Goal: Task Accomplishment & Management: Complete application form

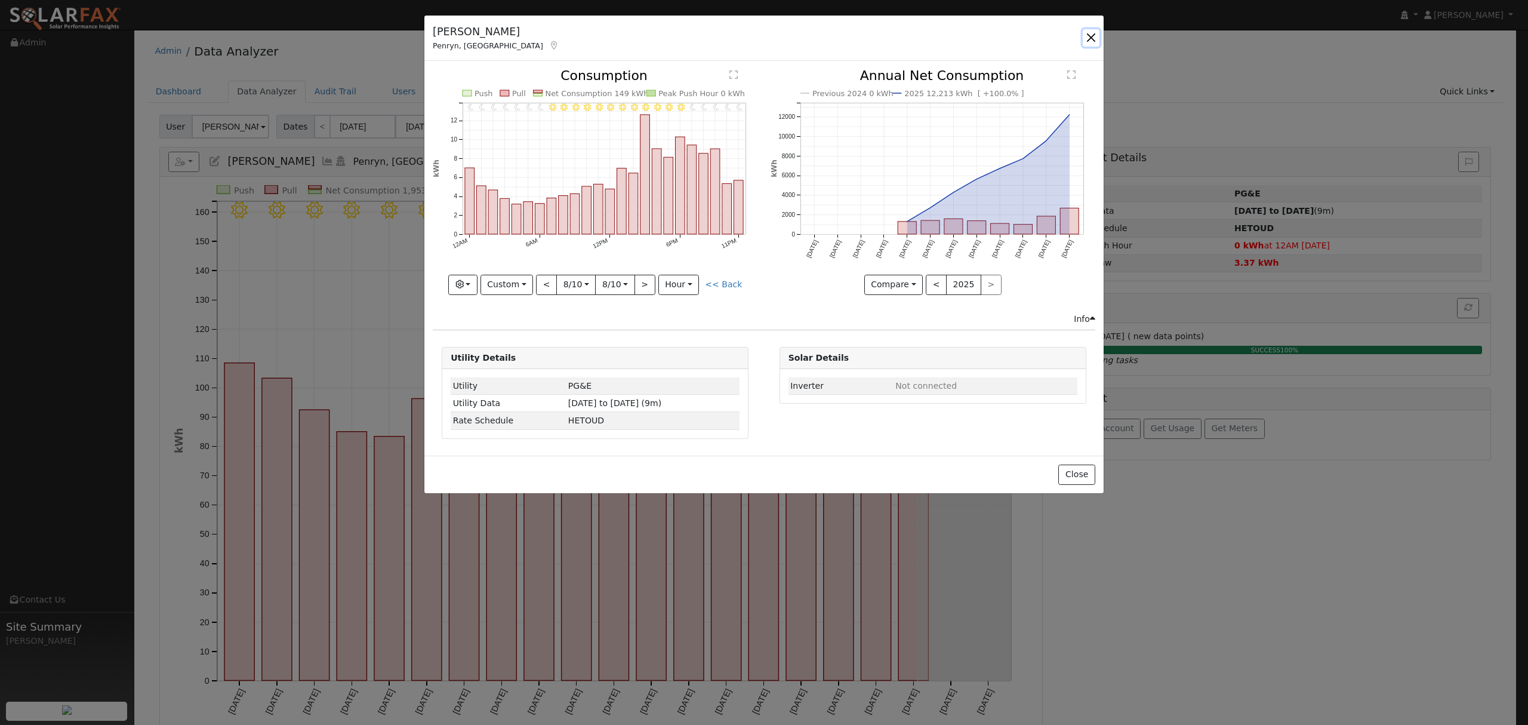
click at [1092, 43] on button "button" at bounding box center [1091, 37] width 17 height 17
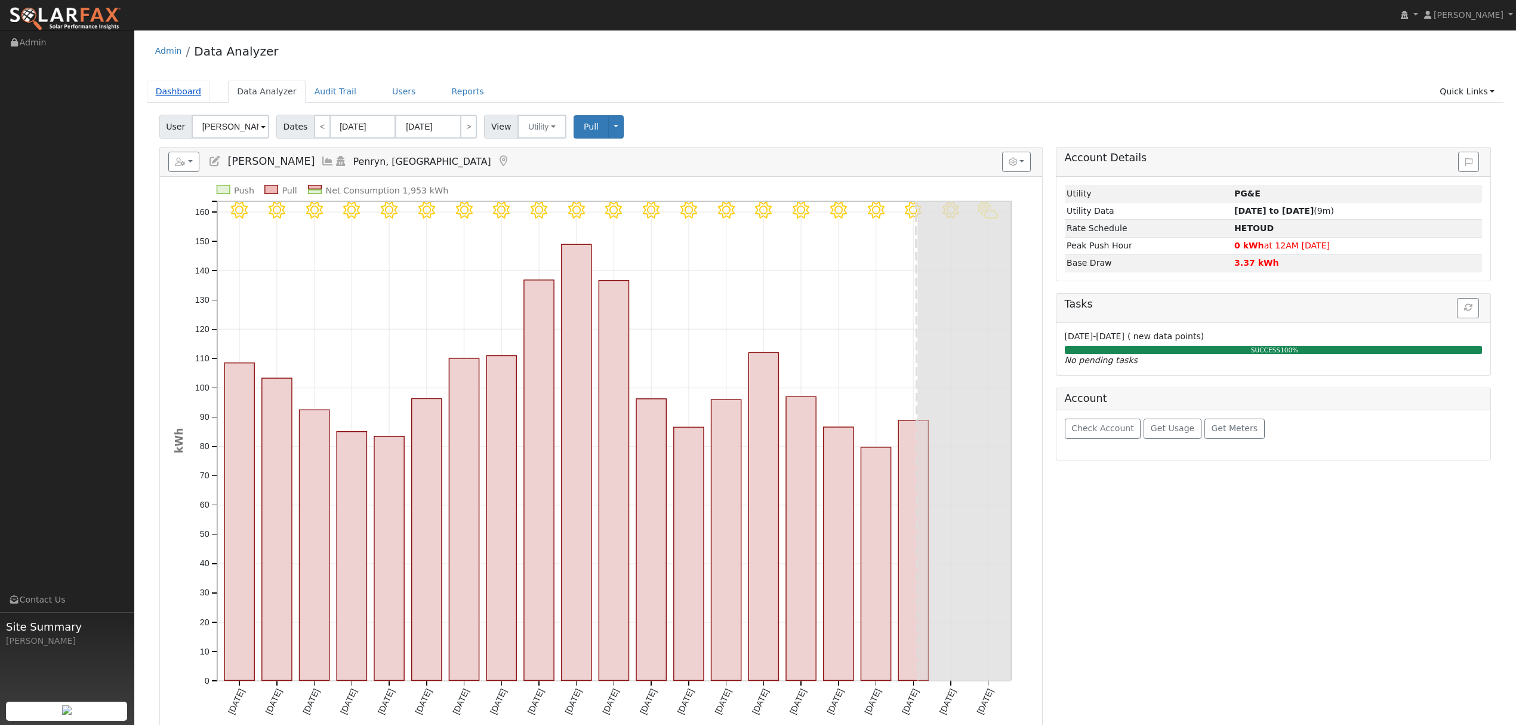
click at [189, 98] on link "Dashboard" at bounding box center [179, 92] width 64 height 22
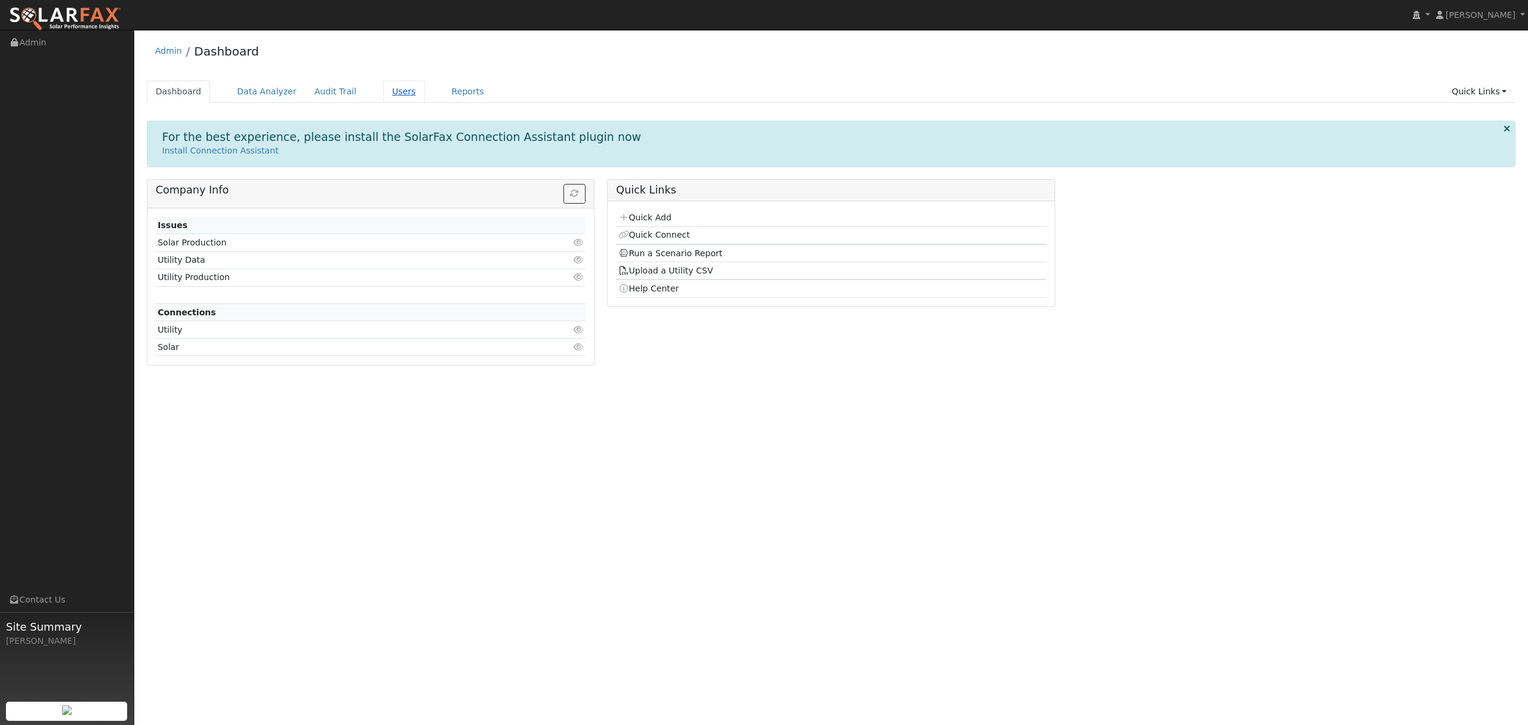
click at [388, 93] on link "Users" at bounding box center [404, 92] width 42 height 22
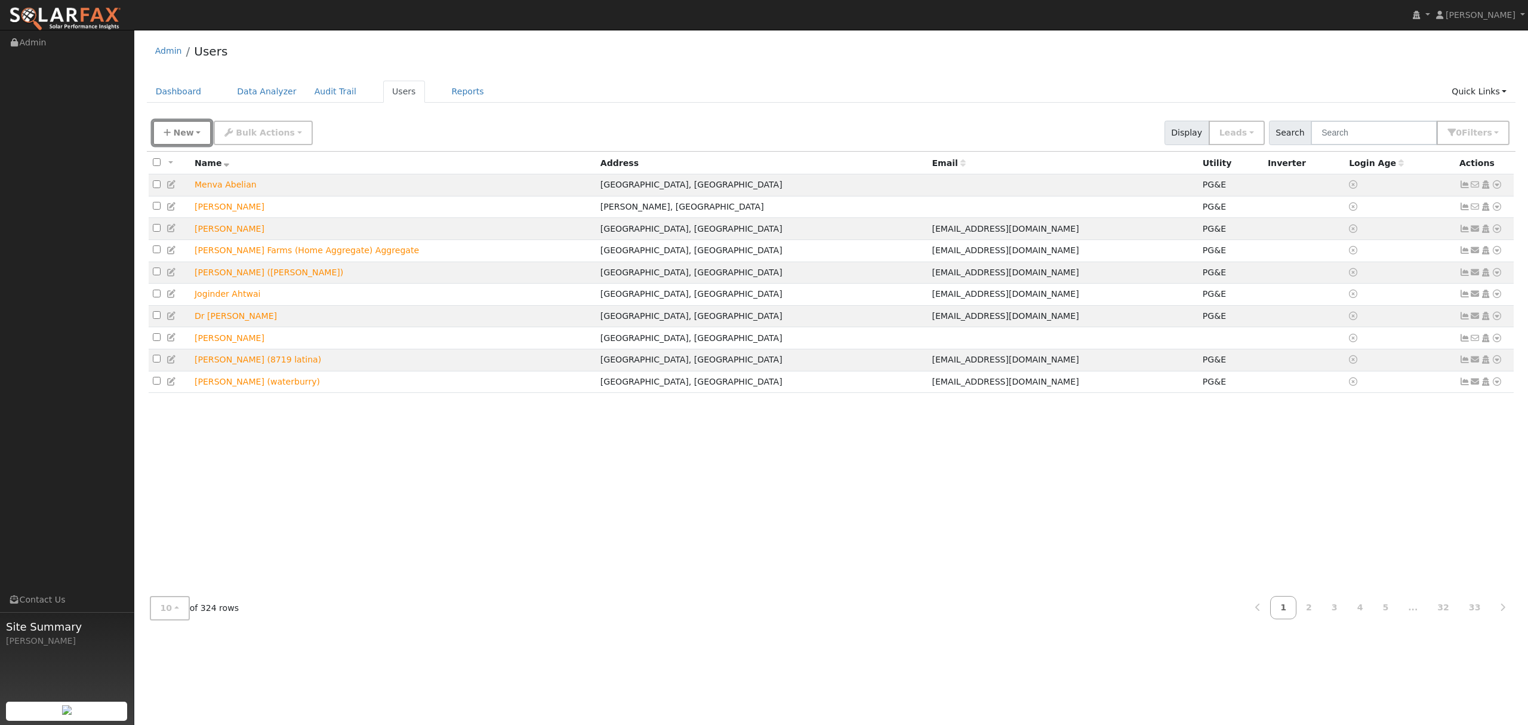
click at [178, 137] on span "New" at bounding box center [183, 133] width 20 height 10
click at [189, 160] on link "Add User" at bounding box center [202, 158] width 99 height 17
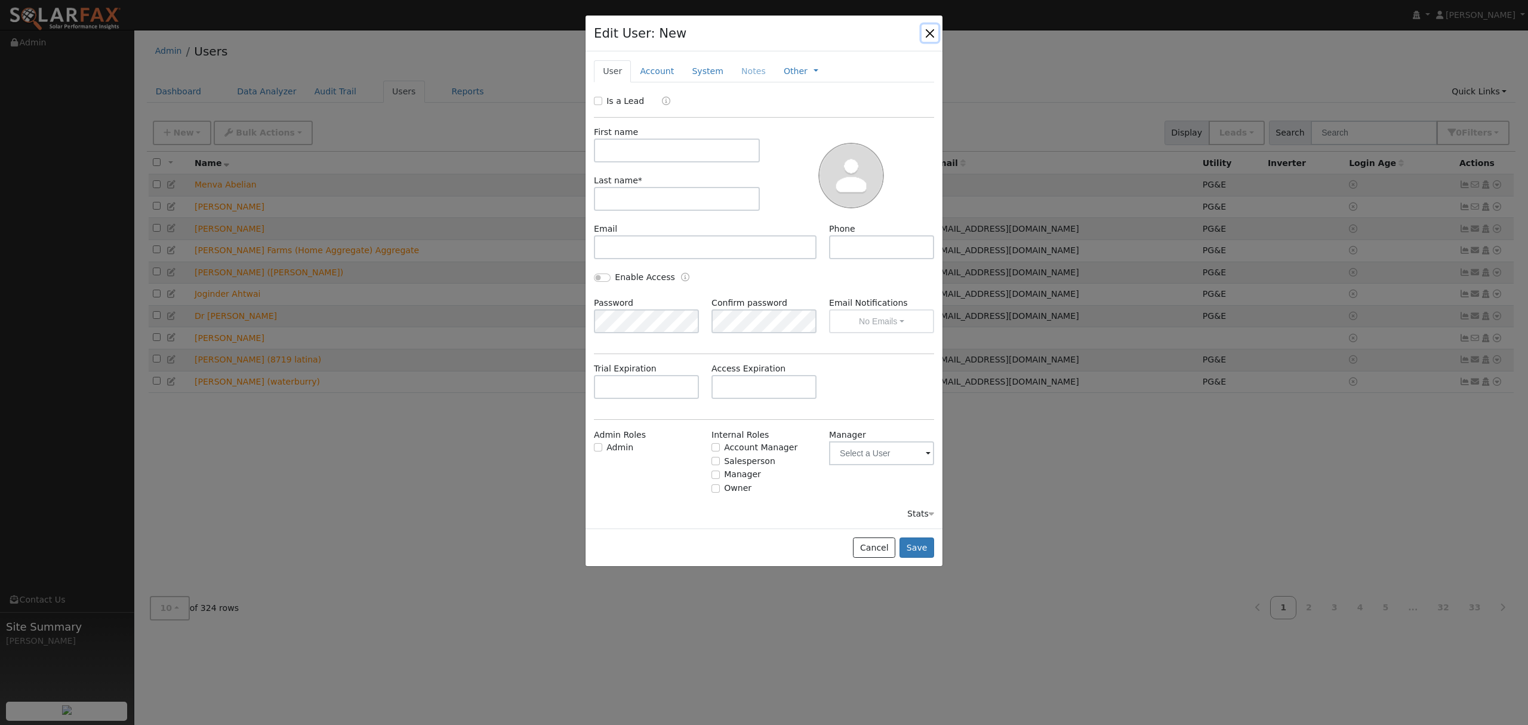
click at [935, 36] on button "button" at bounding box center [930, 32] width 17 height 17
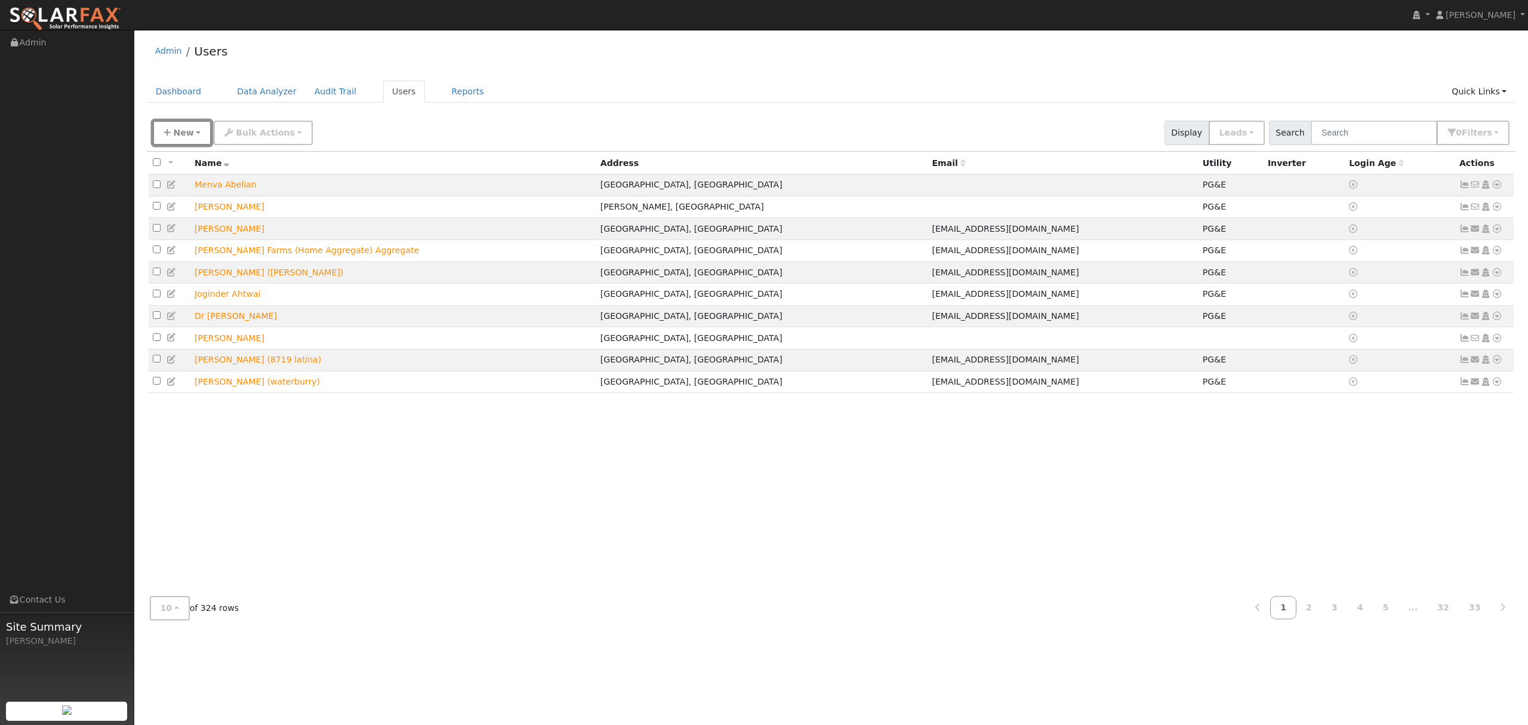
click at [173, 132] on span "New" at bounding box center [183, 133] width 20 height 10
click at [204, 176] on ul "Add User Quick Add Quick Connect Quick Convert Lead" at bounding box center [203, 192] width 100 height 95
click at [184, 125] on button "New" at bounding box center [182, 133] width 59 height 24
click at [193, 191] on link "Quick Add" at bounding box center [202, 184] width 99 height 17
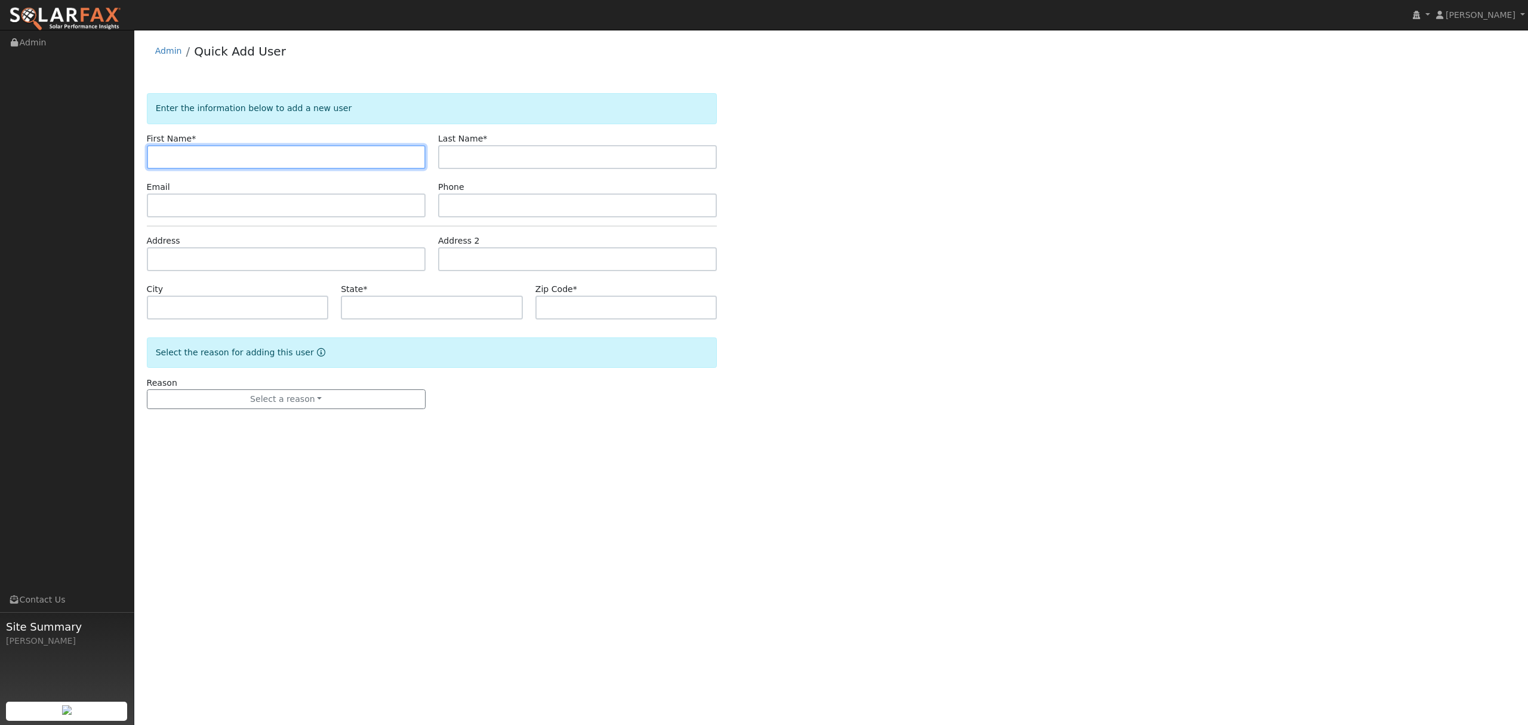
click at [242, 162] on input "text" at bounding box center [286, 157] width 279 height 24
click at [213, 154] on input "text" at bounding box center [286, 157] width 279 height 24
type input "[PERSON_NAME]"
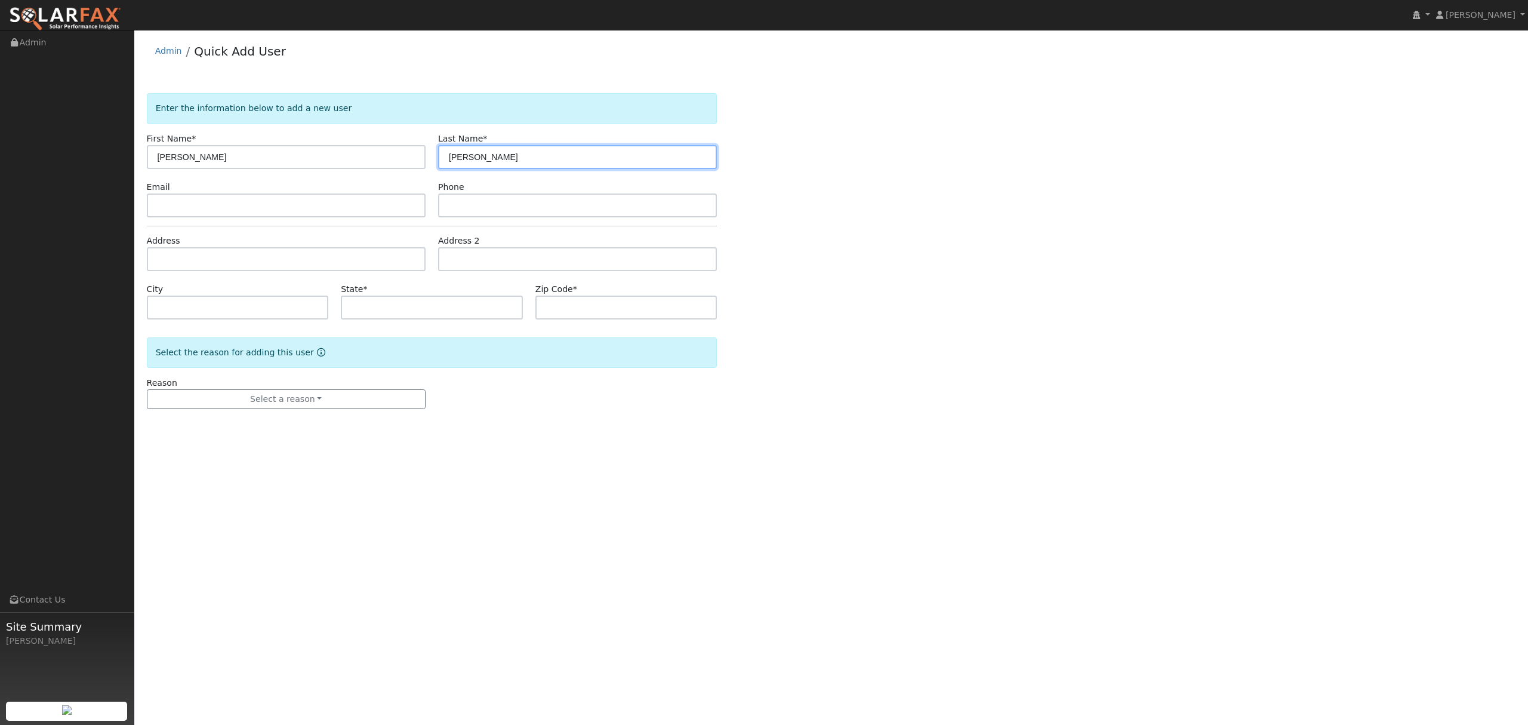
type input "[PERSON_NAME]"
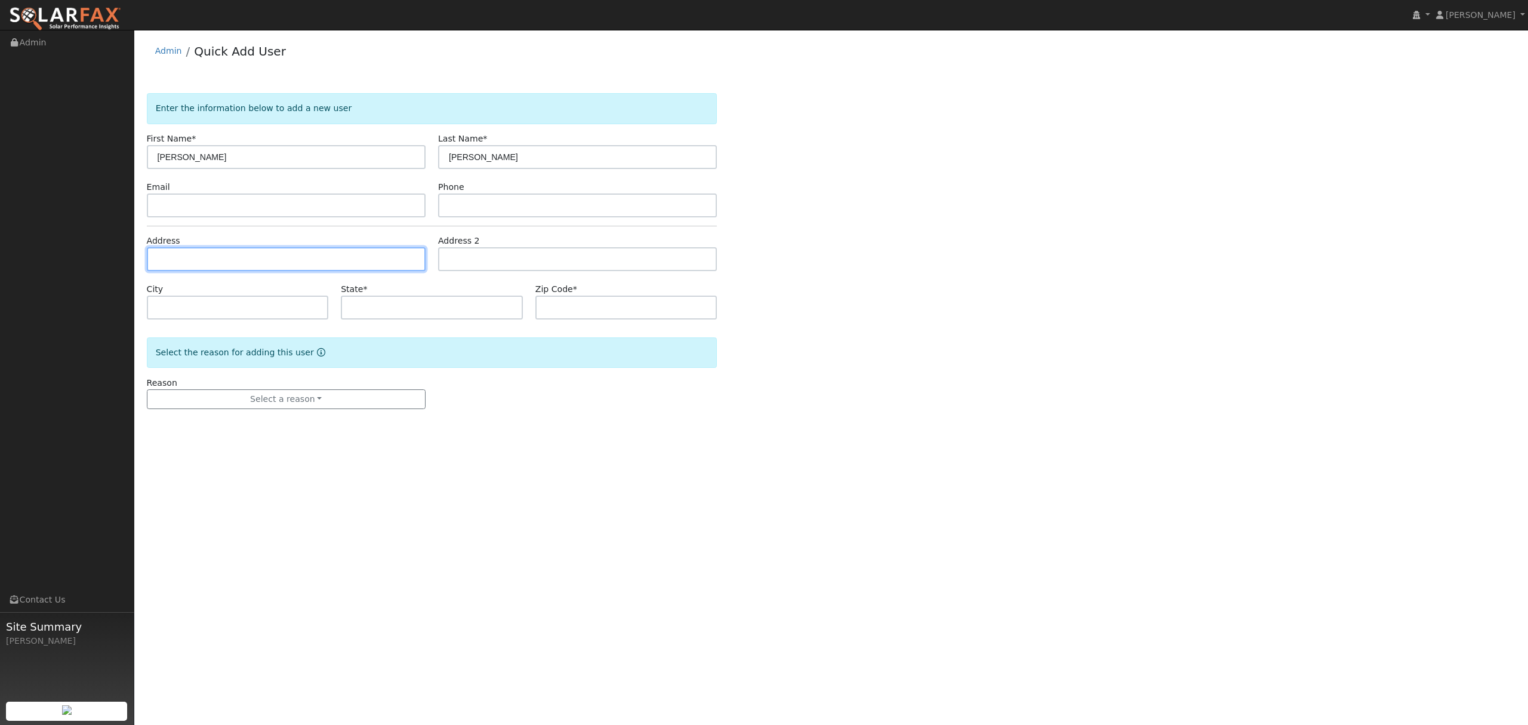
click at [232, 268] on input "text" at bounding box center [286, 259] width 279 height 24
click at [236, 261] on input "text" at bounding box center [286, 259] width 279 height 24
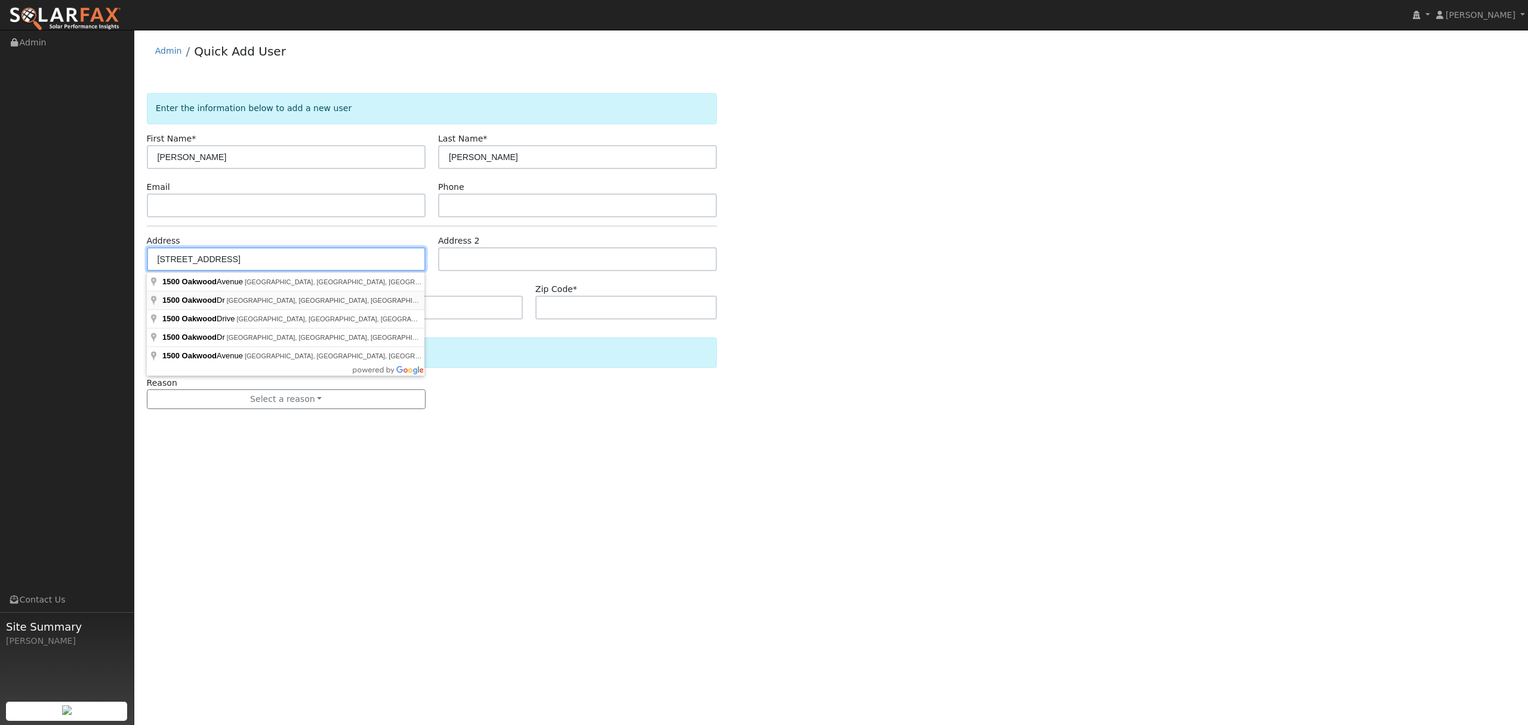
type input "1500 Oakwood Drive"
type input "Escalon"
type input "CA"
type input "95320"
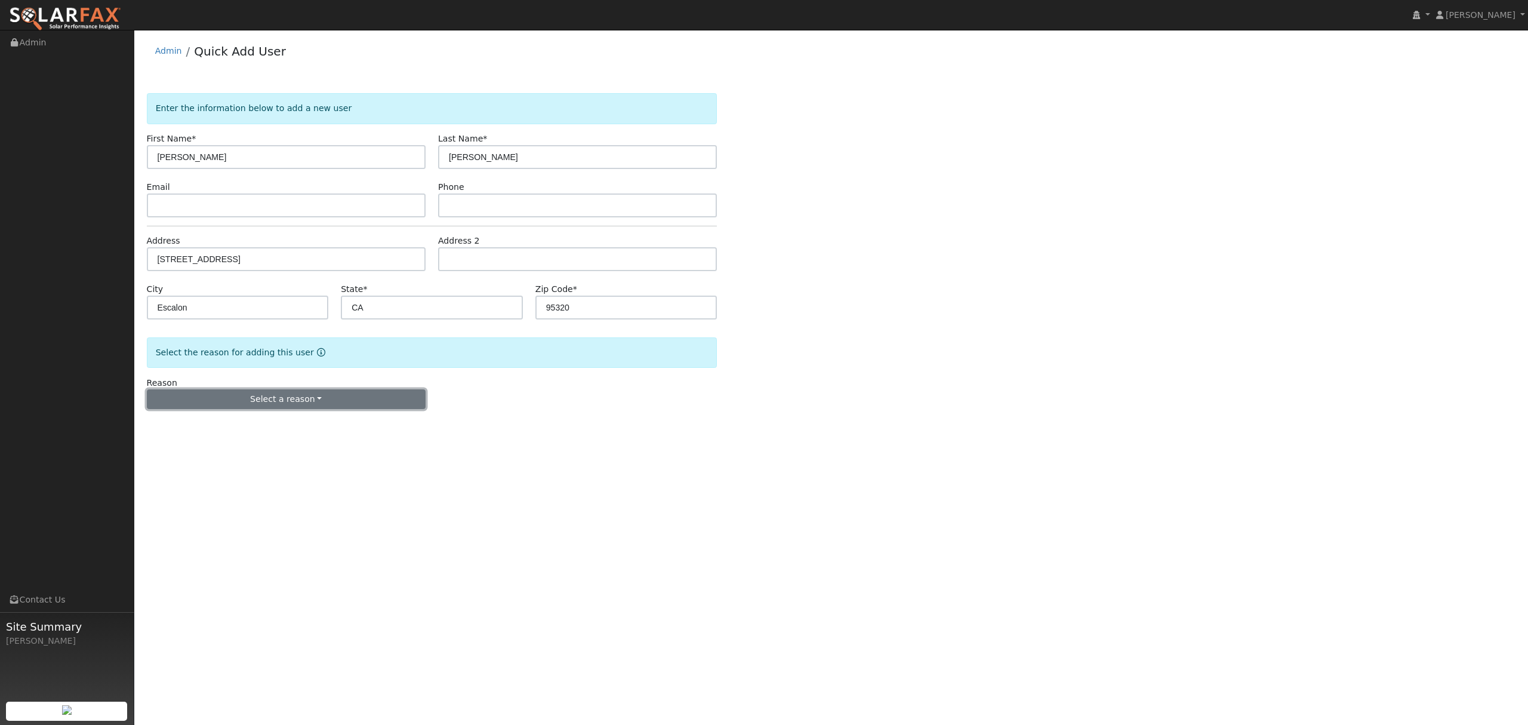
click at [261, 406] on button "Select a reason" at bounding box center [286, 399] width 279 height 20
click at [211, 424] on link "New lead" at bounding box center [213, 423] width 132 height 17
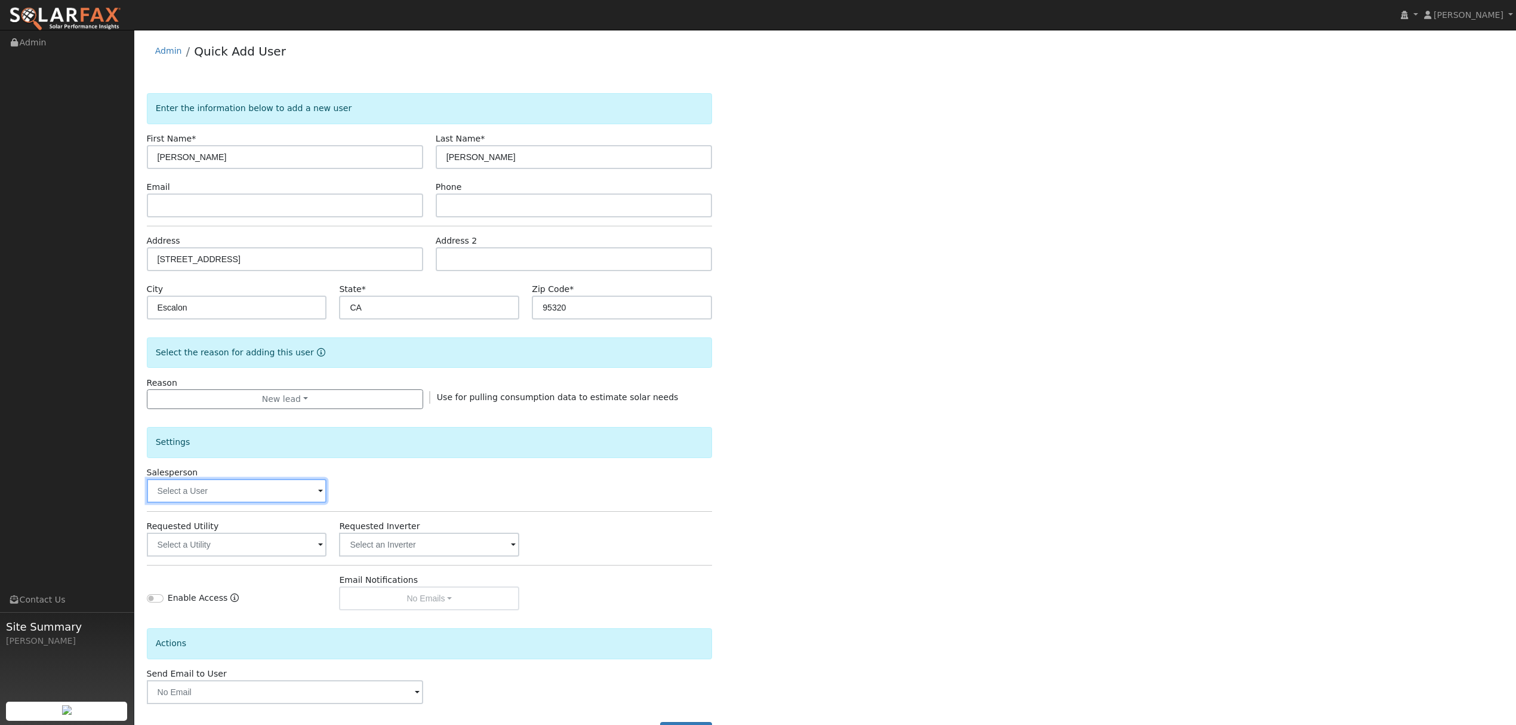
click at [284, 492] on input "text" at bounding box center [237, 491] width 180 height 24
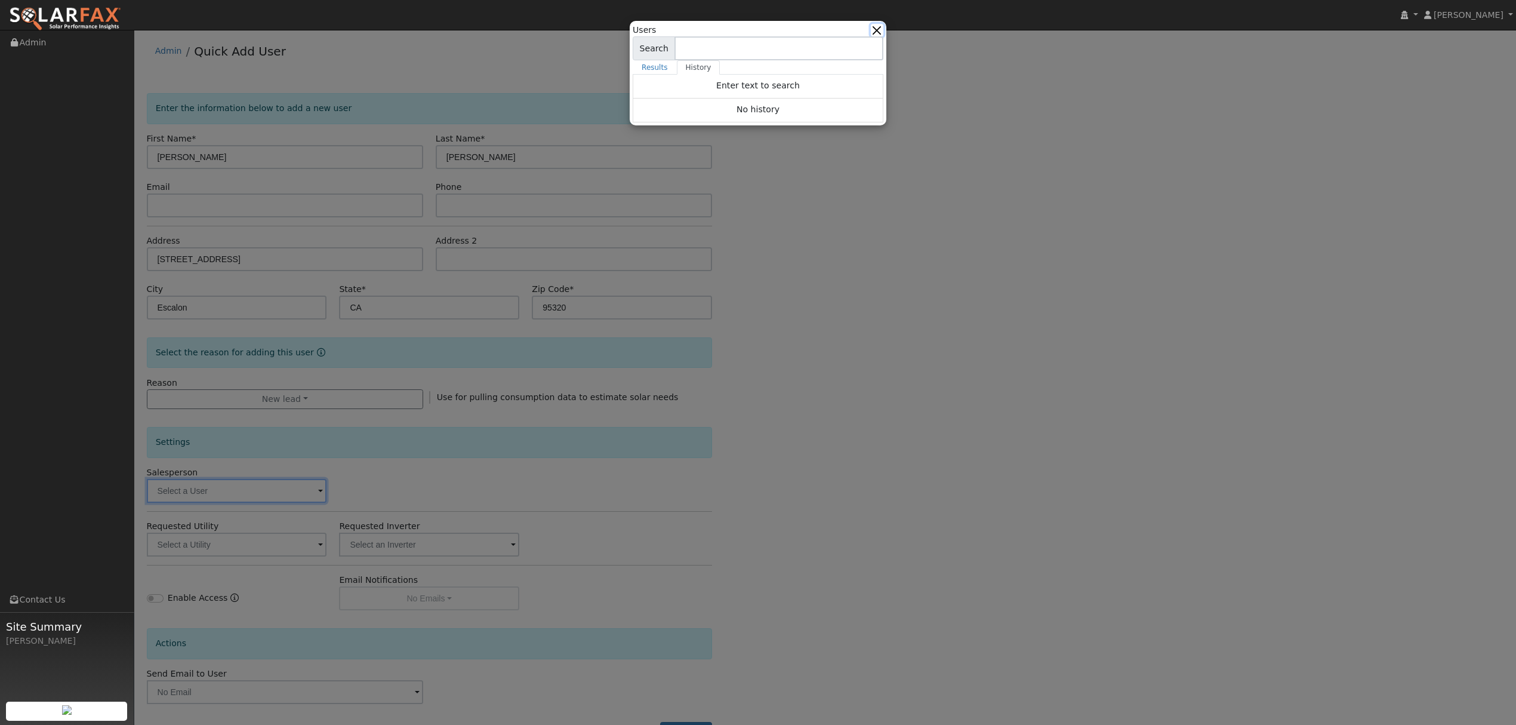
click at [880, 29] on button "button" at bounding box center [877, 30] width 13 height 13
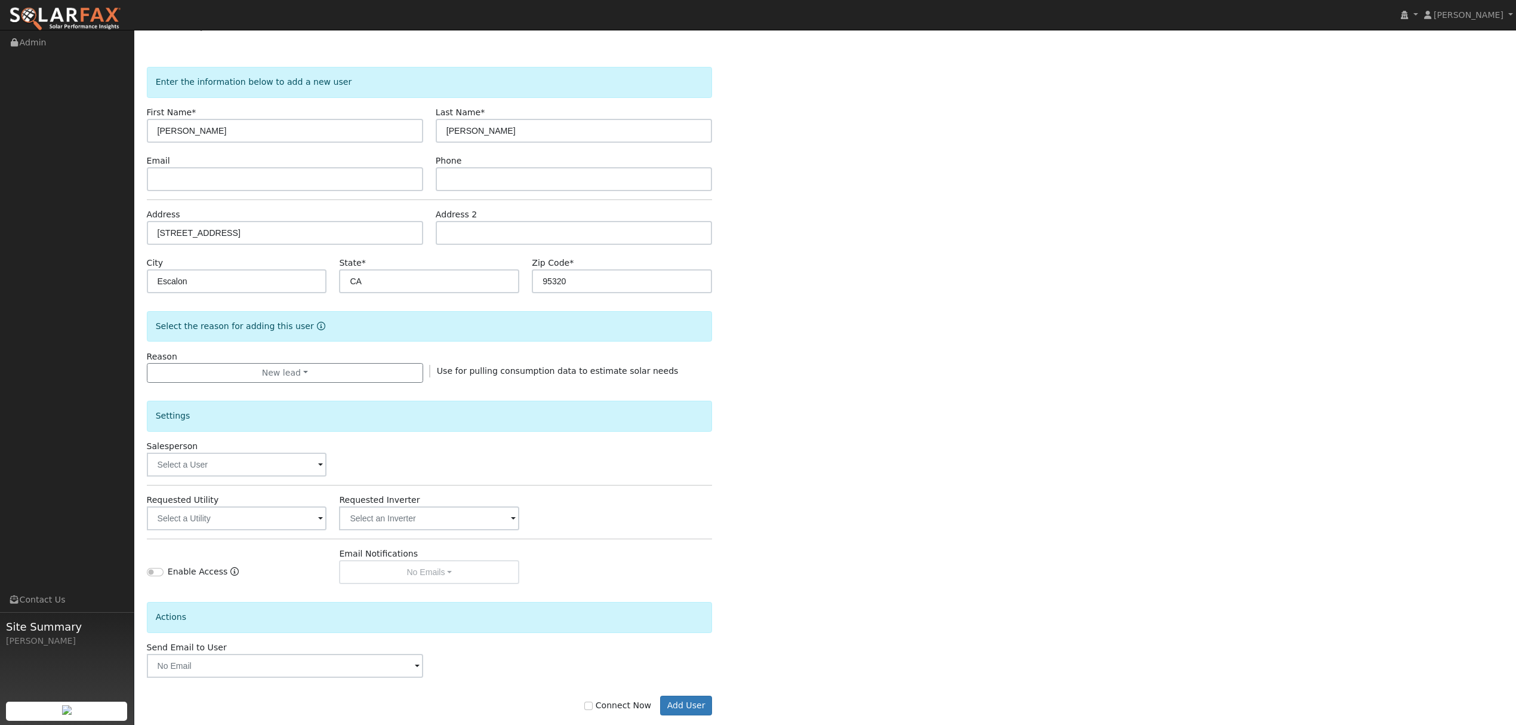
scroll to position [48, 0]
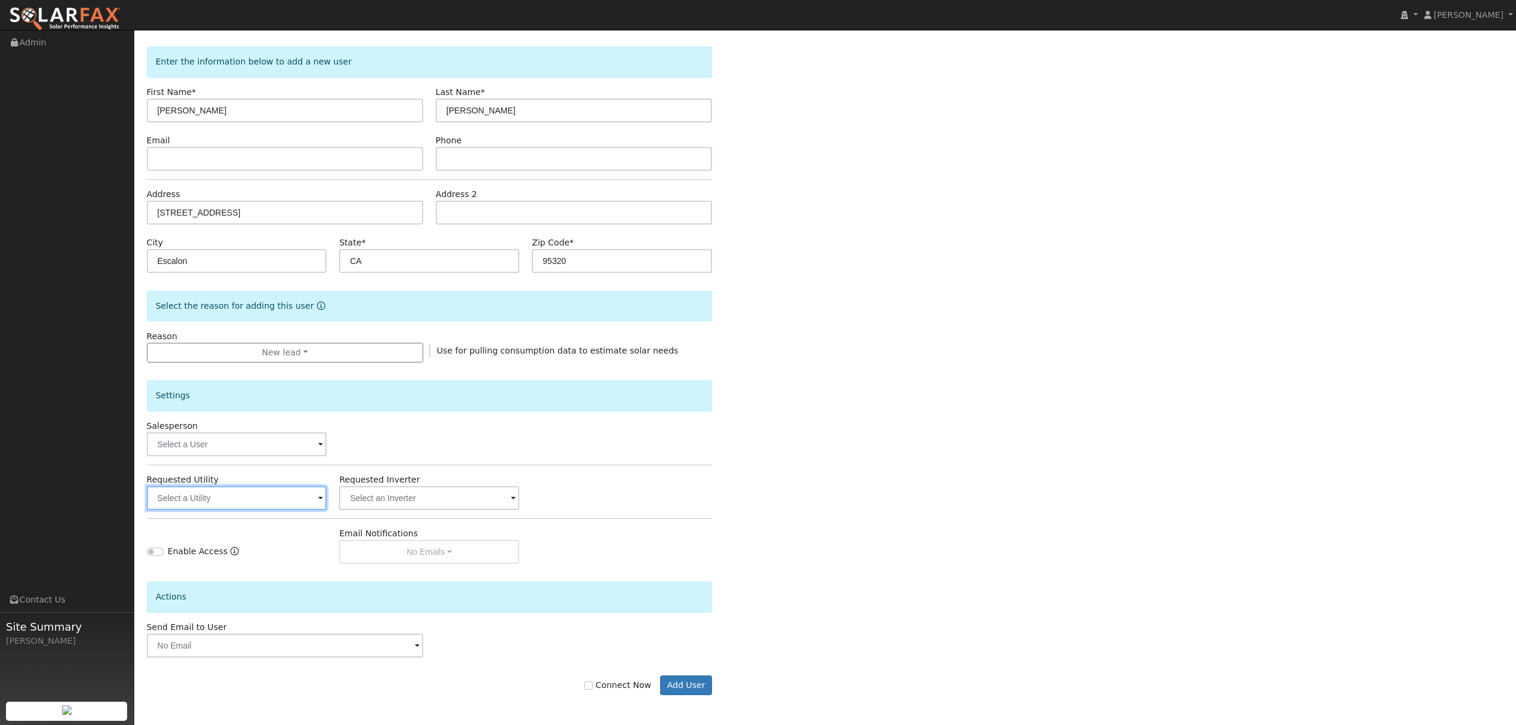
click at [278, 504] on input "text" at bounding box center [237, 498] width 180 height 24
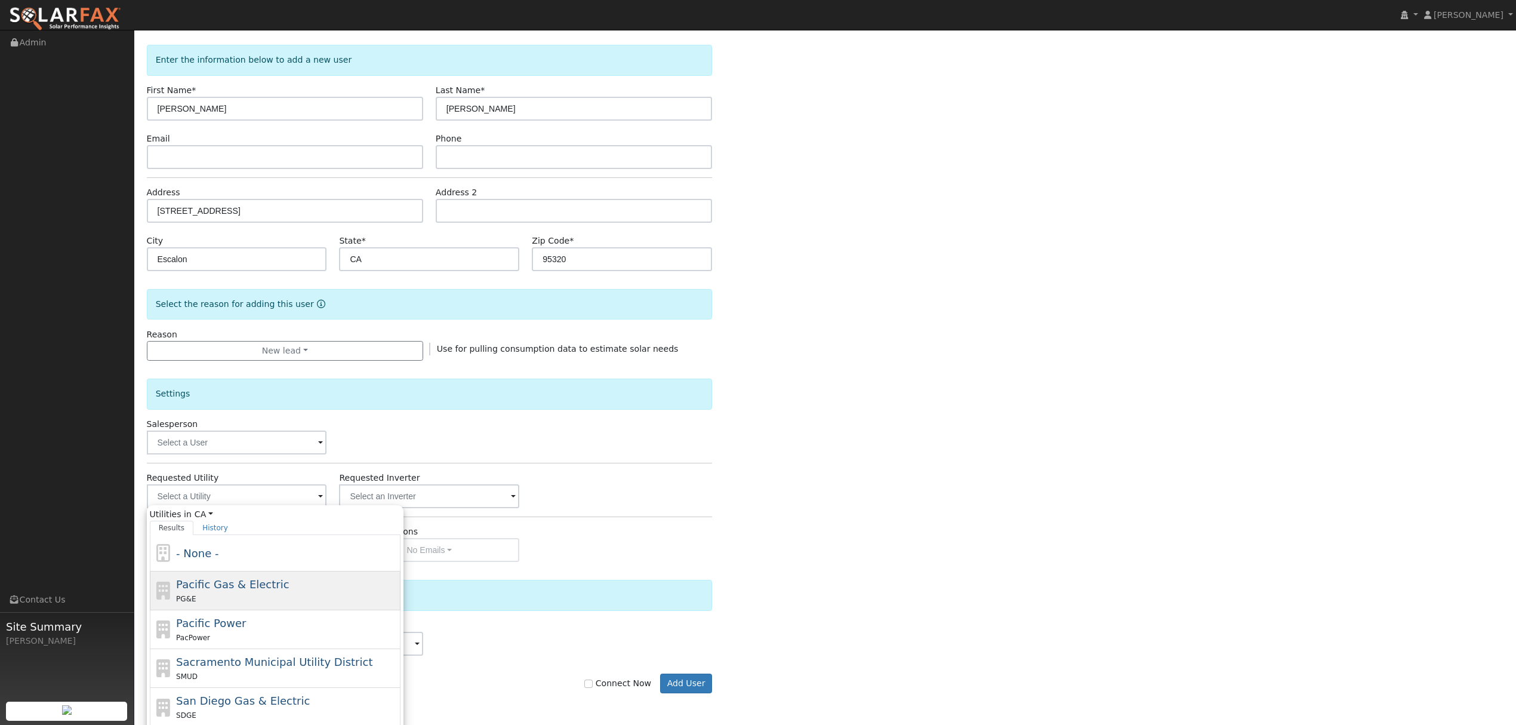
click at [236, 598] on div "PG&E" at bounding box center [286, 598] width 221 height 13
type input "Pacific Gas & Electric"
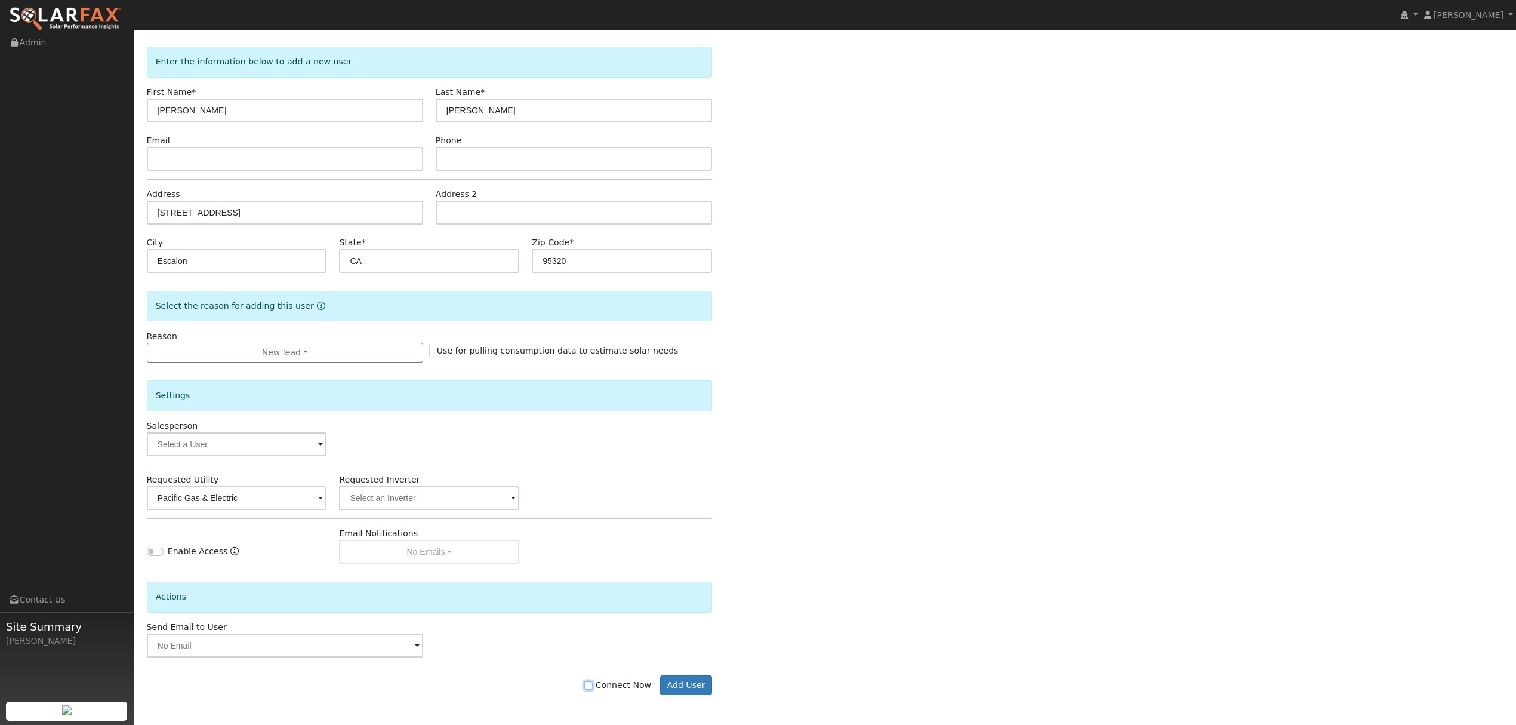
click at [593, 683] on input "Connect Now" at bounding box center [588, 685] width 8 height 8
checkbox input "true"
click at [690, 681] on button "Add User" at bounding box center [686, 685] width 52 height 20
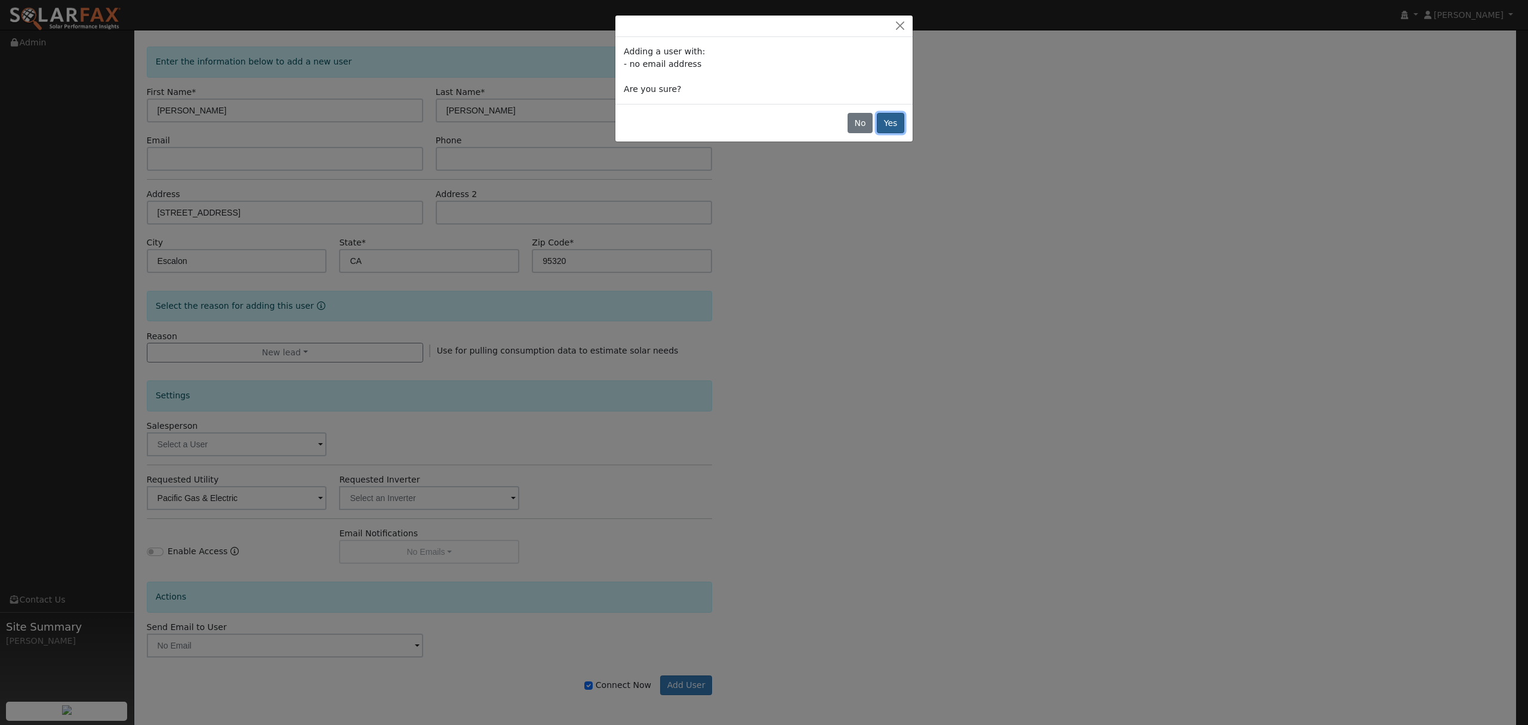
click at [897, 125] on button "Yes" at bounding box center [890, 123] width 27 height 20
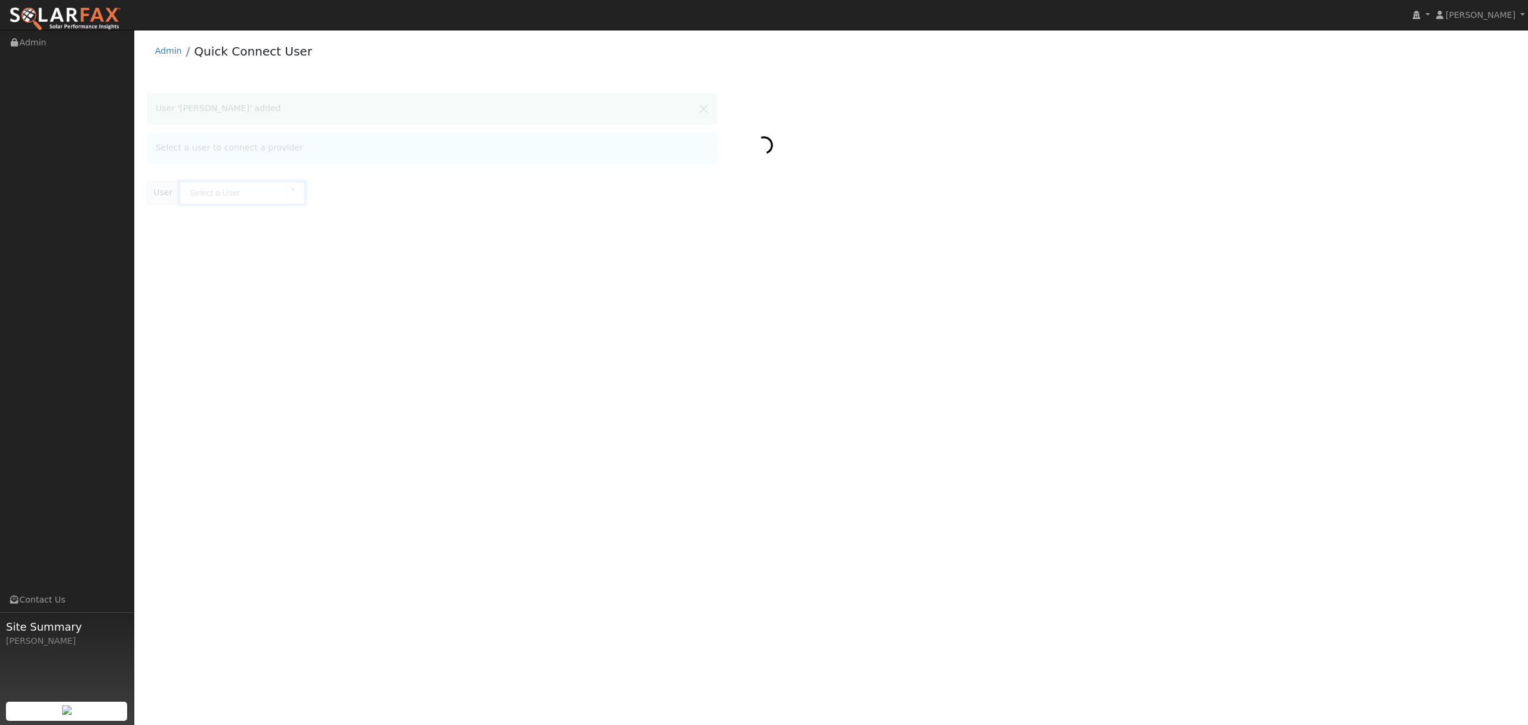
type input "[PERSON_NAME]"
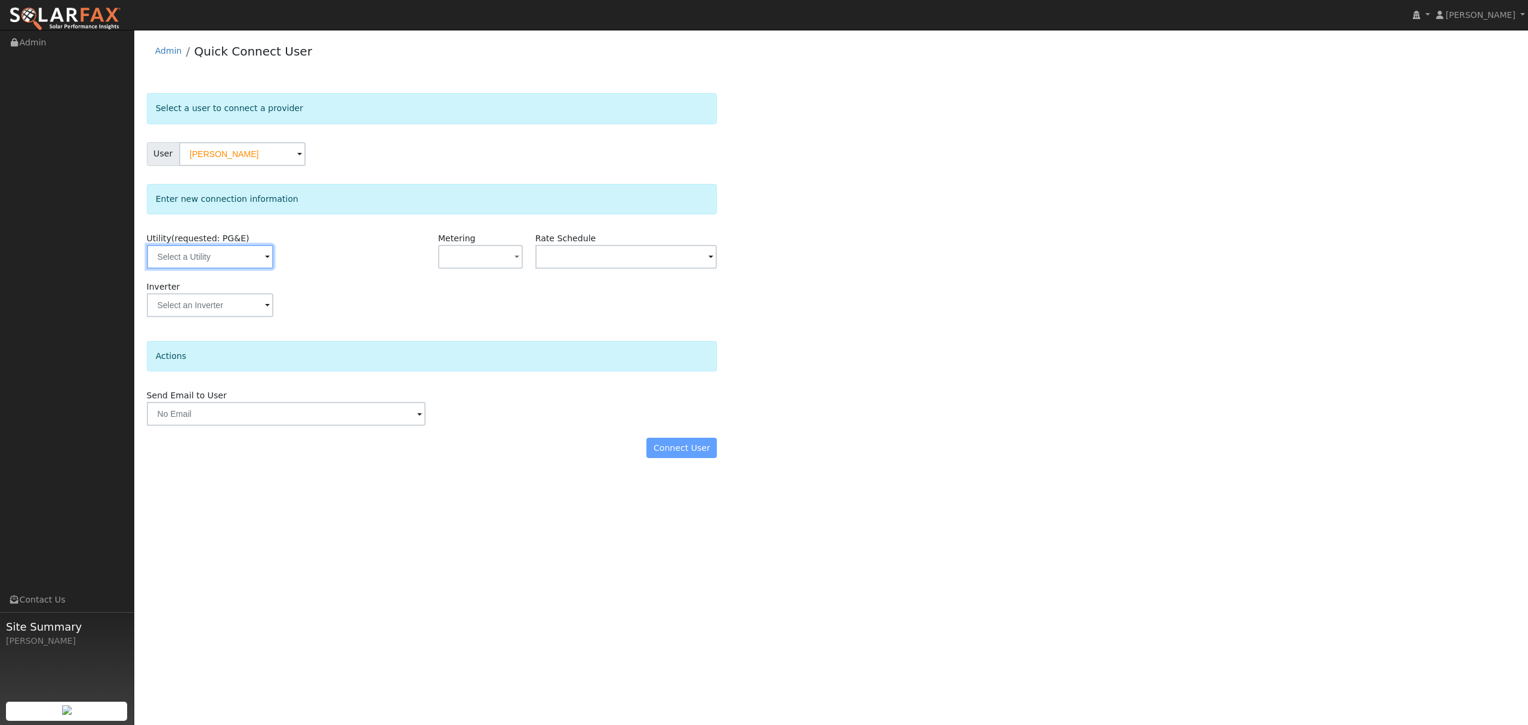
click at [232, 266] on input "text" at bounding box center [210, 257] width 127 height 24
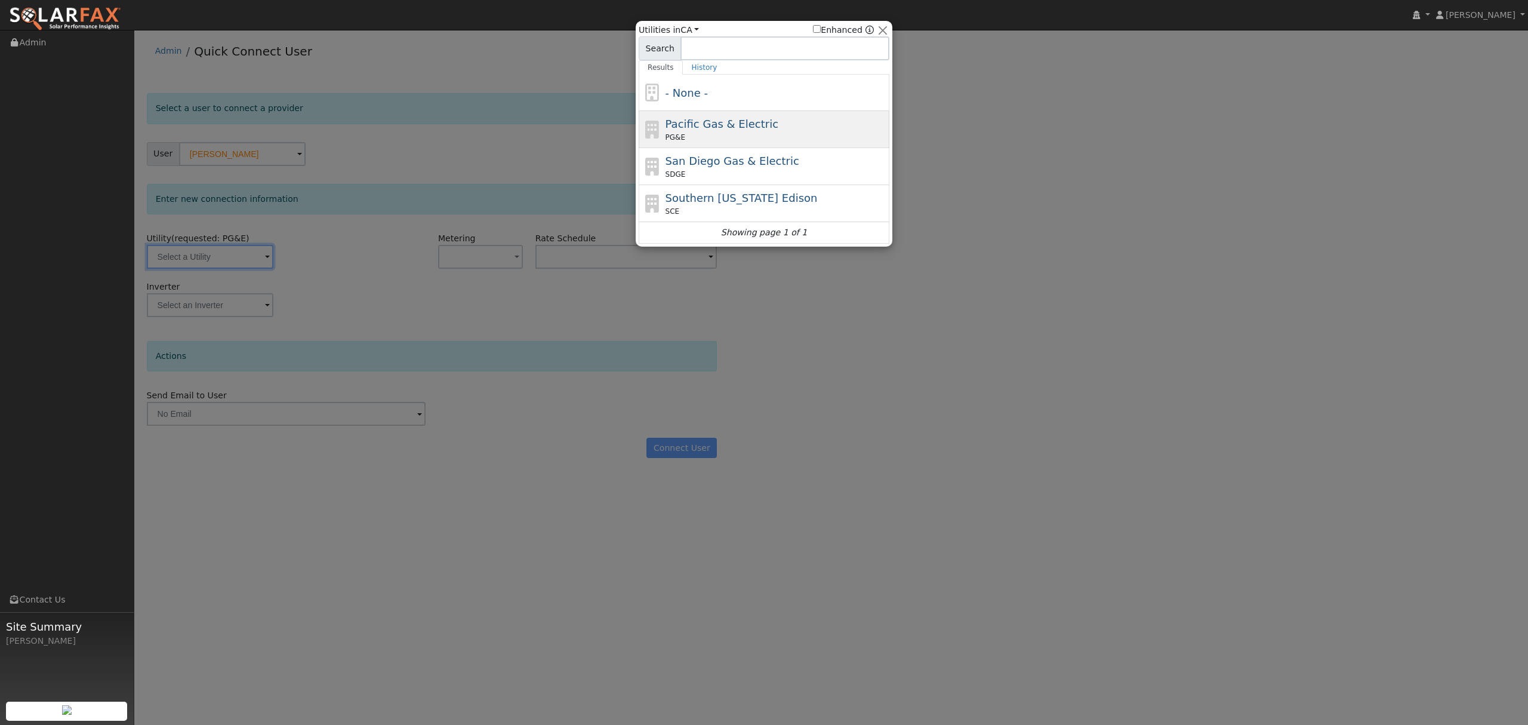
click at [712, 128] on span "Pacific Gas & Electric" at bounding box center [722, 124] width 113 height 13
type input "PG&E"
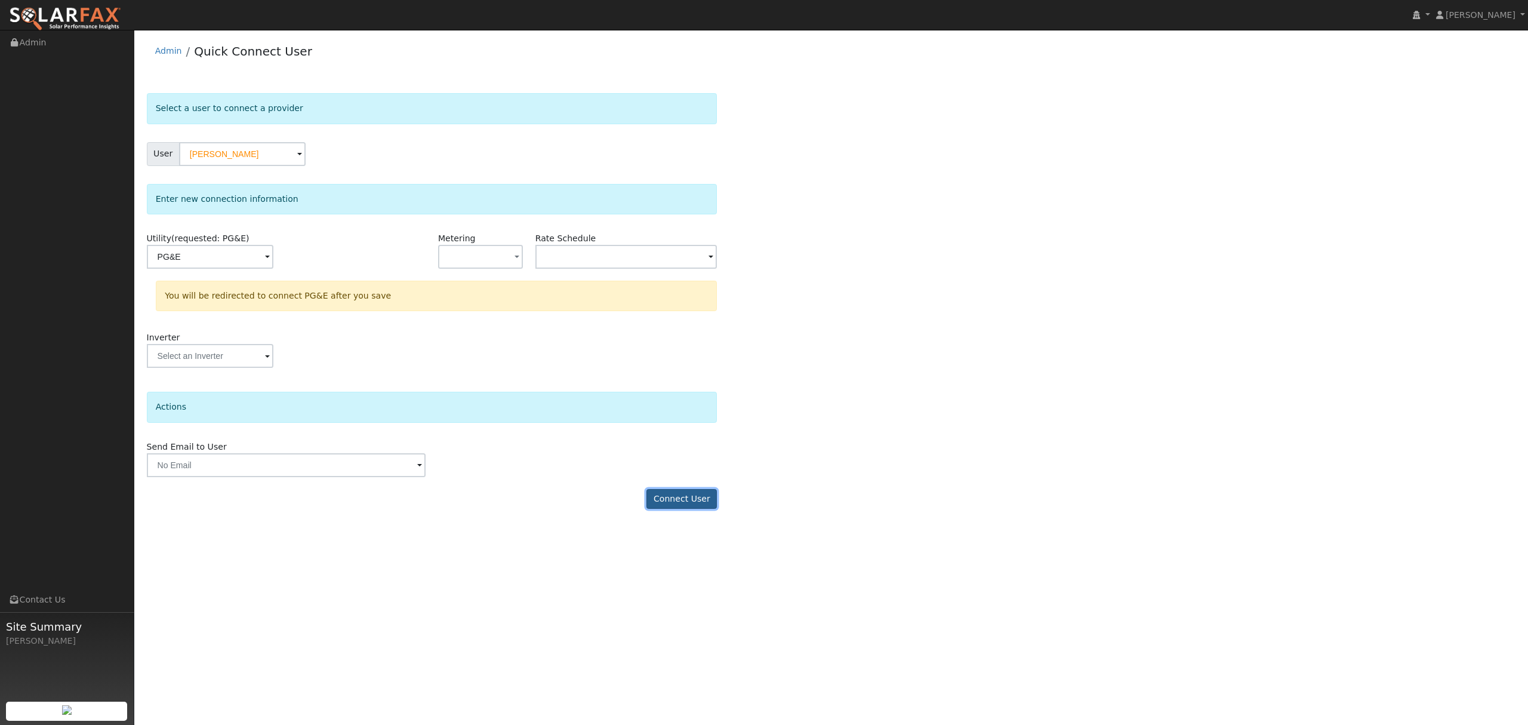
click at [690, 498] on button "Connect User" at bounding box center [681, 499] width 70 height 20
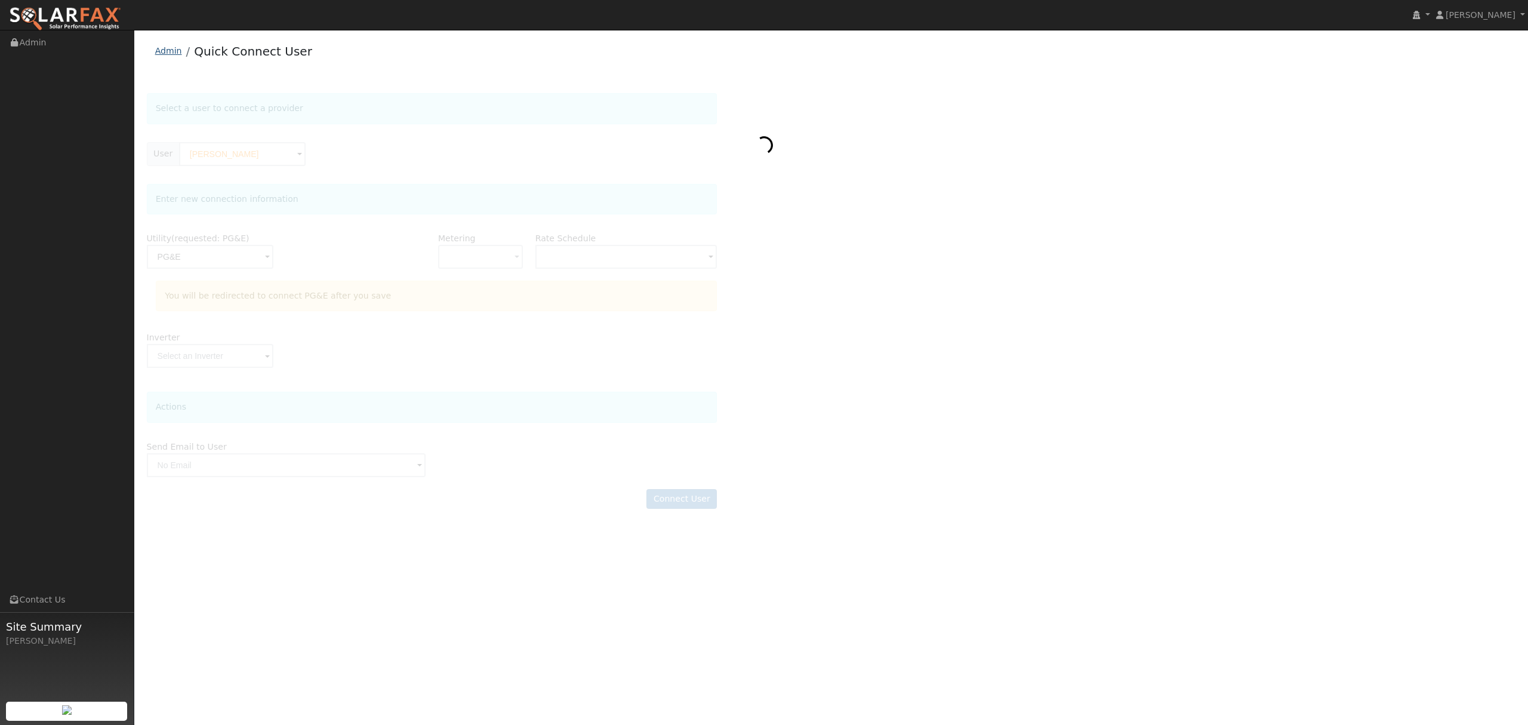
click at [170, 46] on link "Admin" at bounding box center [168, 51] width 27 height 10
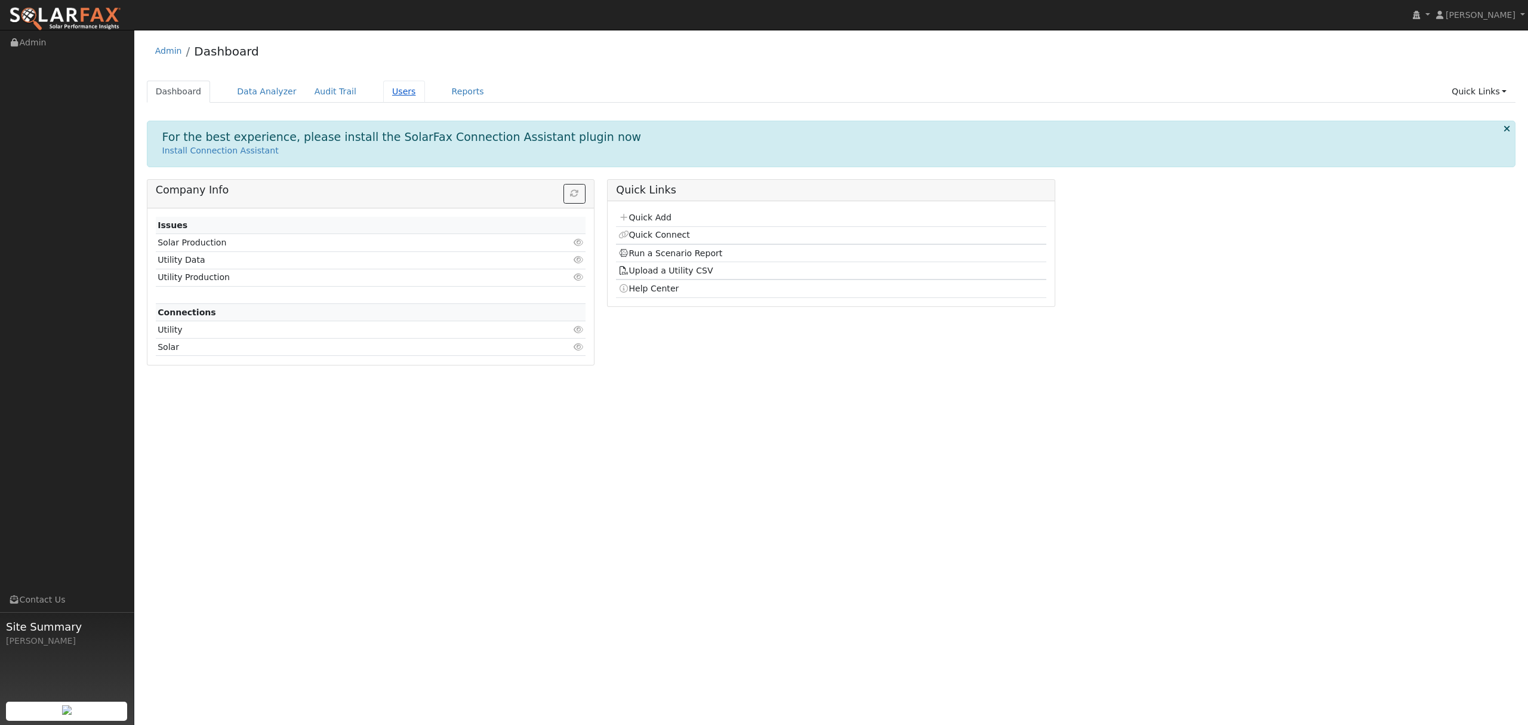
click at [395, 92] on link "Users" at bounding box center [404, 92] width 42 height 22
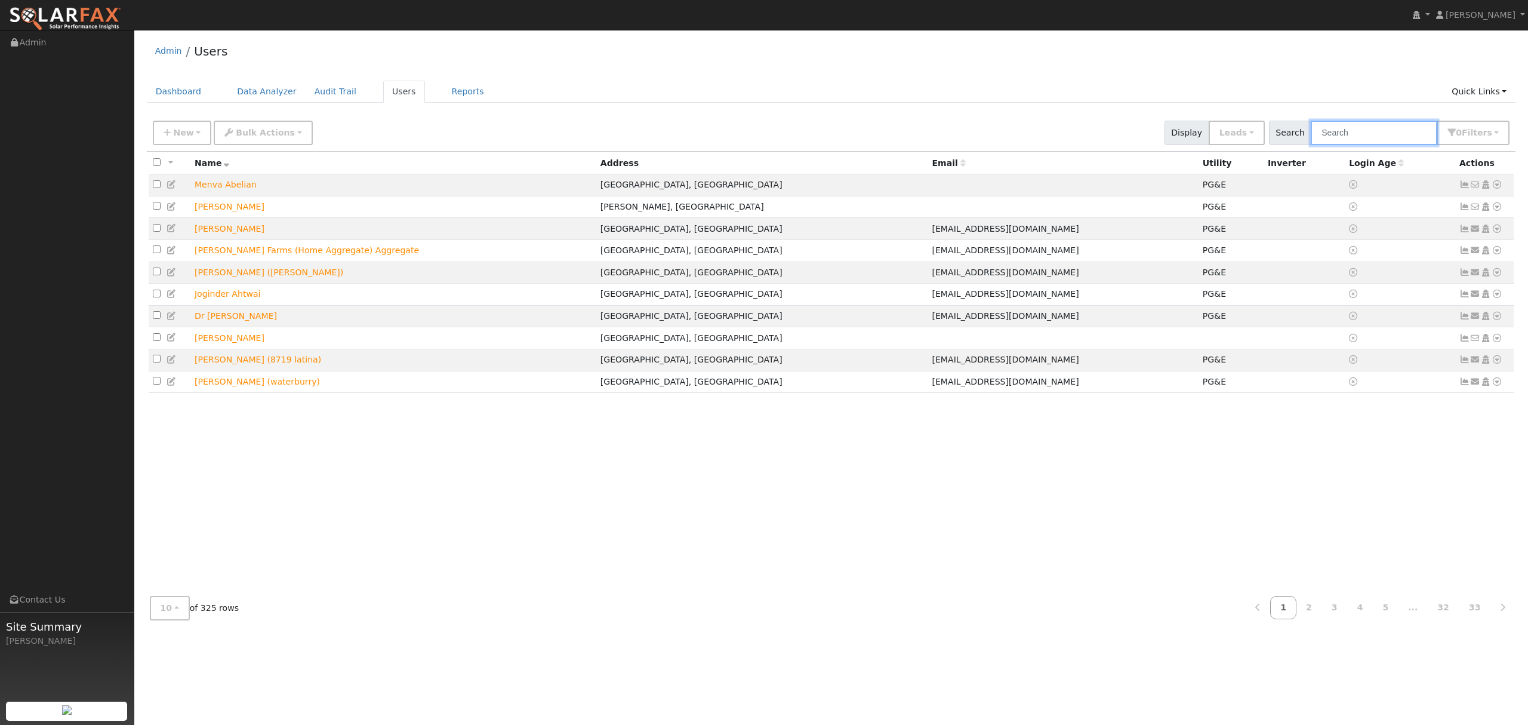
click at [1375, 141] on input "text" at bounding box center [1374, 133] width 127 height 24
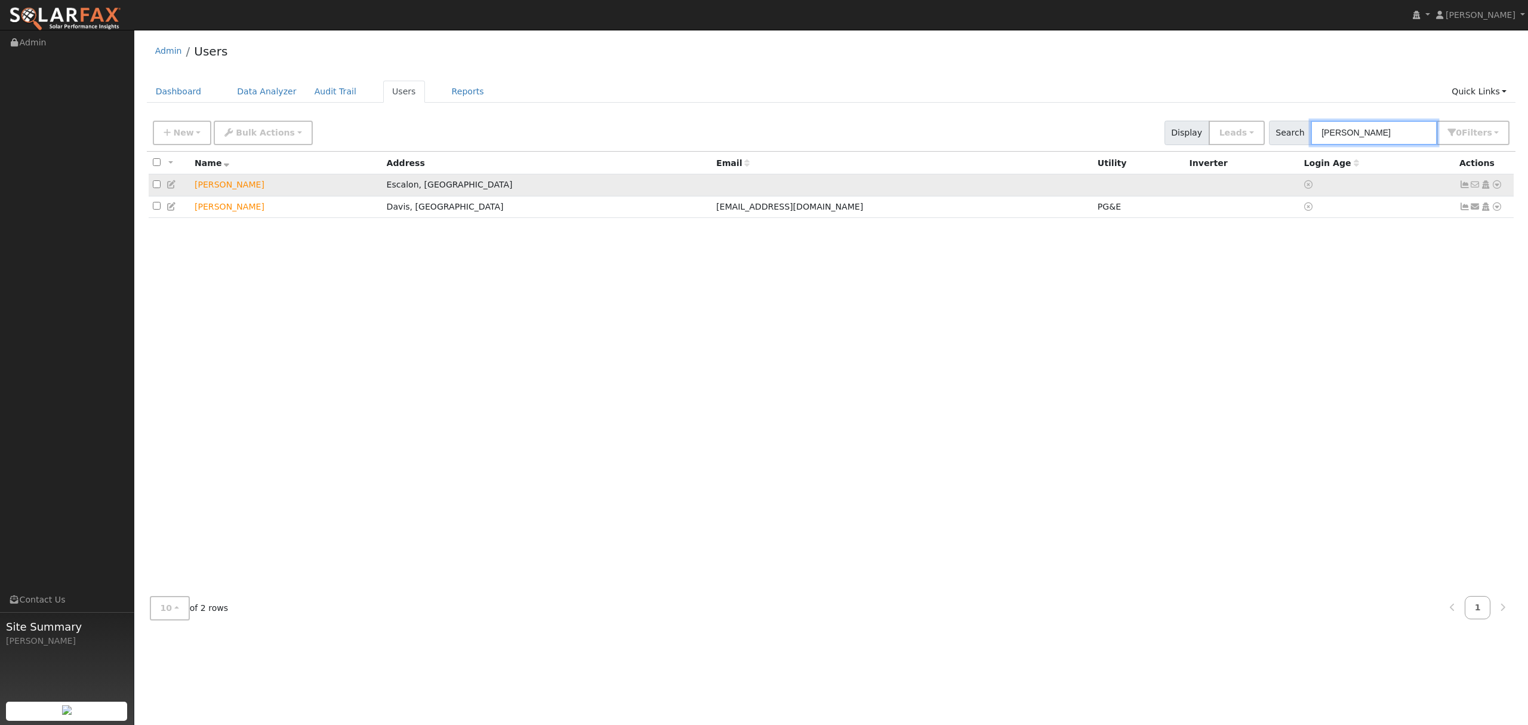
type input "william"
click at [1498, 184] on icon at bounding box center [1497, 184] width 11 height 8
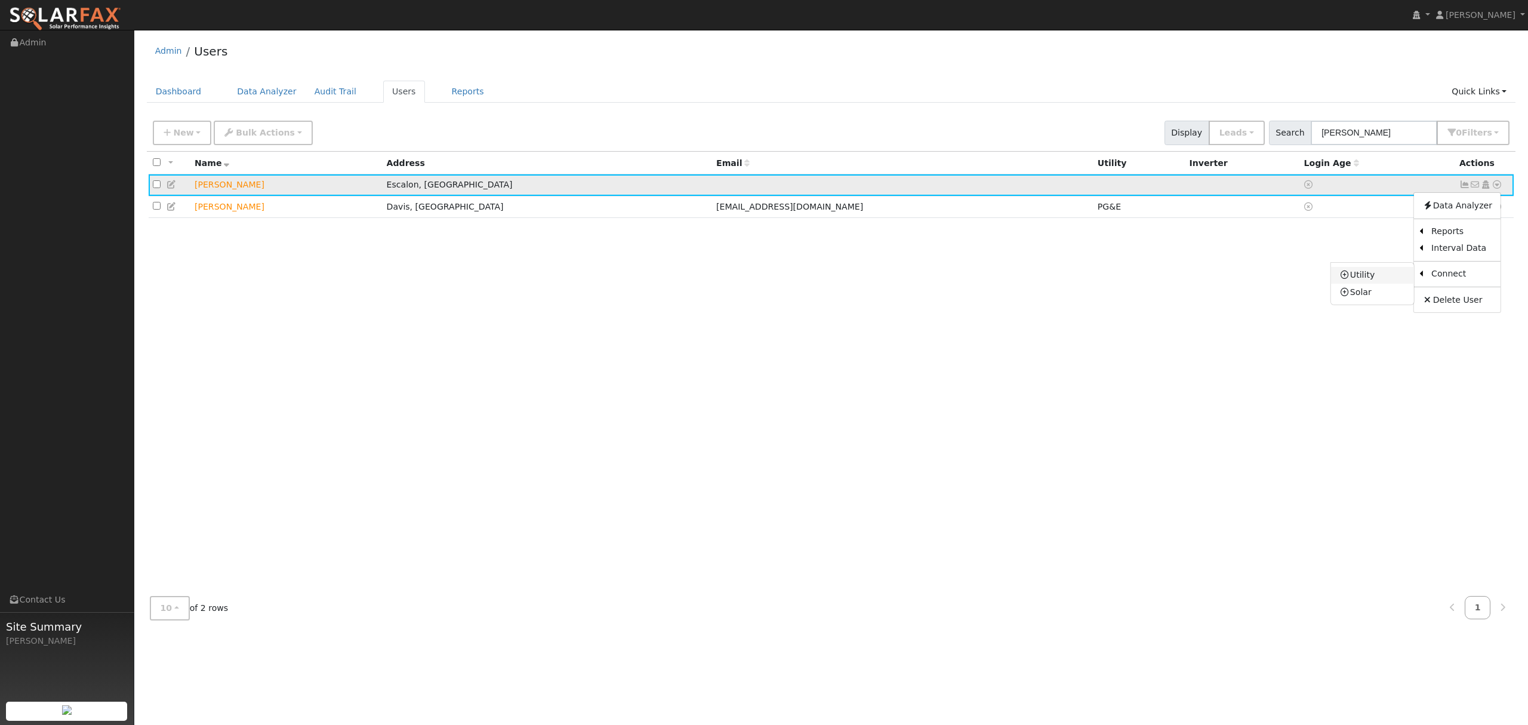
click at [1383, 278] on link "Utility" at bounding box center [1372, 275] width 83 height 17
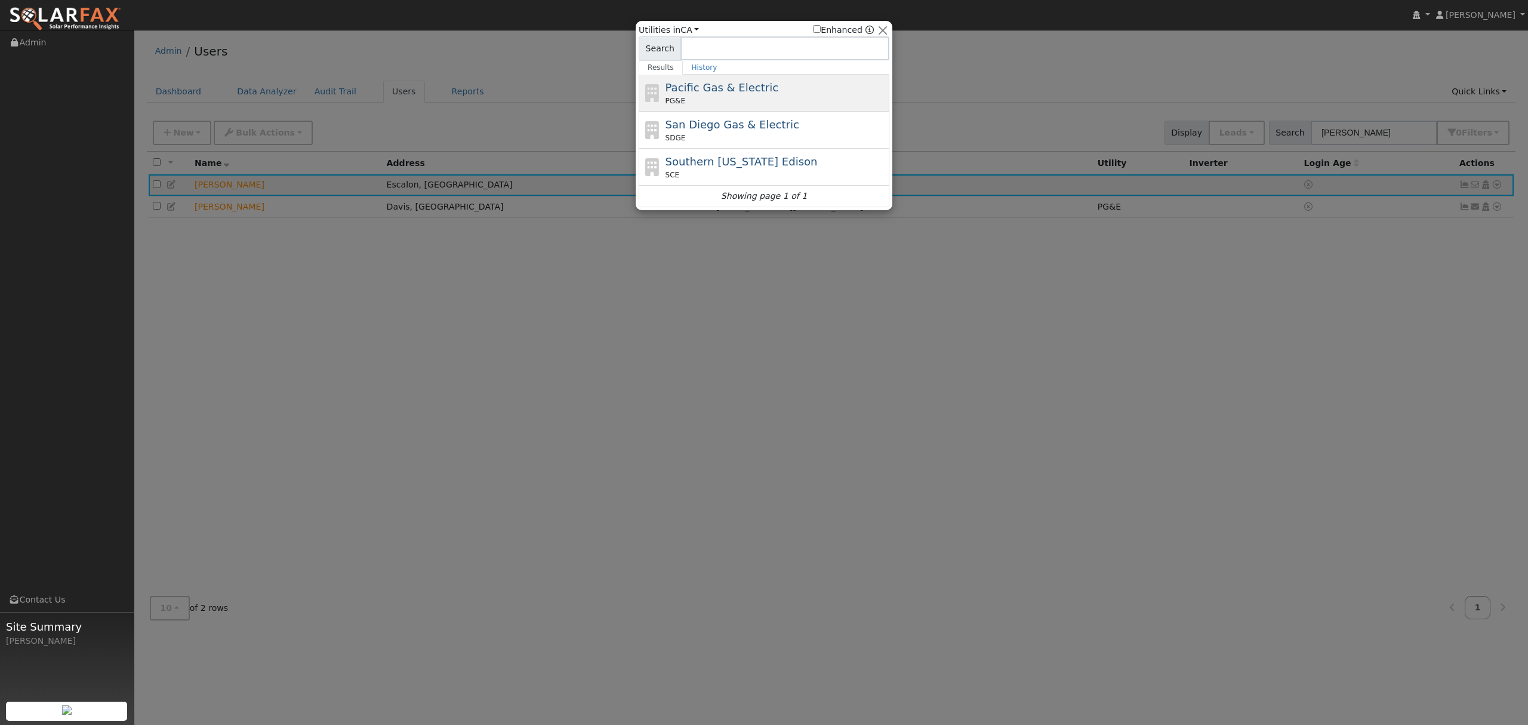
click at [708, 94] on span "Pacific Gas & Electric" at bounding box center [722, 87] width 113 height 13
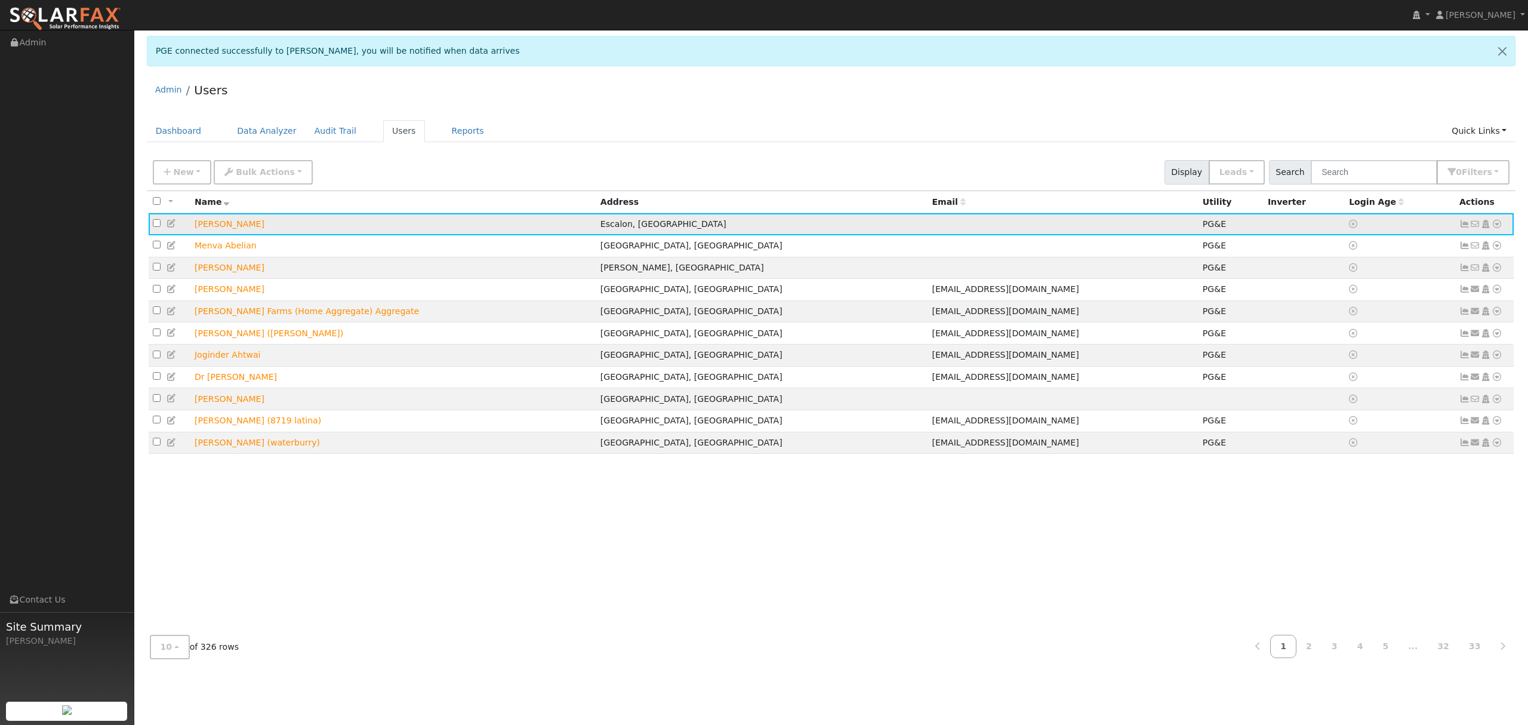
click at [1498, 223] on icon at bounding box center [1497, 224] width 11 height 8
click at [1455, 244] on link "Data Analyzer" at bounding box center [1457, 244] width 87 height 17
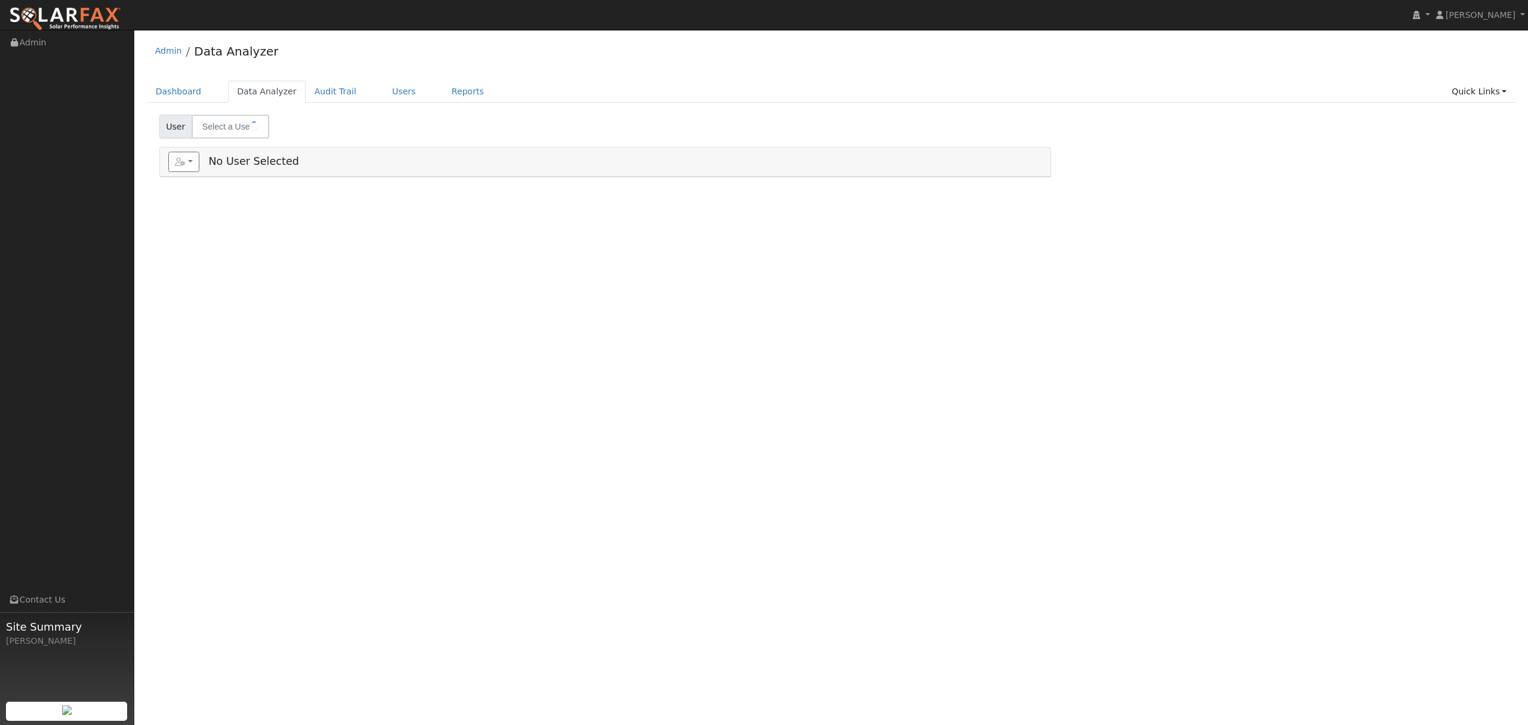
type input "[PERSON_NAME]"
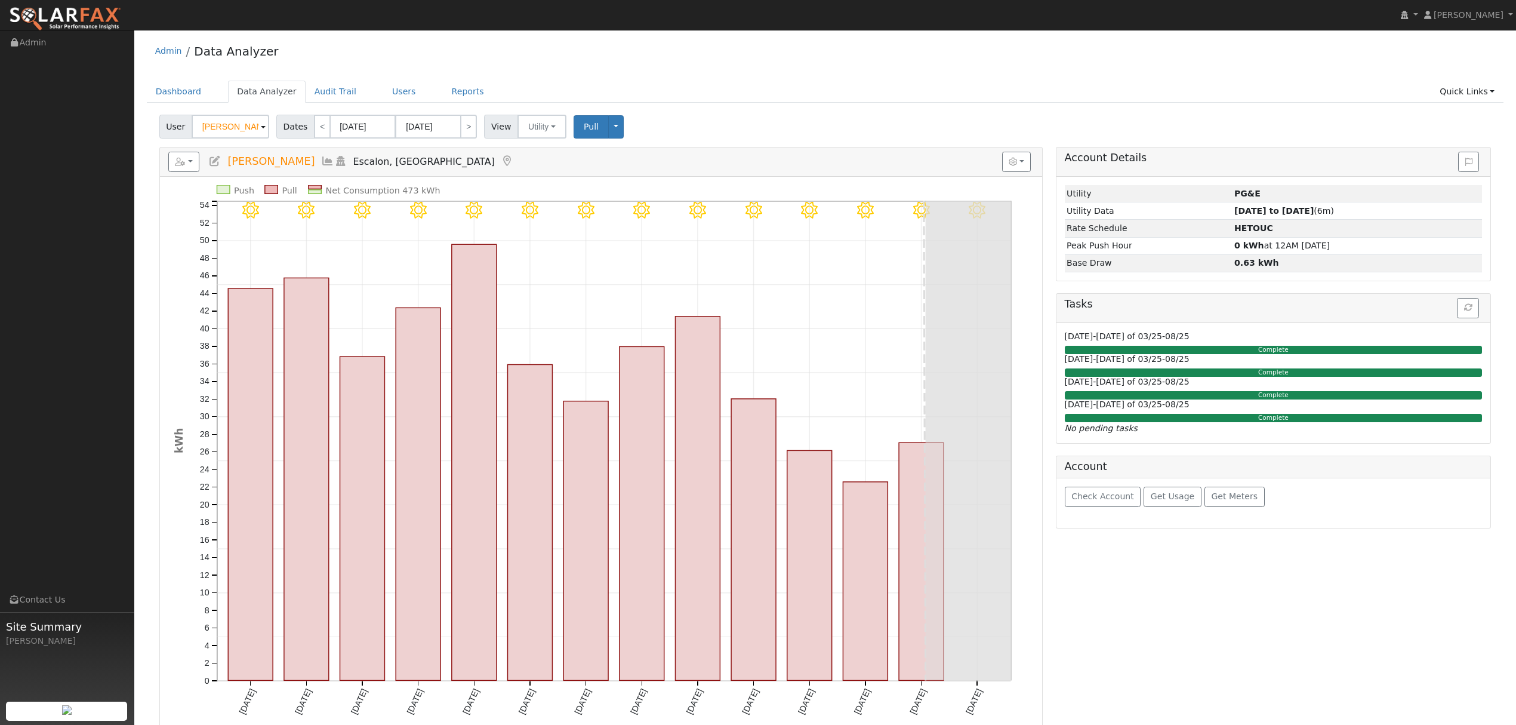
click at [321, 159] on icon at bounding box center [327, 161] width 13 height 11
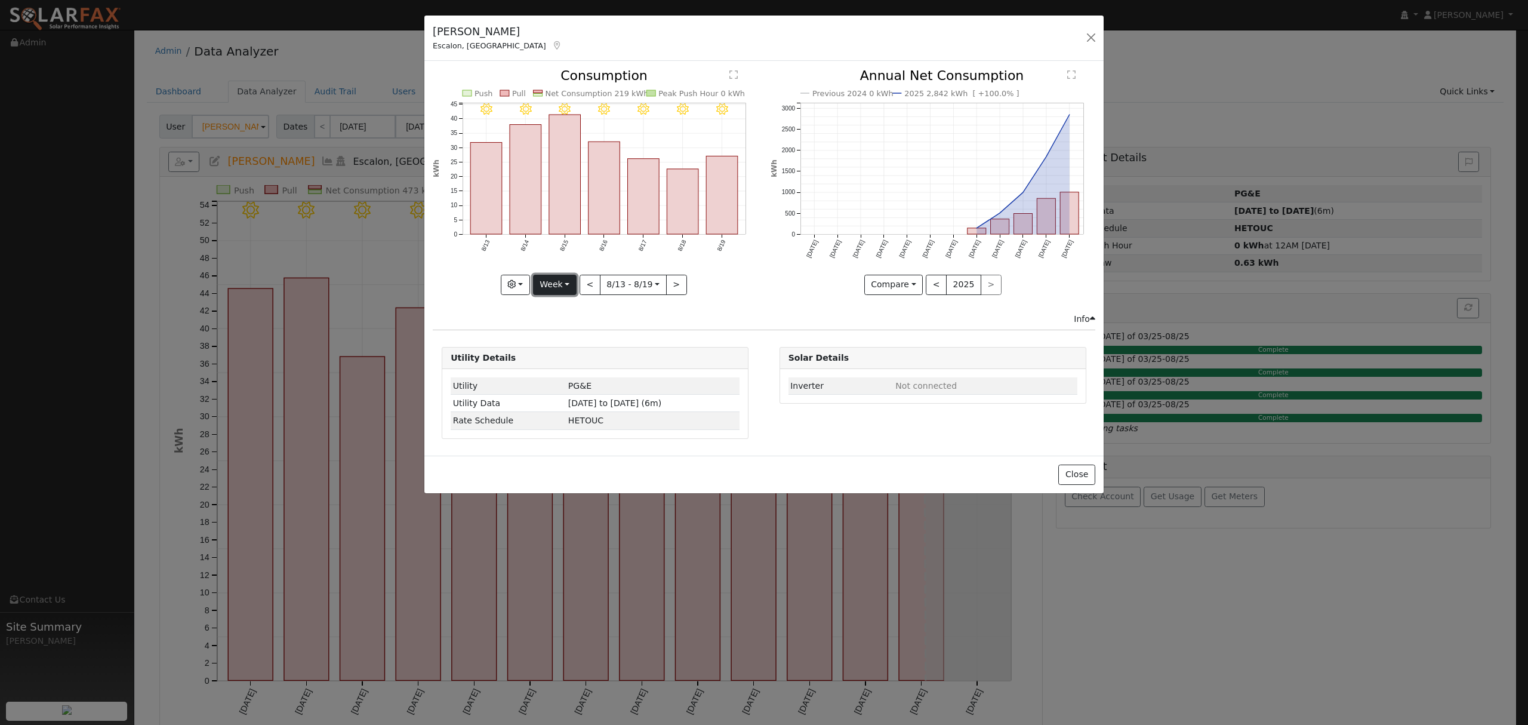
click at [562, 288] on button "Week" at bounding box center [555, 285] width 44 height 20
click at [554, 362] on link "Year" at bounding box center [575, 359] width 83 height 17
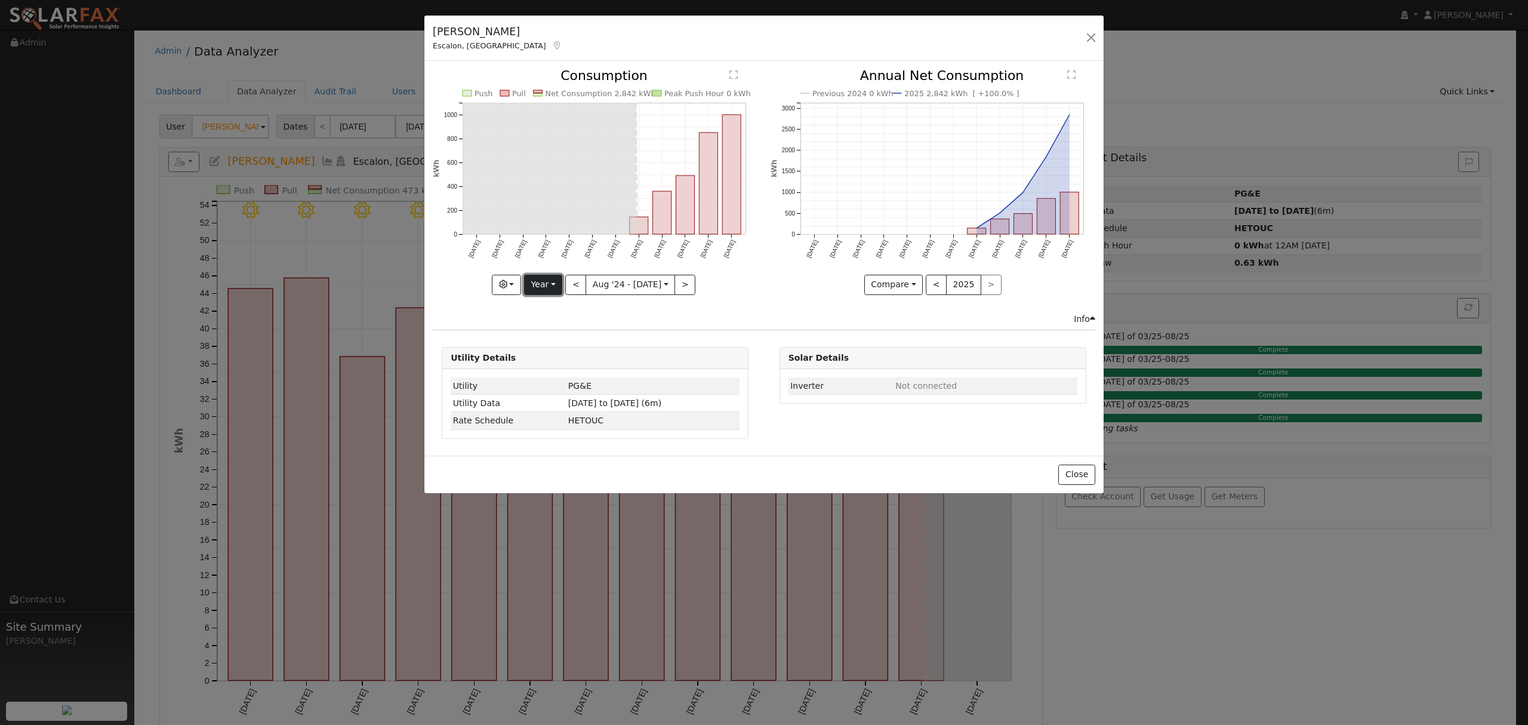
click at [538, 285] on button "Year" at bounding box center [543, 285] width 38 height 20
click at [547, 355] on link "Year" at bounding box center [566, 359] width 83 height 17
click at [732, 199] on rect "onclick=""" at bounding box center [732, 174] width 19 height 119
type input "2025-07-01"
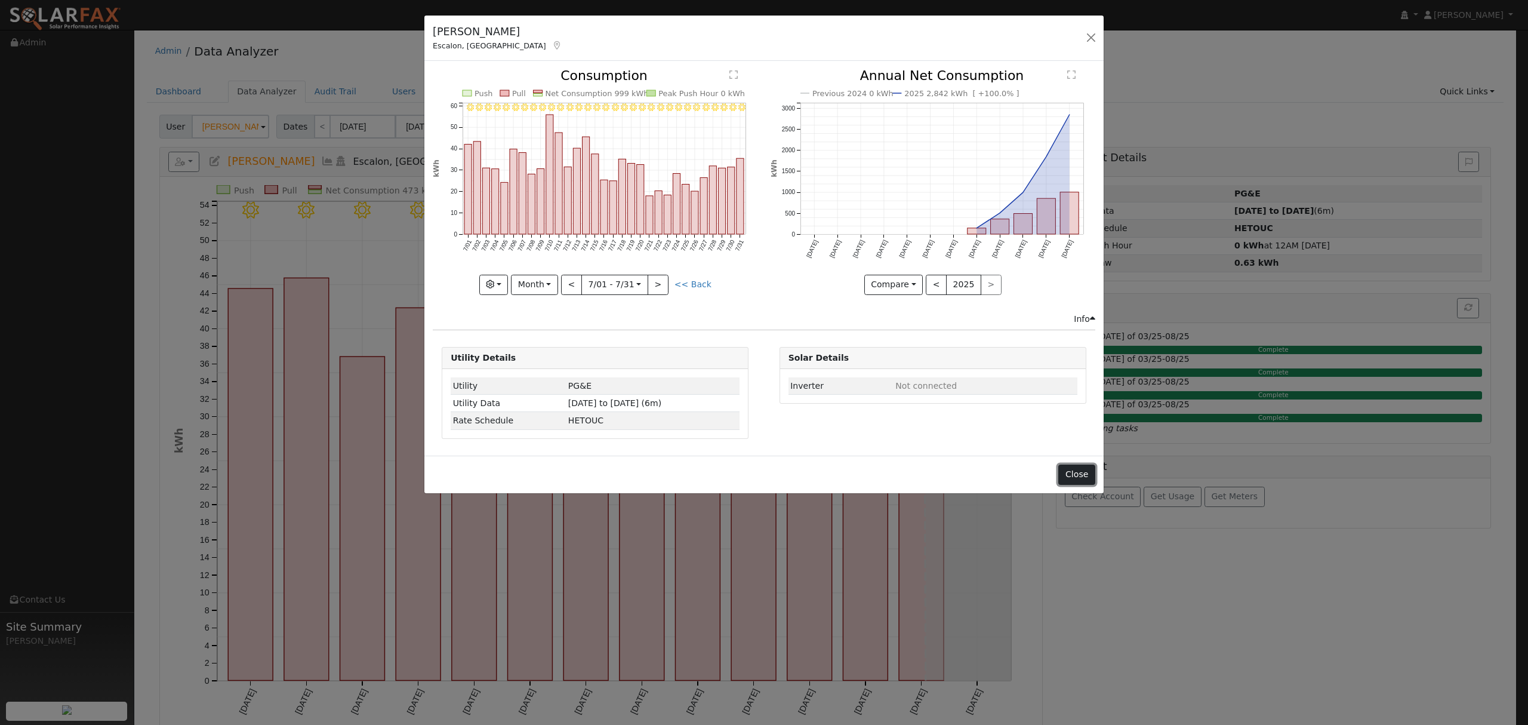
click at [1079, 483] on button "Close" at bounding box center [1076, 474] width 36 height 20
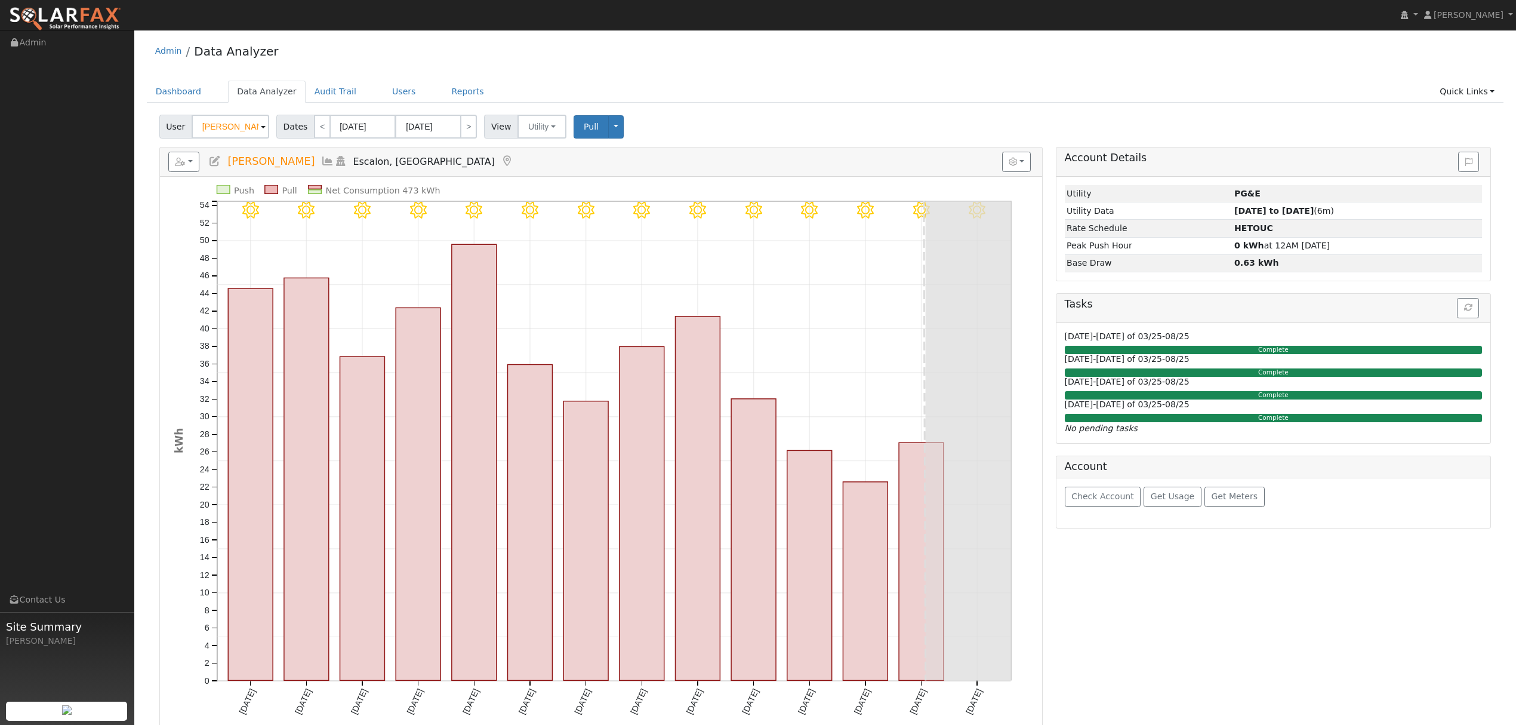
click at [321, 163] on icon at bounding box center [327, 161] width 13 height 11
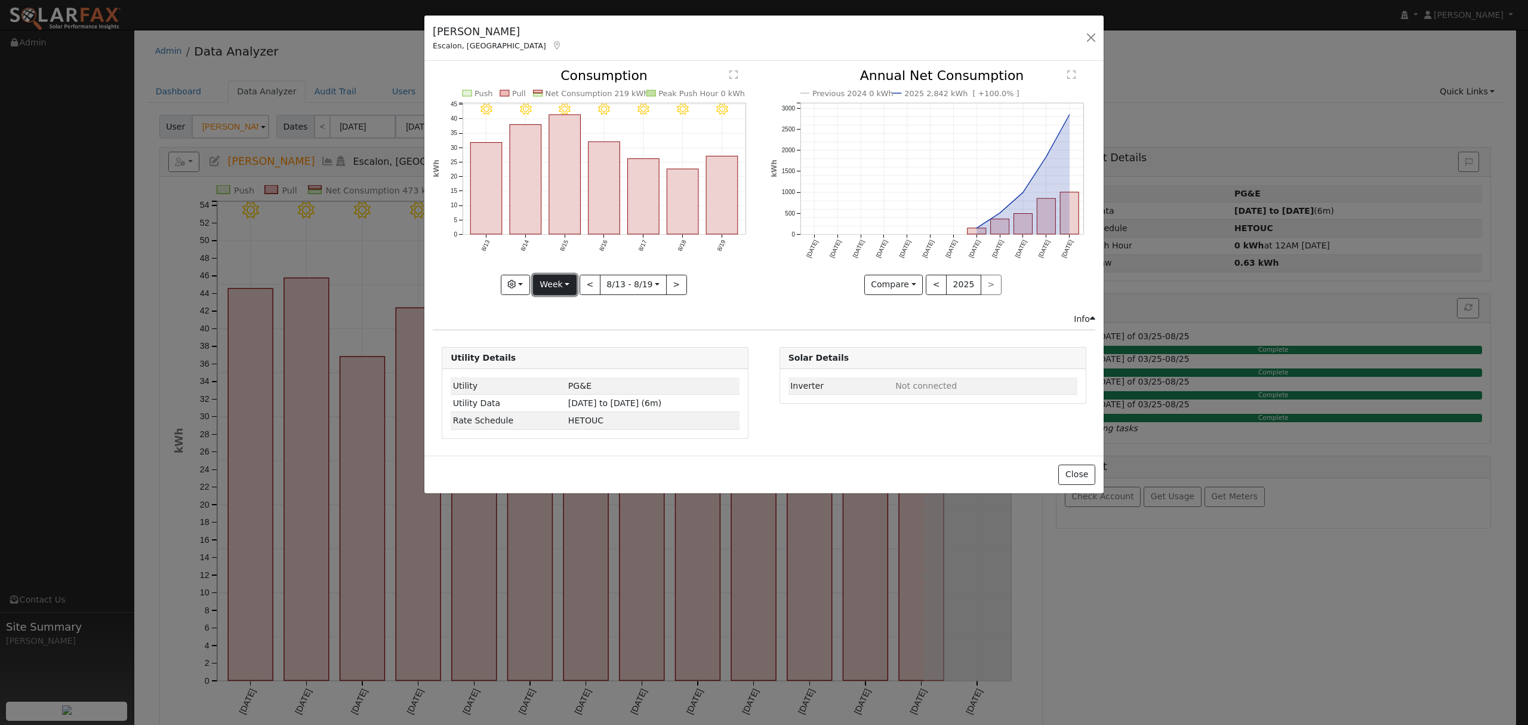
click at [552, 287] on button "Week" at bounding box center [555, 285] width 44 height 20
click at [572, 356] on link "Year" at bounding box center [575, 359] width 83 height 17
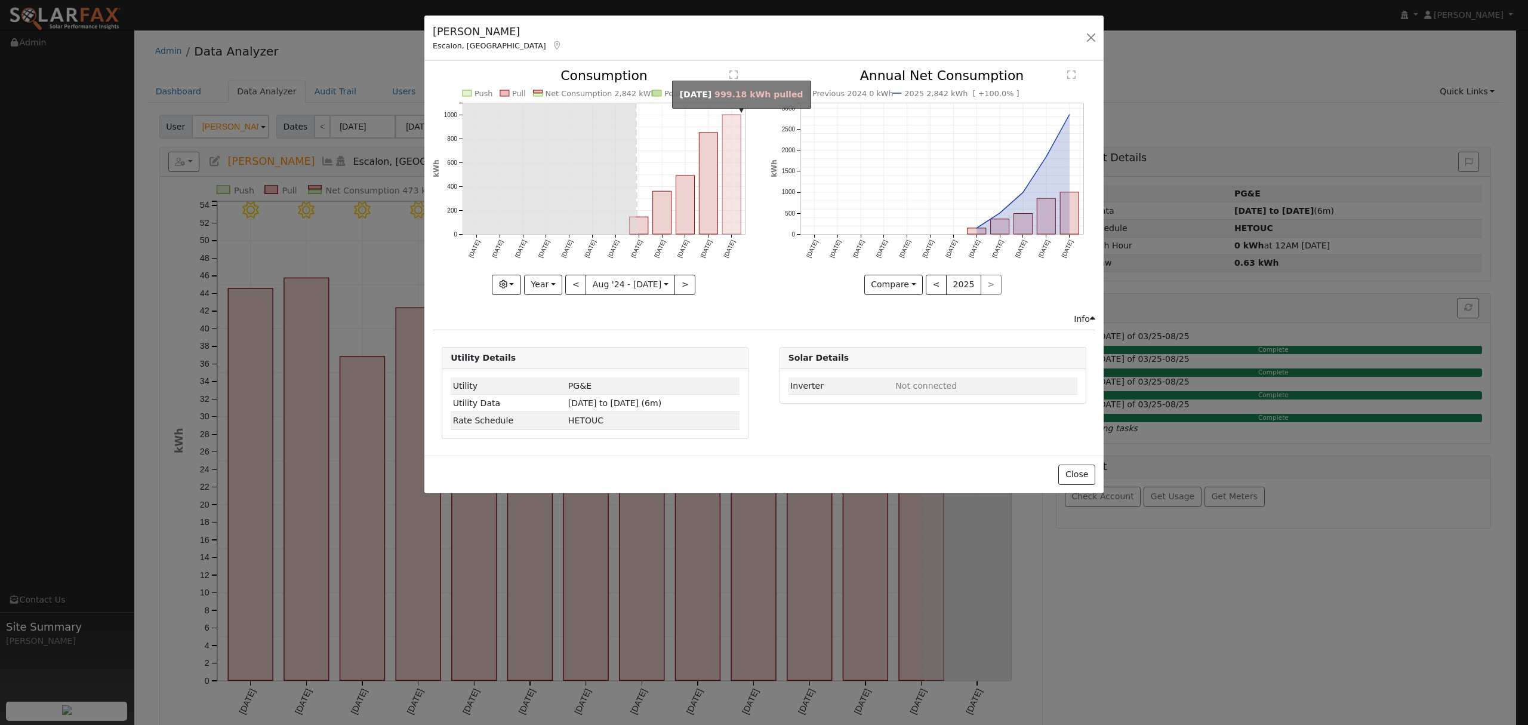
click at [733, 158] on rect "onclick=""" at bounding box center [732, 174] width 19 height 119
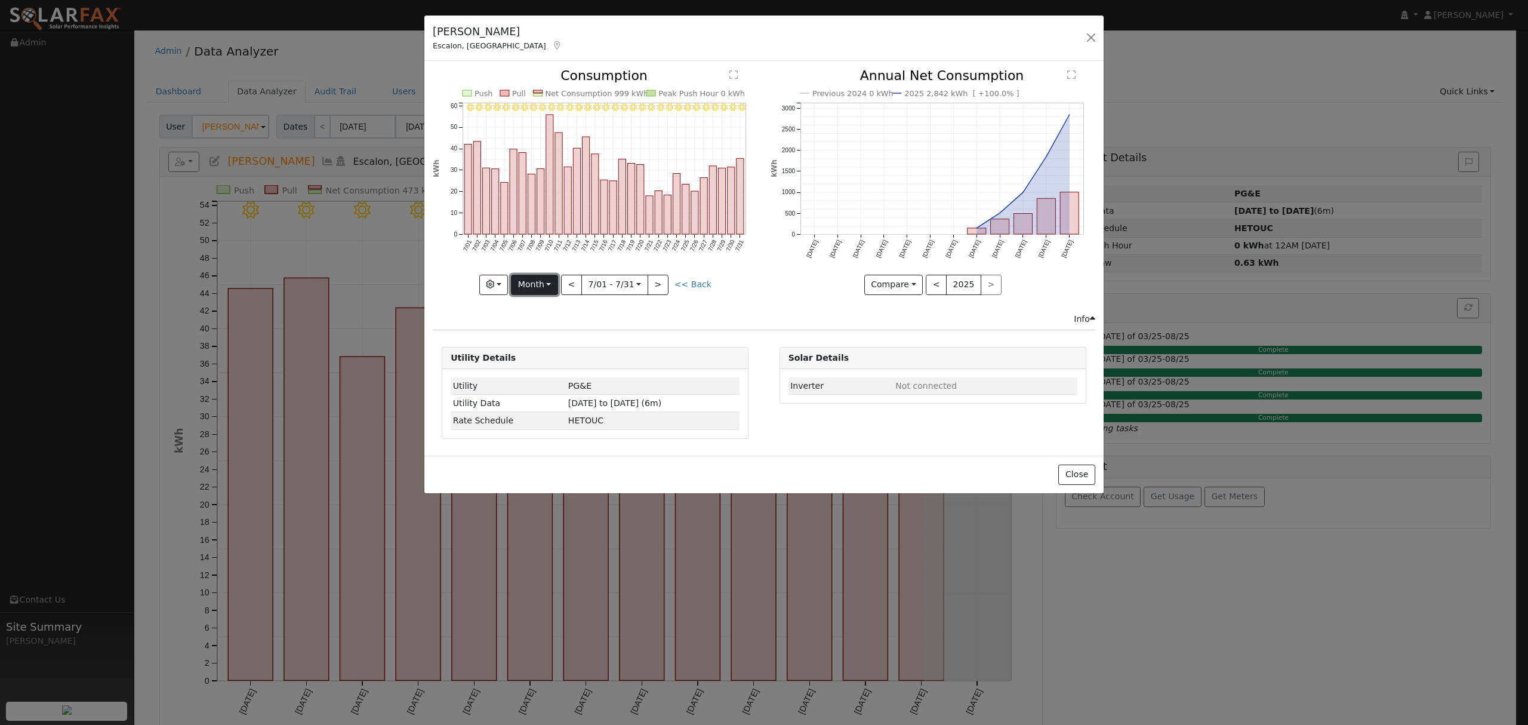
click at [543, 292] on button "Month" at bounding box center [534, 285] width 47 height 20
click at [547, 361] on link "Year" at bounding box center [553, 359] width 83 height 17
type input "2024-08-01"
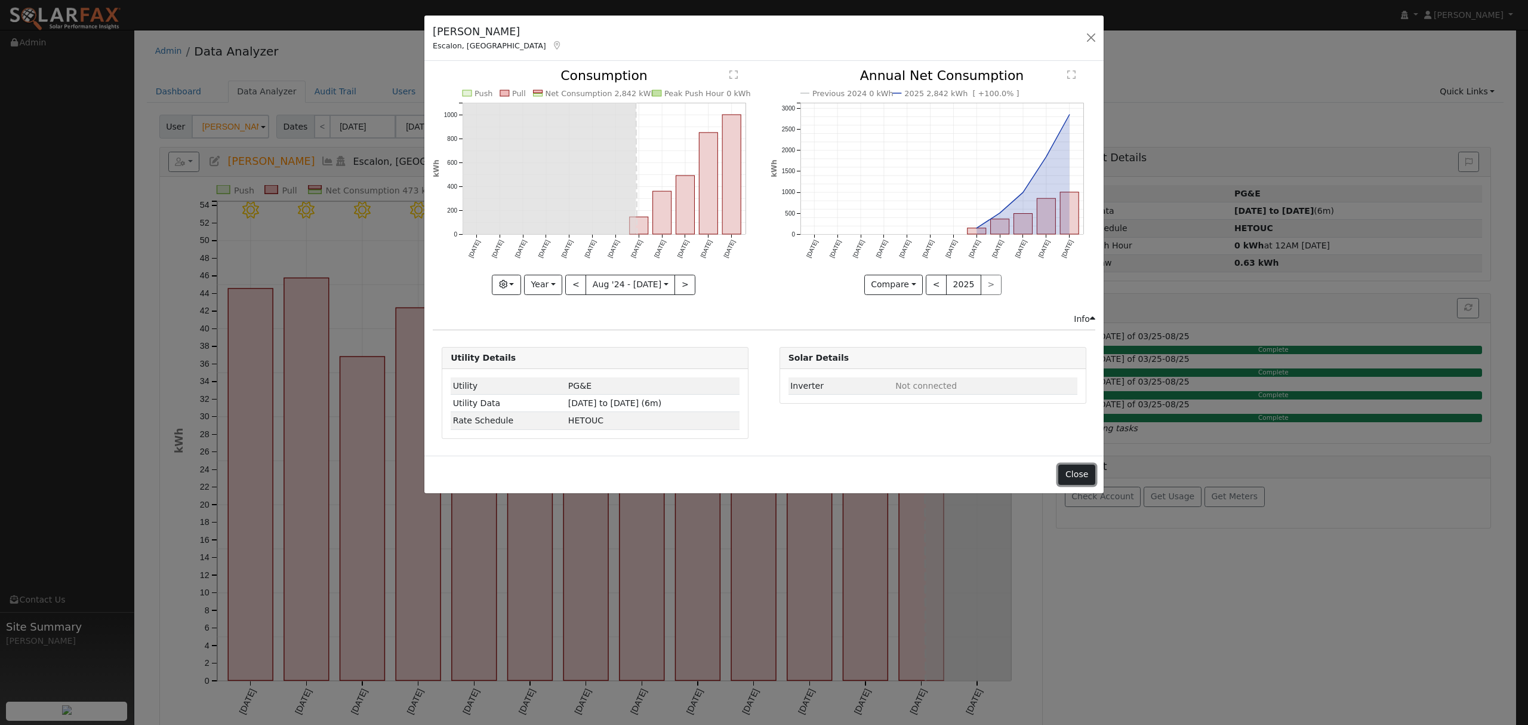
click at [1077, 479] on button "Close" at bounding box center [1076, 474] width 36 height 20
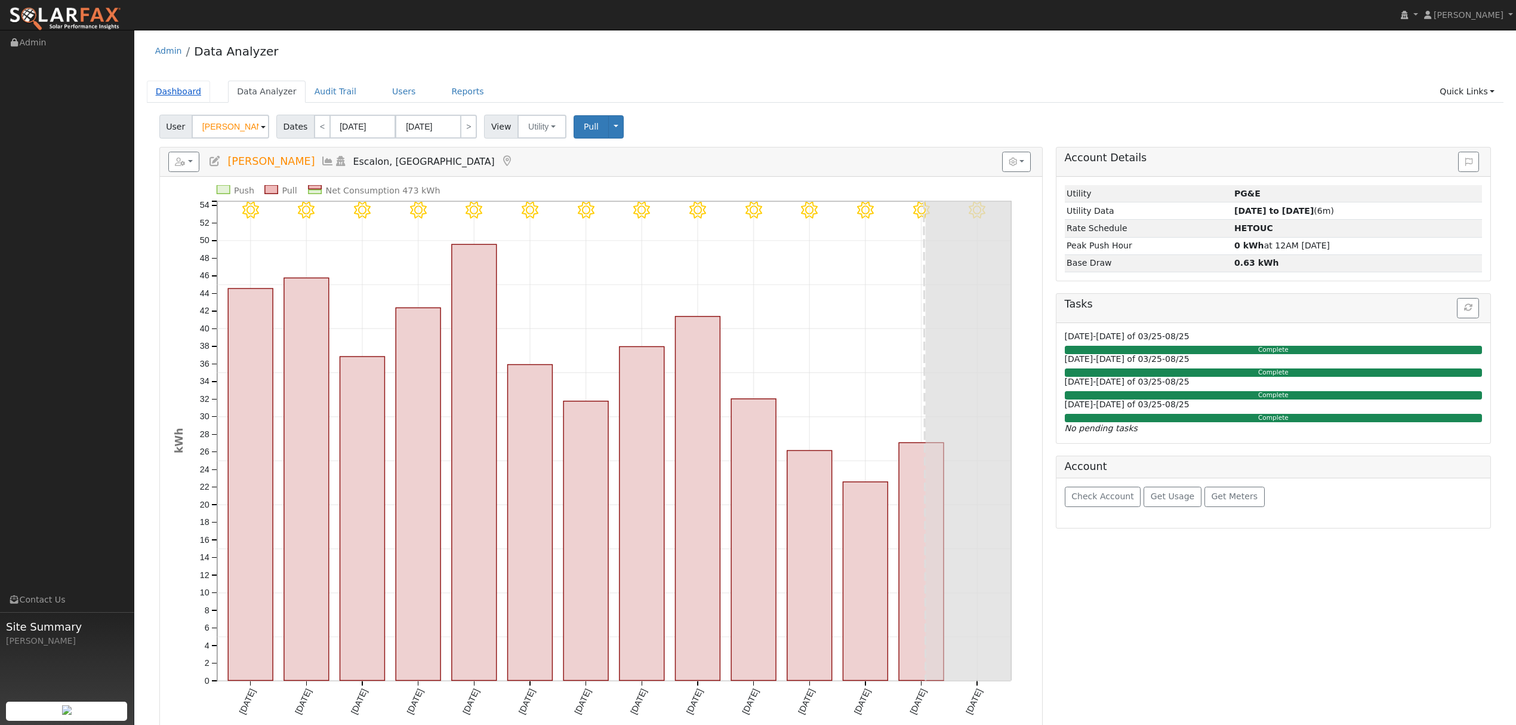
click at [182, 94] on link "Dashboard" at bounding box center [179, 92] width 64 height 22
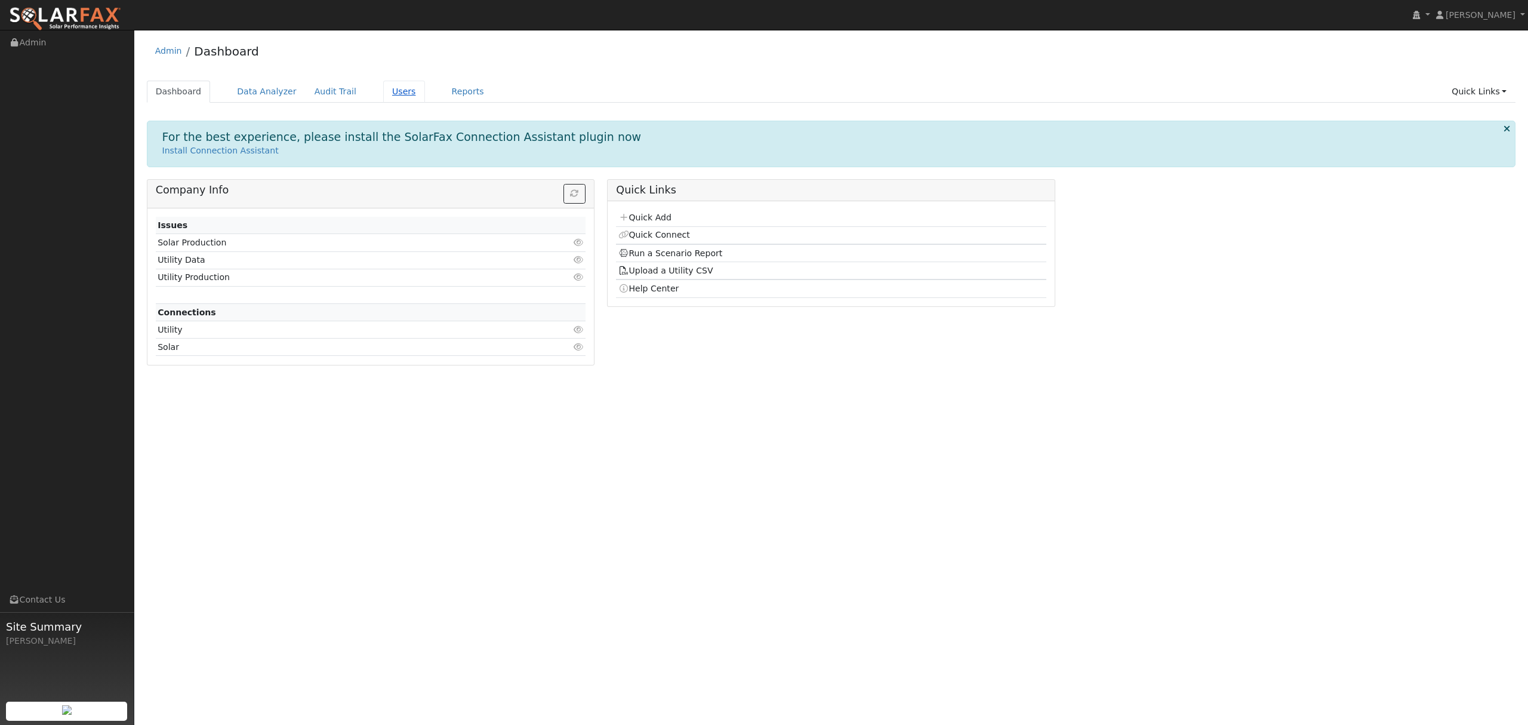
click at [383, 89] on link "Users" at bounding box center [404, 92] width 42 height 22
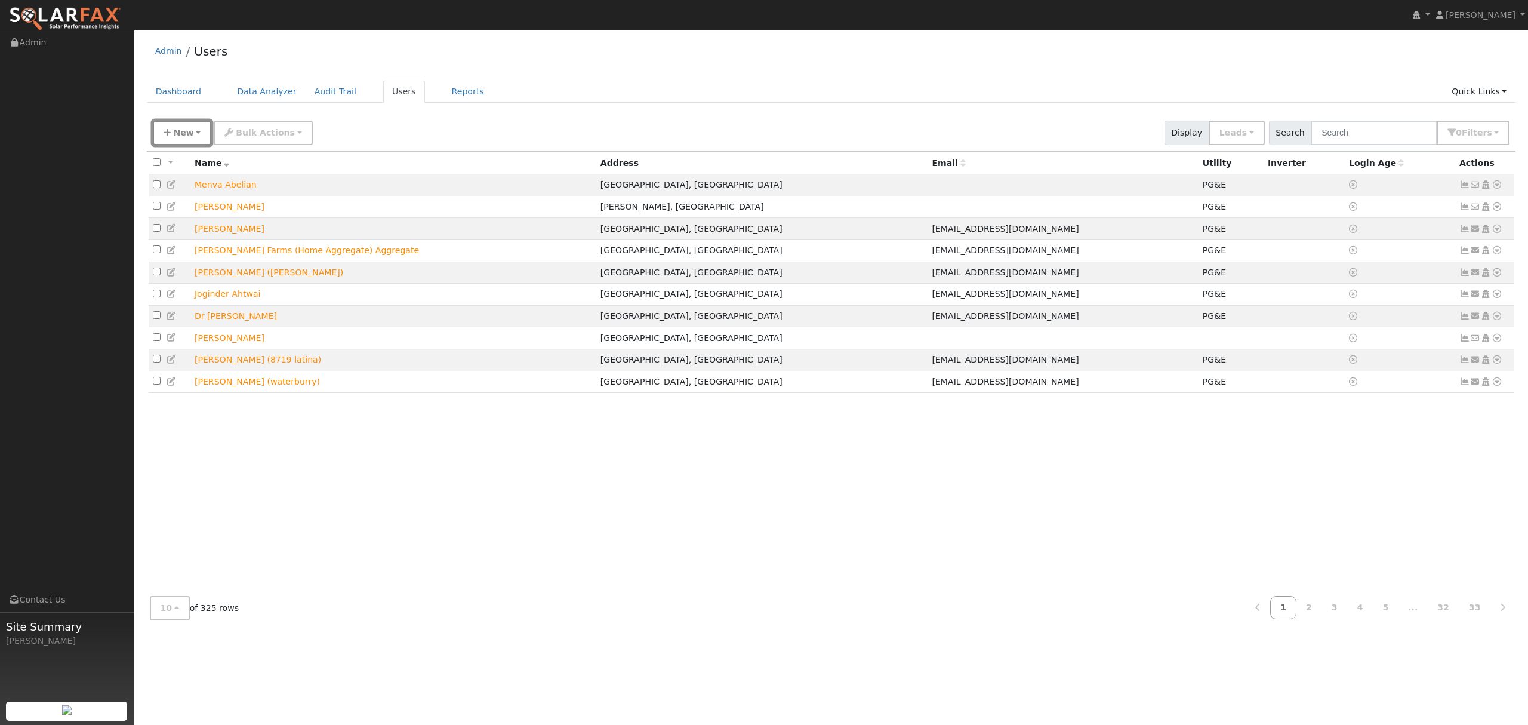
click at [187, 138] on button "New" at bounding box center [182, 133] width 59 height 24
click at [186, 156] on link "Add User" at bounding box center [202, 158] width 99 height 17
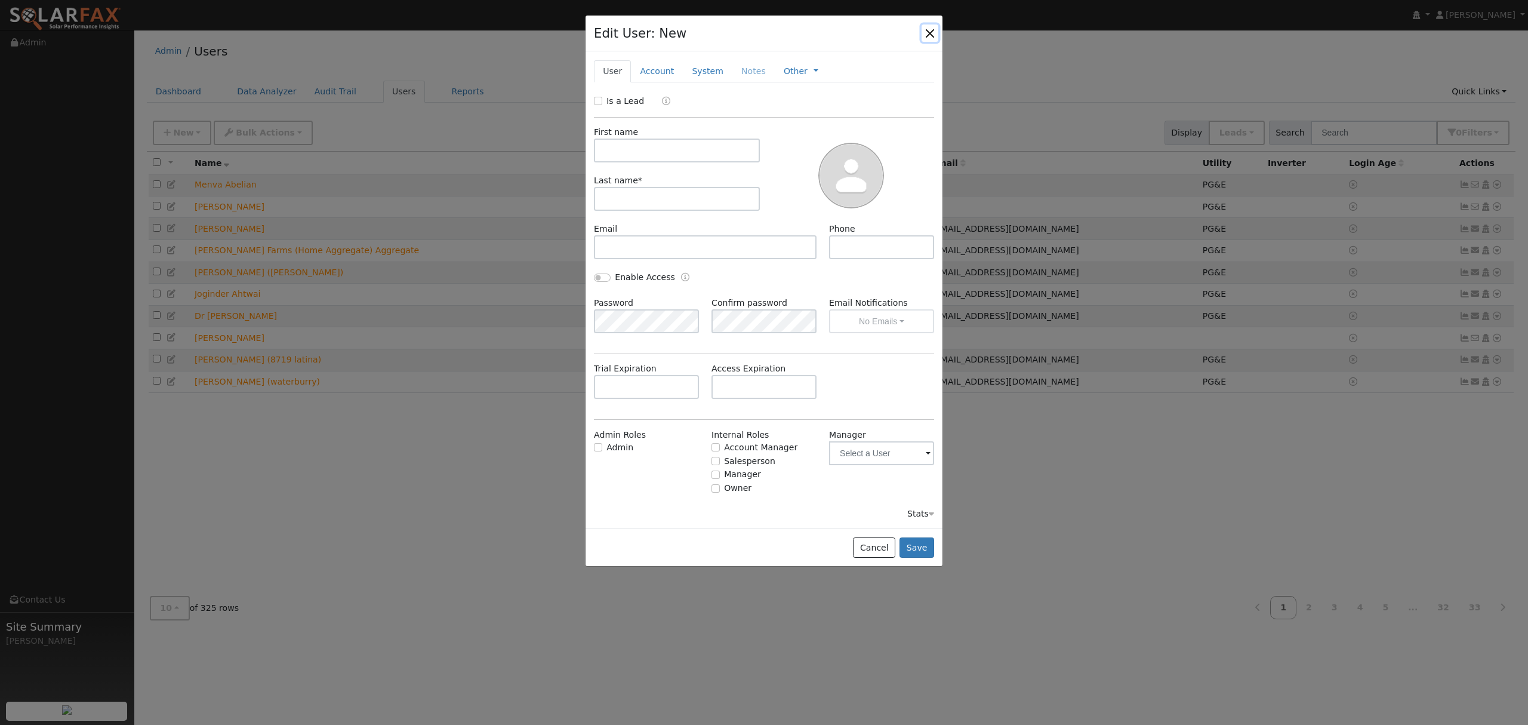
click at [936, 32] on button "button" at bounding box center [930, 32] width 17 height 17
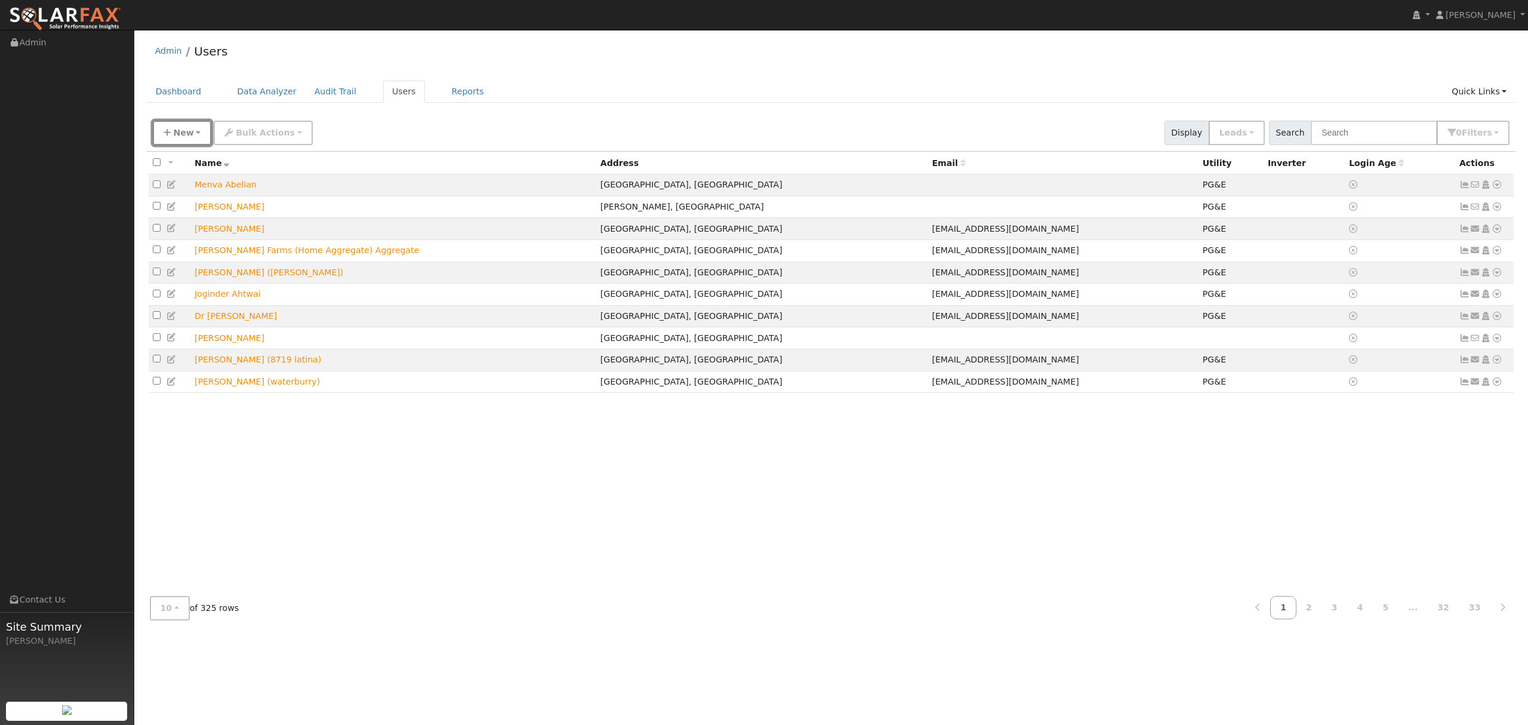
click at [185, 138] on button "New" at bounding box center [182, 133] width 59 height 24
click at [191, 184] on link "Quick Add" at bounding box center [202, 184] width 99 height 17
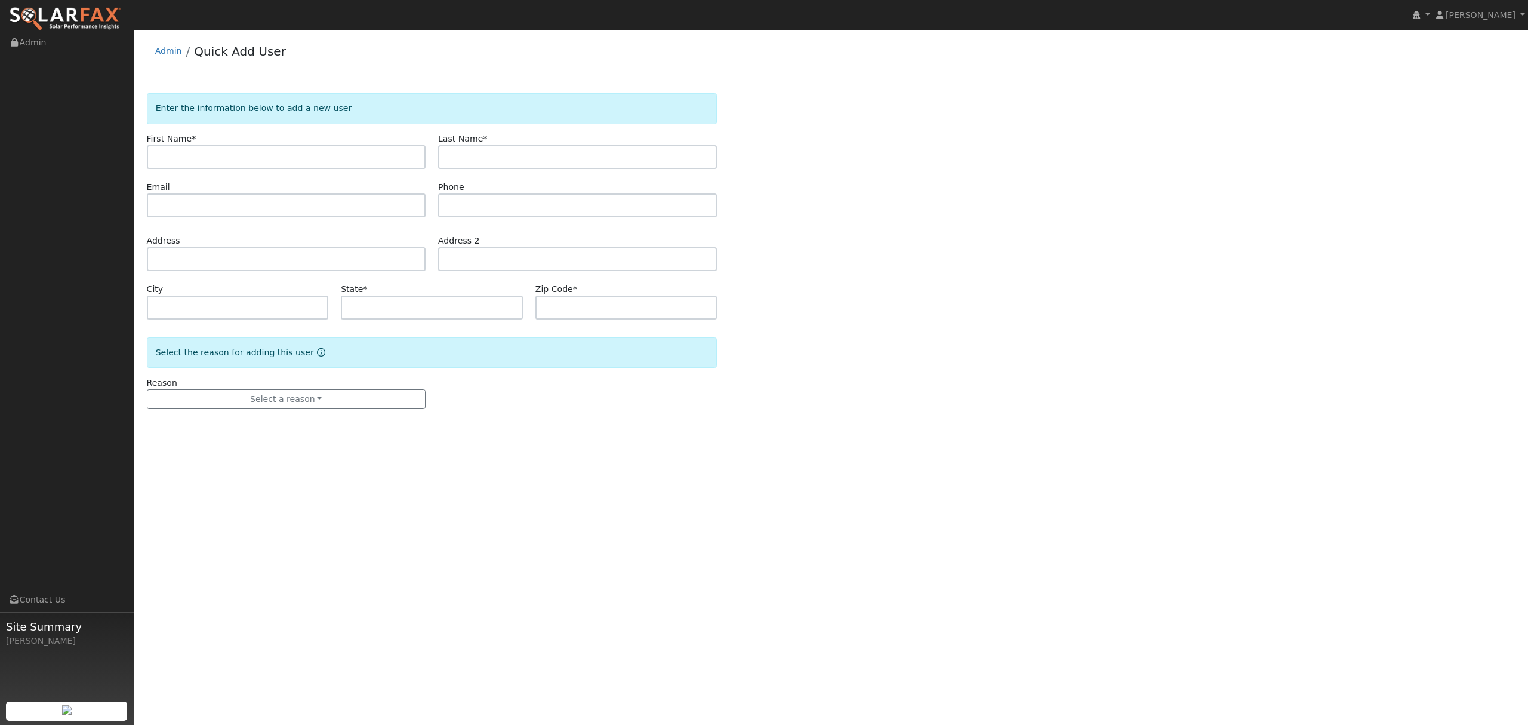
type input "[EMAIL_ADDRESS][DOMAIN_NAME]"
drag, startPoint x: 247, startPoint y: 153, endPoint x: 123, endPoint y: 156, distance: 124.2
click at [123, 156] on div "[PERSON_NAME] [PERSON_NAME] Profile My Company Help Center Terms Of Service See…" at bounding box center [764, 377] width 1528 height 695
click at [482, 153] on input "text" at bounding box center [577, 157] width 279 height 24
type input "ramaswamy"
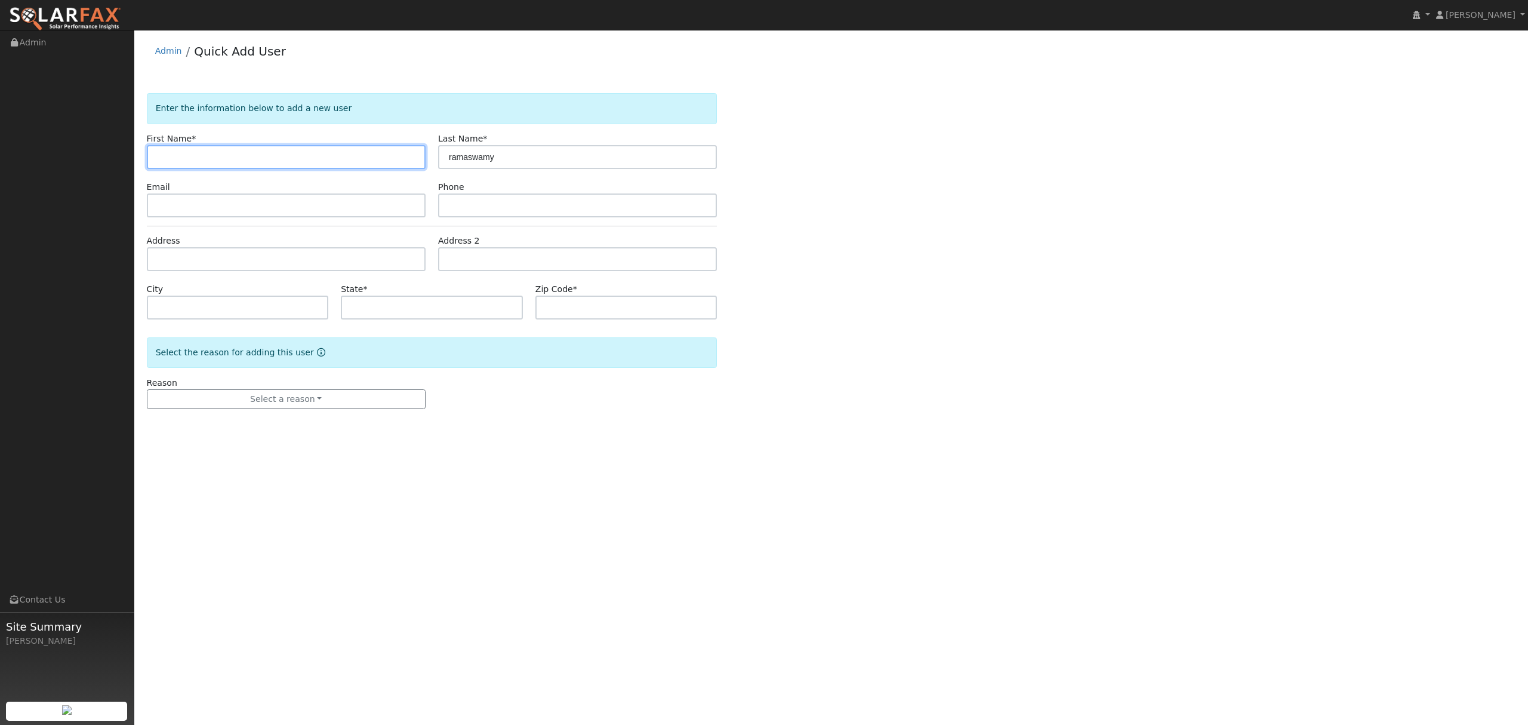
click at [222, 160] on input "text" at bounding box center [286, 157] width 279 height 24
type input "[PERSON_NAME]"
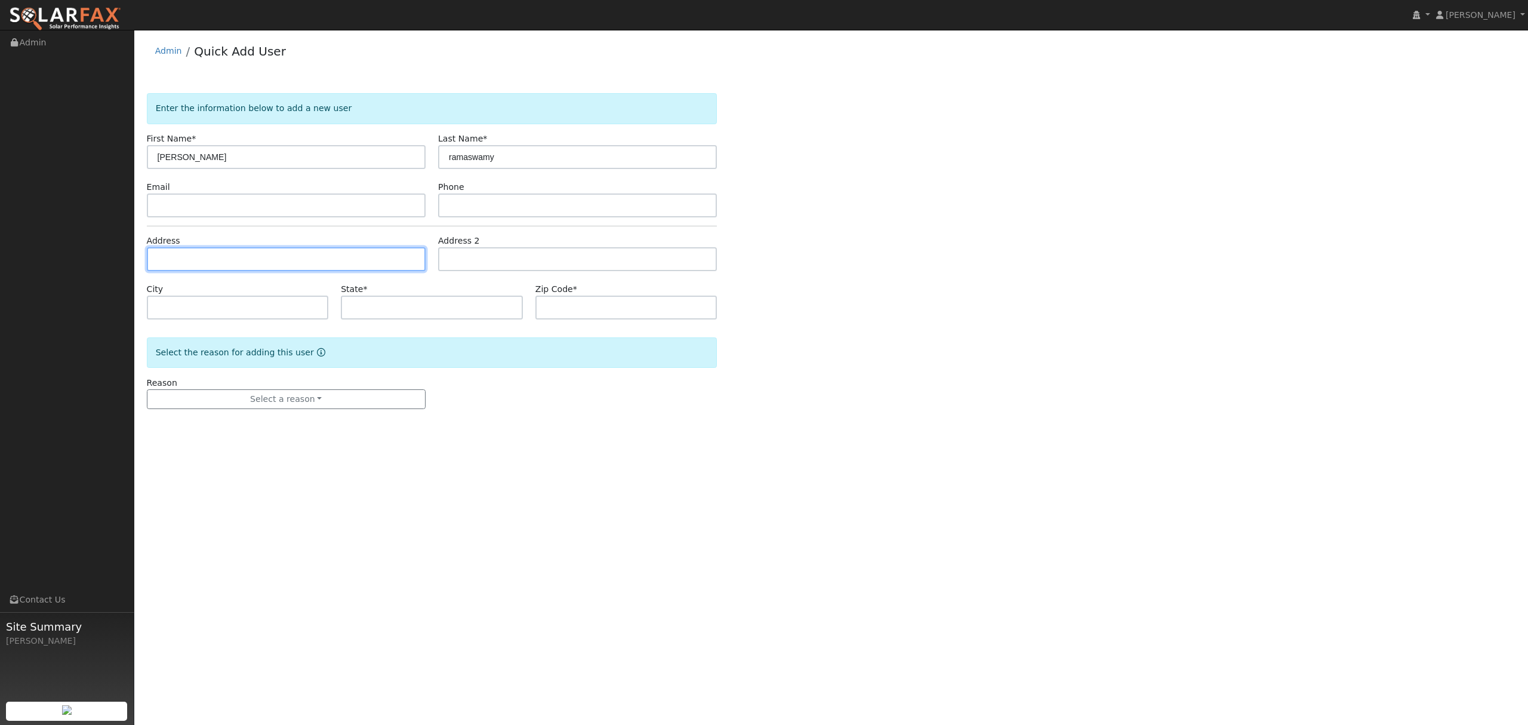
click at [209, 260] on input "text" at bounding box center [286, 259] width 279 height 24
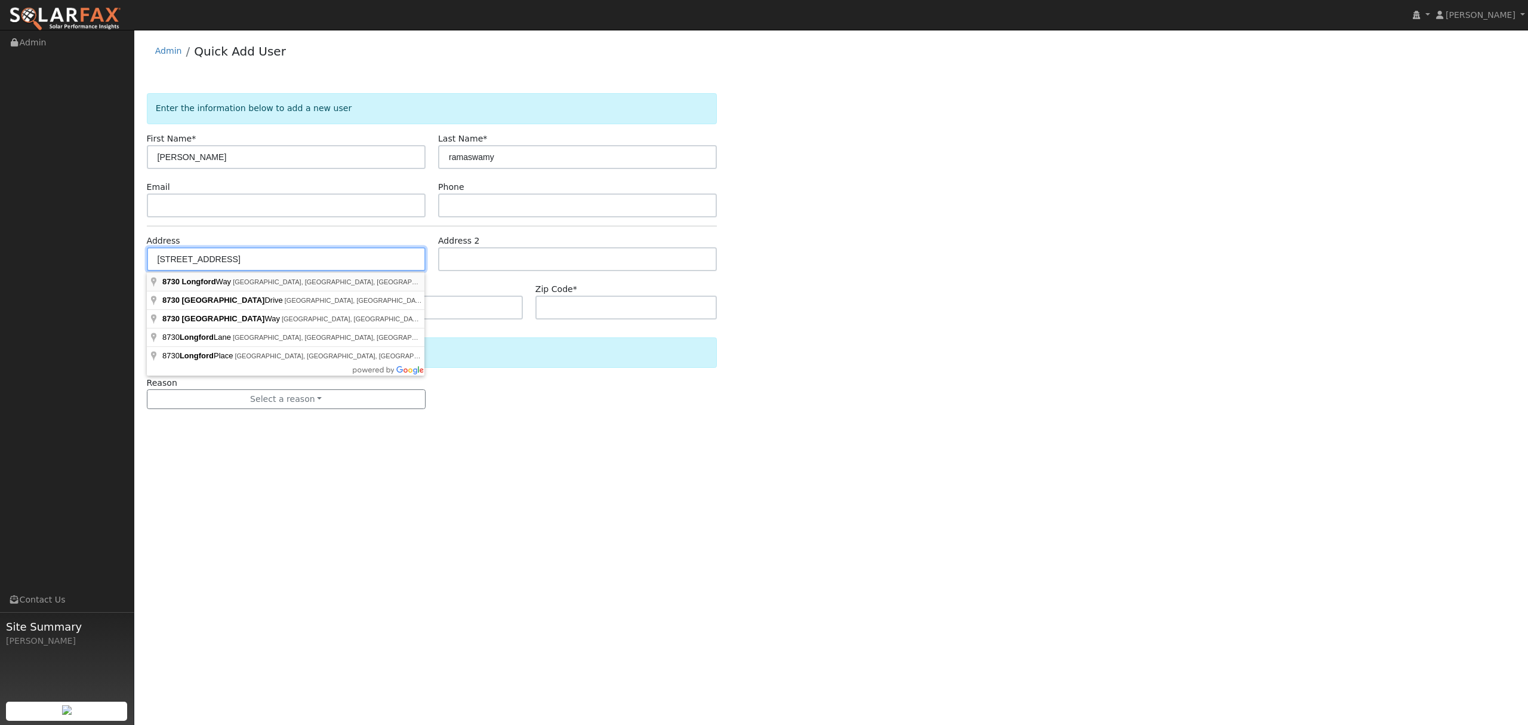
type input "[STREET_ADDRESS]"
type input "[GEOGRAPHIC_DATA]"
type input "CA"
type input "94568"
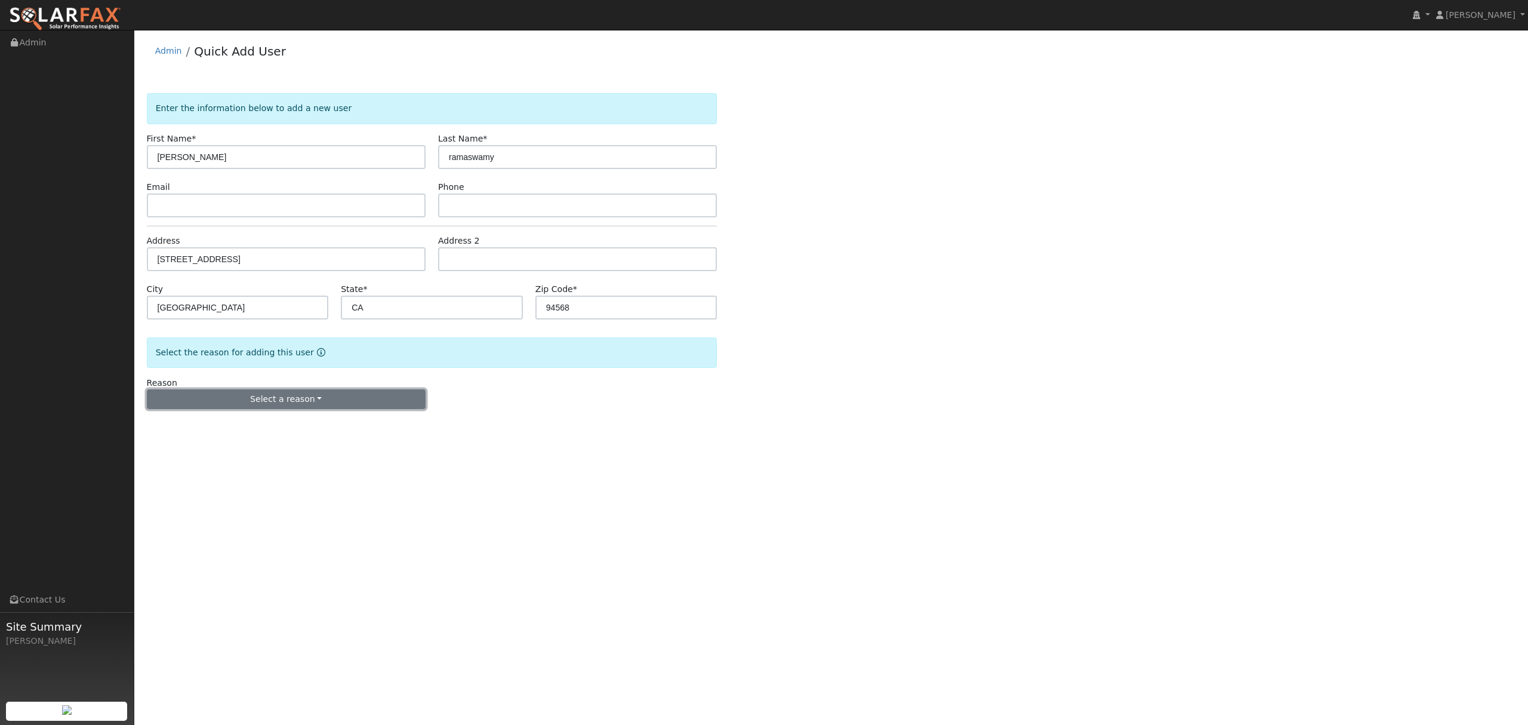
click at [288, 406] on button "Select a reason" at bounding box center [286, 399] width 279 height 20
click at [187, 428] on link "New lead" at bounding box center [213, 423] width 132 height 17
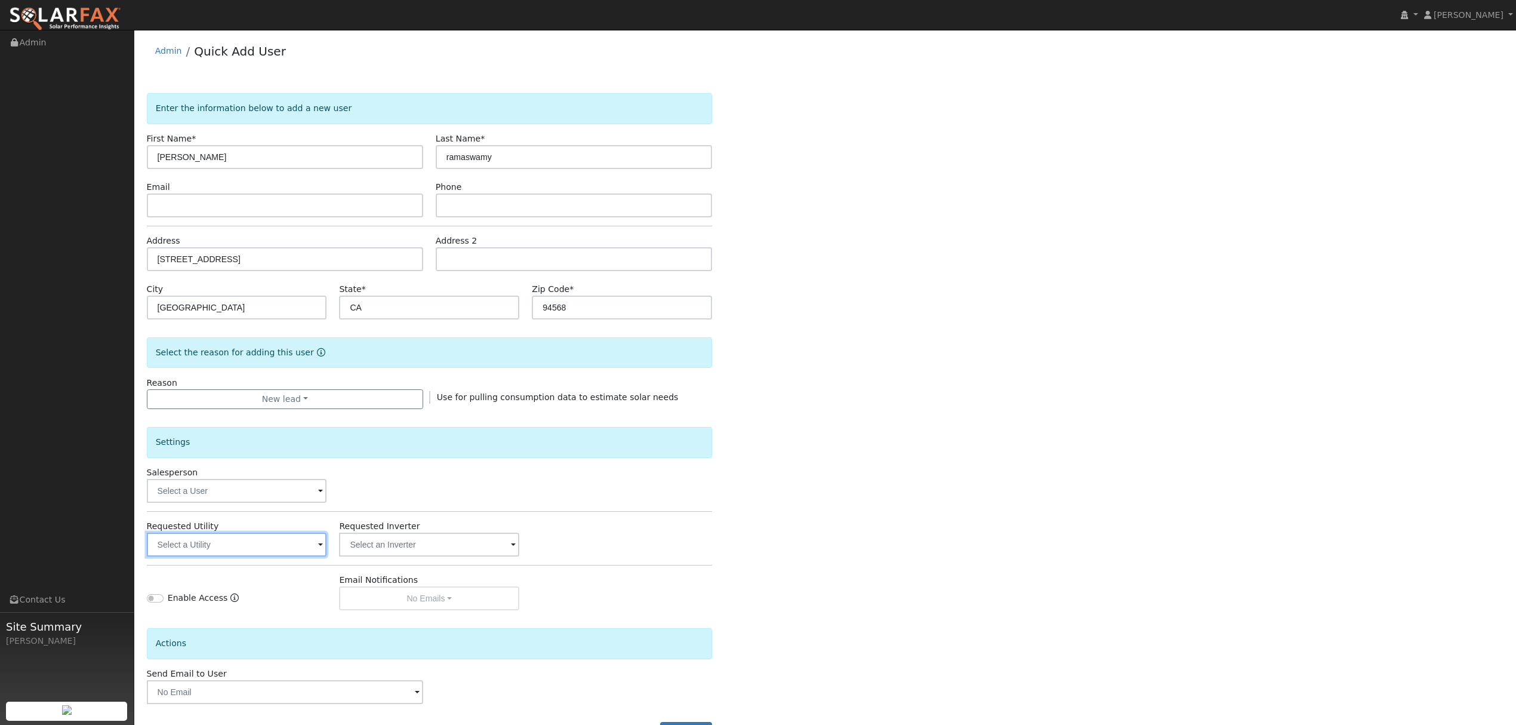
click at [281, 545] on input "text" at bounding box center [237, 544] width 180 height 24
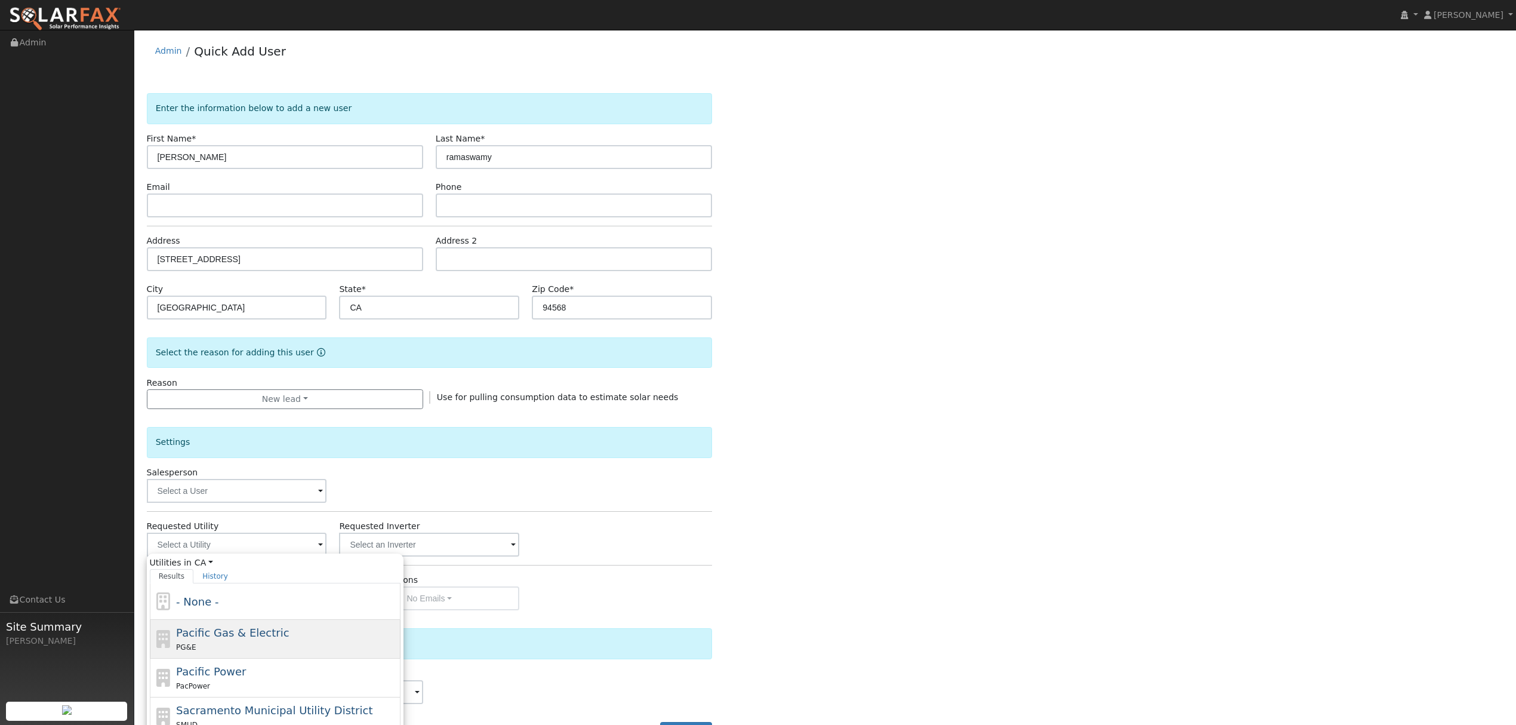
click at [215, 639] on span "Pacific Gas & Electric" at bounding box center [232, 632] width 113 height 13
type input "Pacific Gas & Electric"
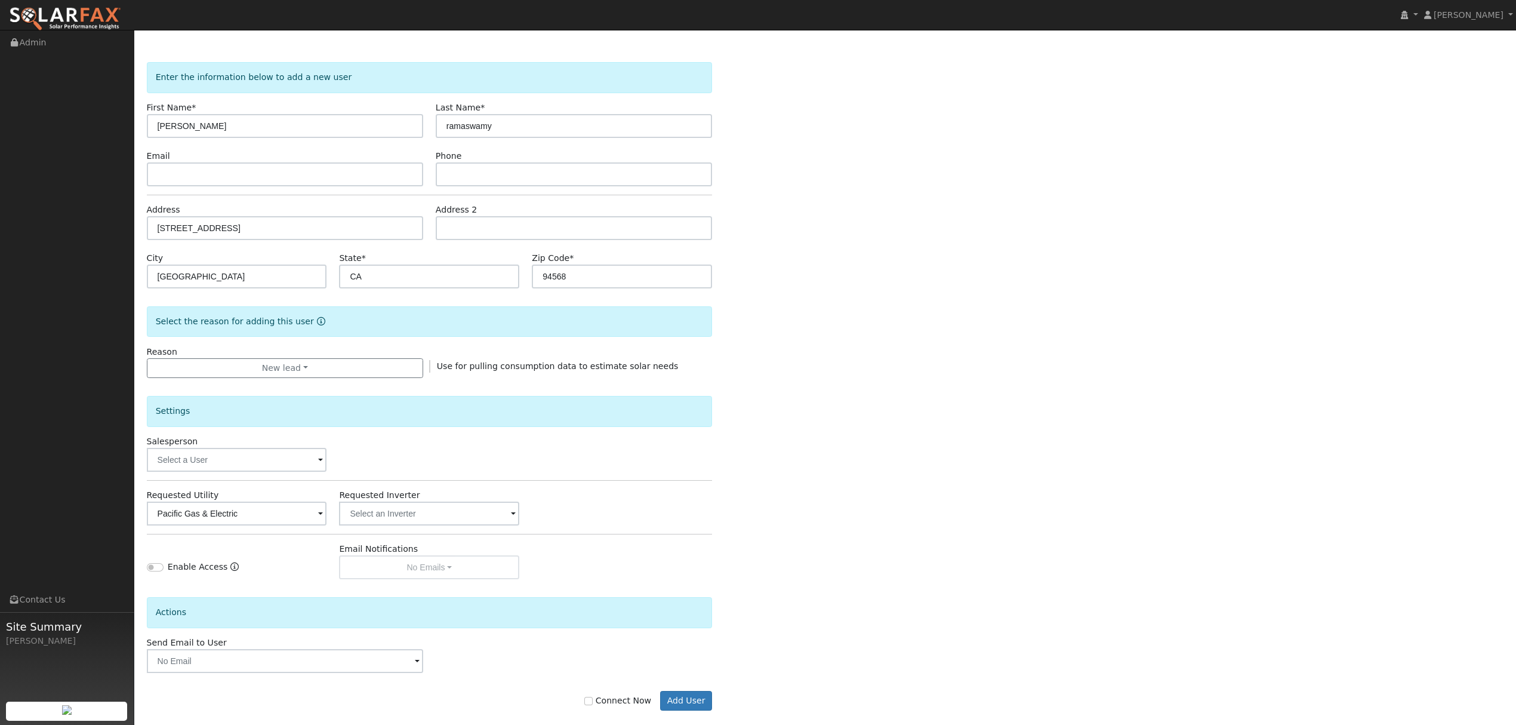
scroll to position [48, 0]
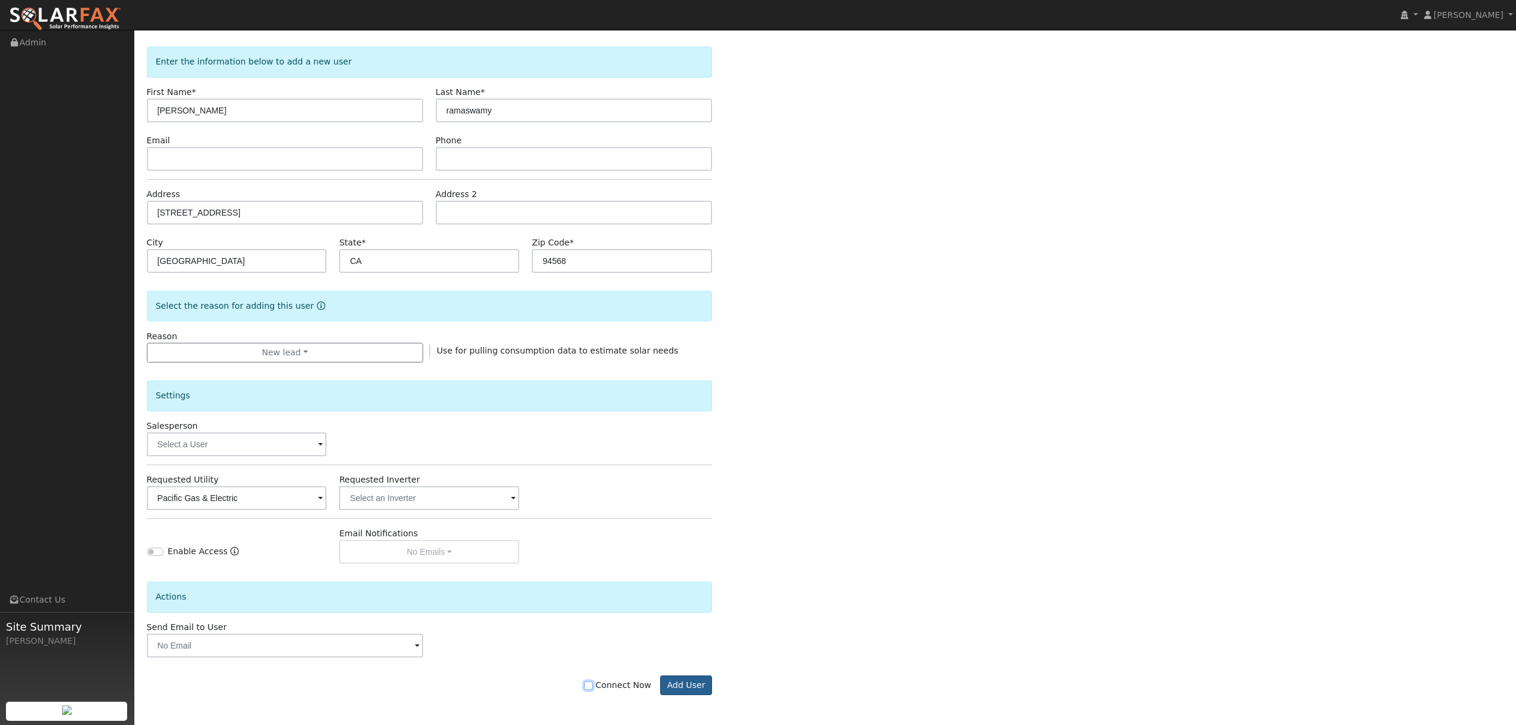
drag, startPoint x: 598, startPoint y: 684, endPoint x: 677, endPoint y: 685, distance: 78.8
click at [593, 684] on input "Connect Now" at bounding box center [588, 685] width 8 height 8
checkbox input "true"
click at [693, 685] on button "Add User" at bounding box center [686, 685] width 52 height 20
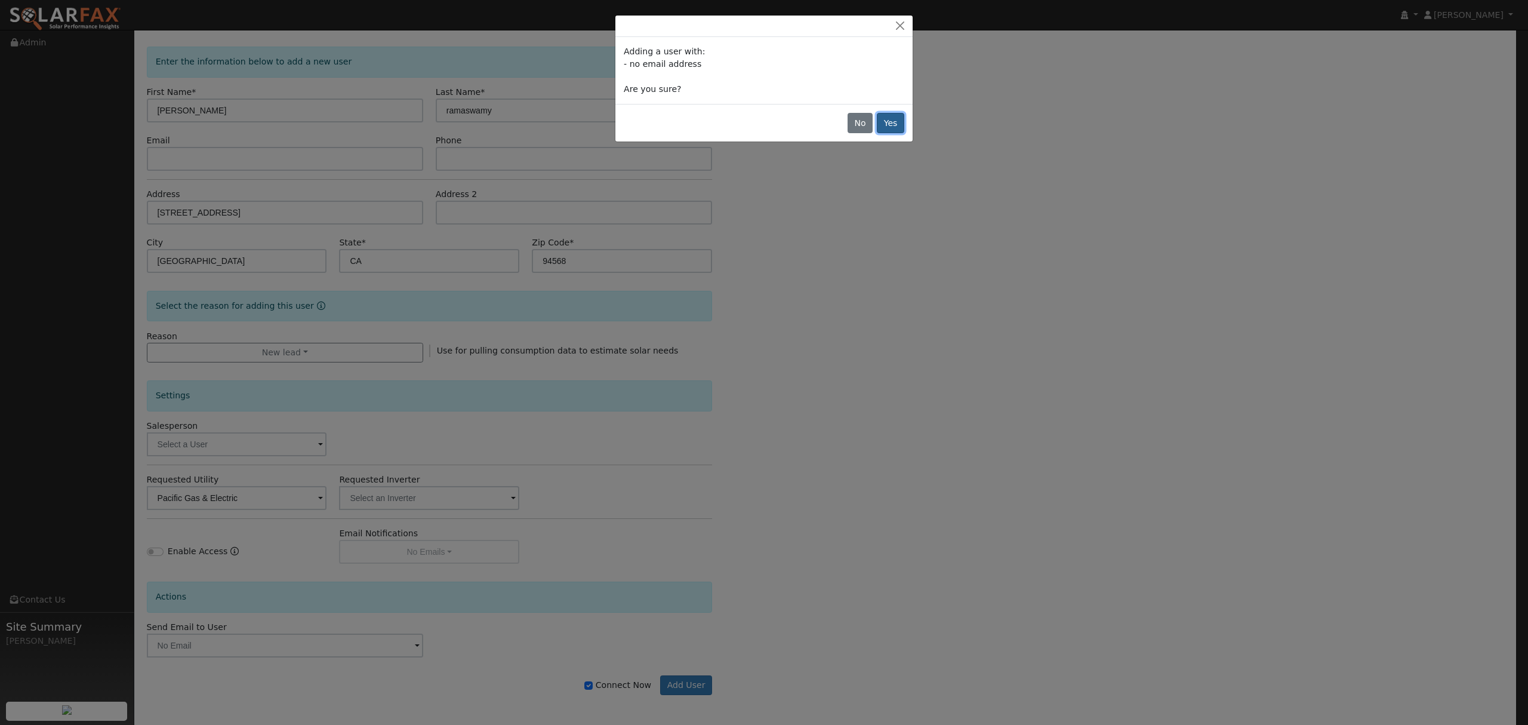
click at [893, 122] on button "Yes" at bounding box center [890, 123] width 27 height 20
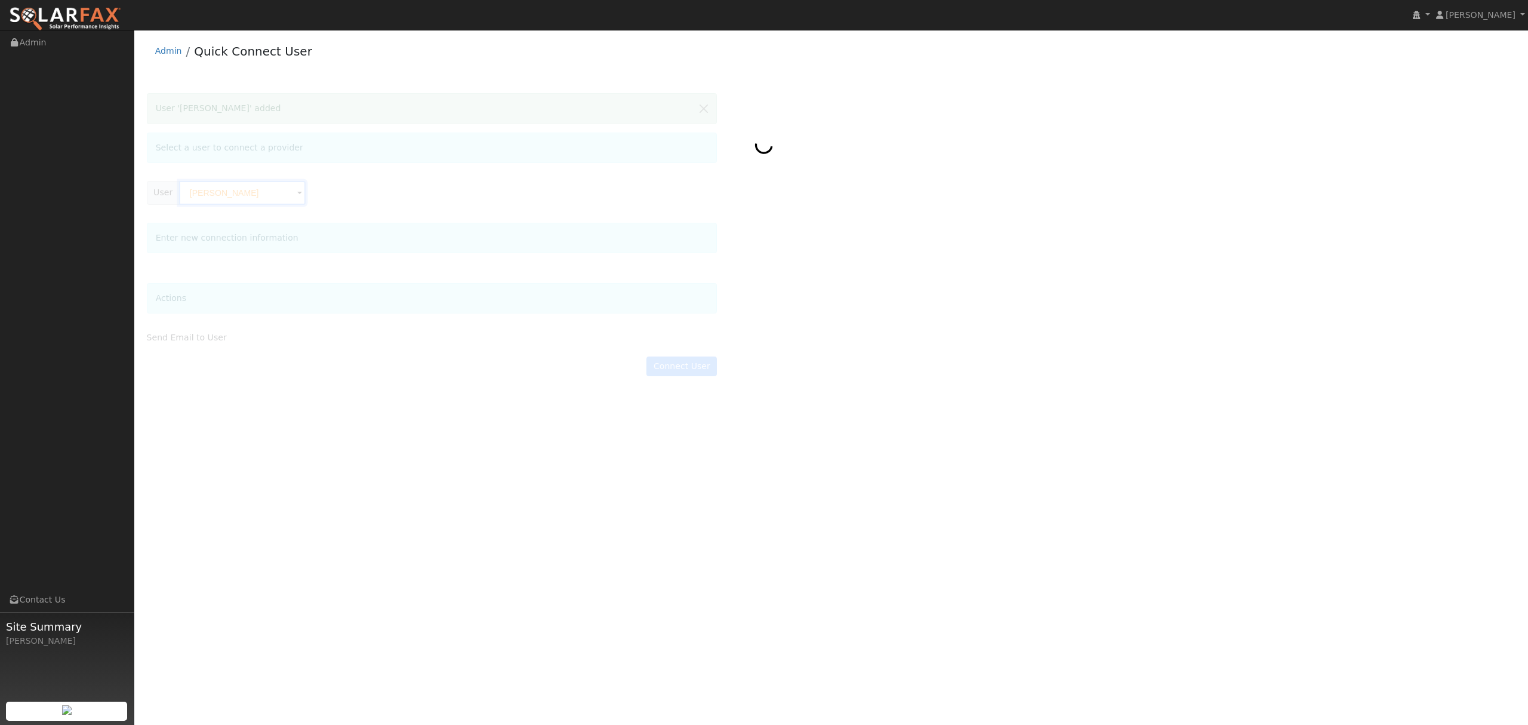
scroll to position [0, 25]
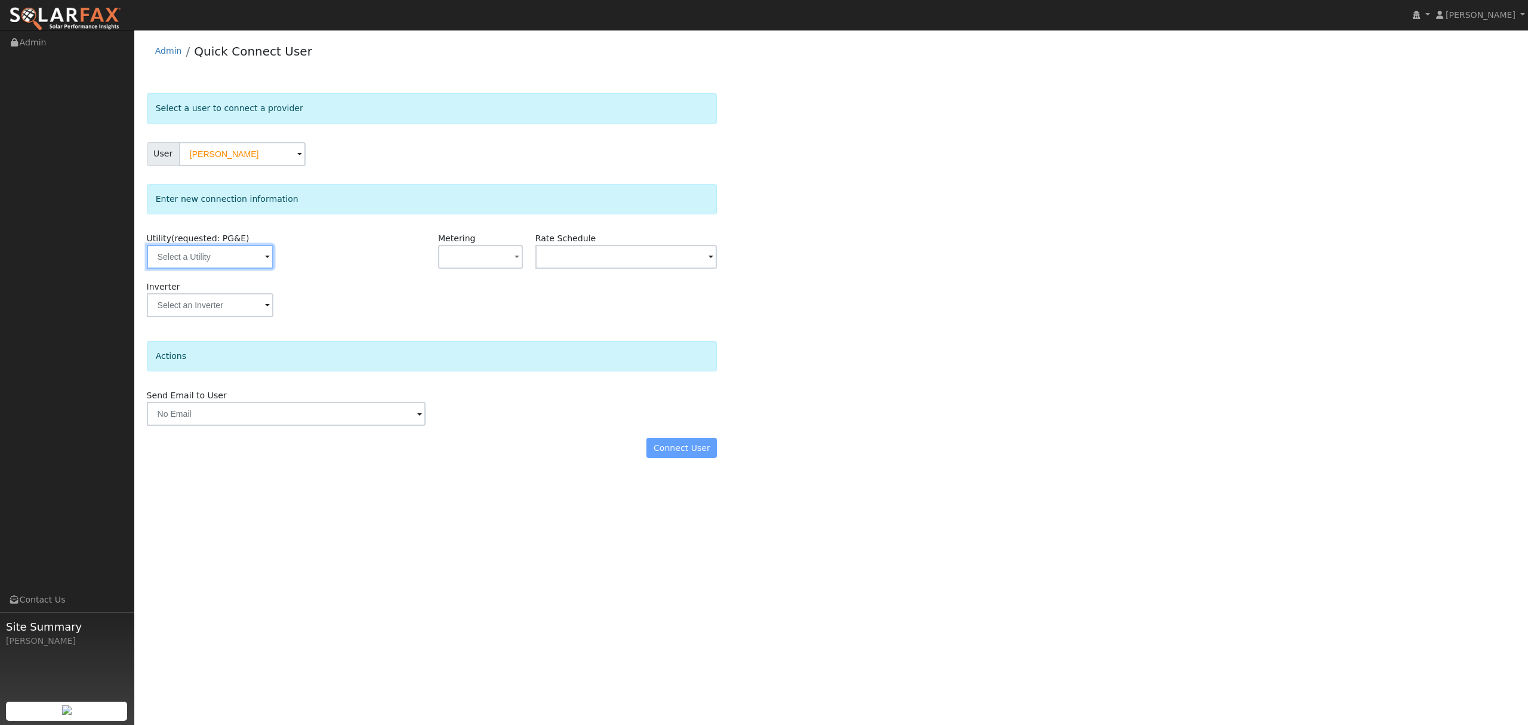
click at [239, 258] on input "text" at bounding box center [210, 257] width 127 height 24
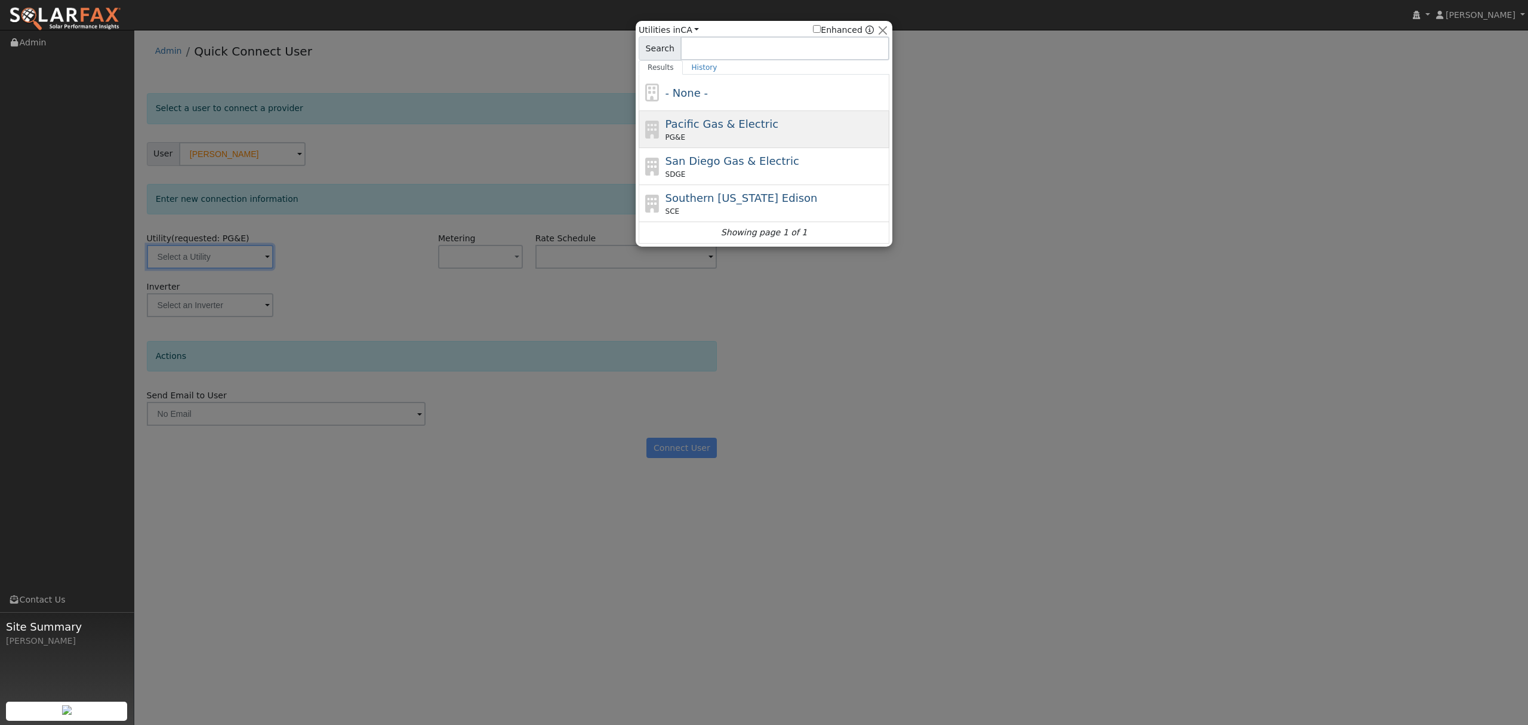
click at [705, 130] on span "Pacific Gas & Electric" at bounding box center [722, 124] width 113 height 13
type input "PG&E"
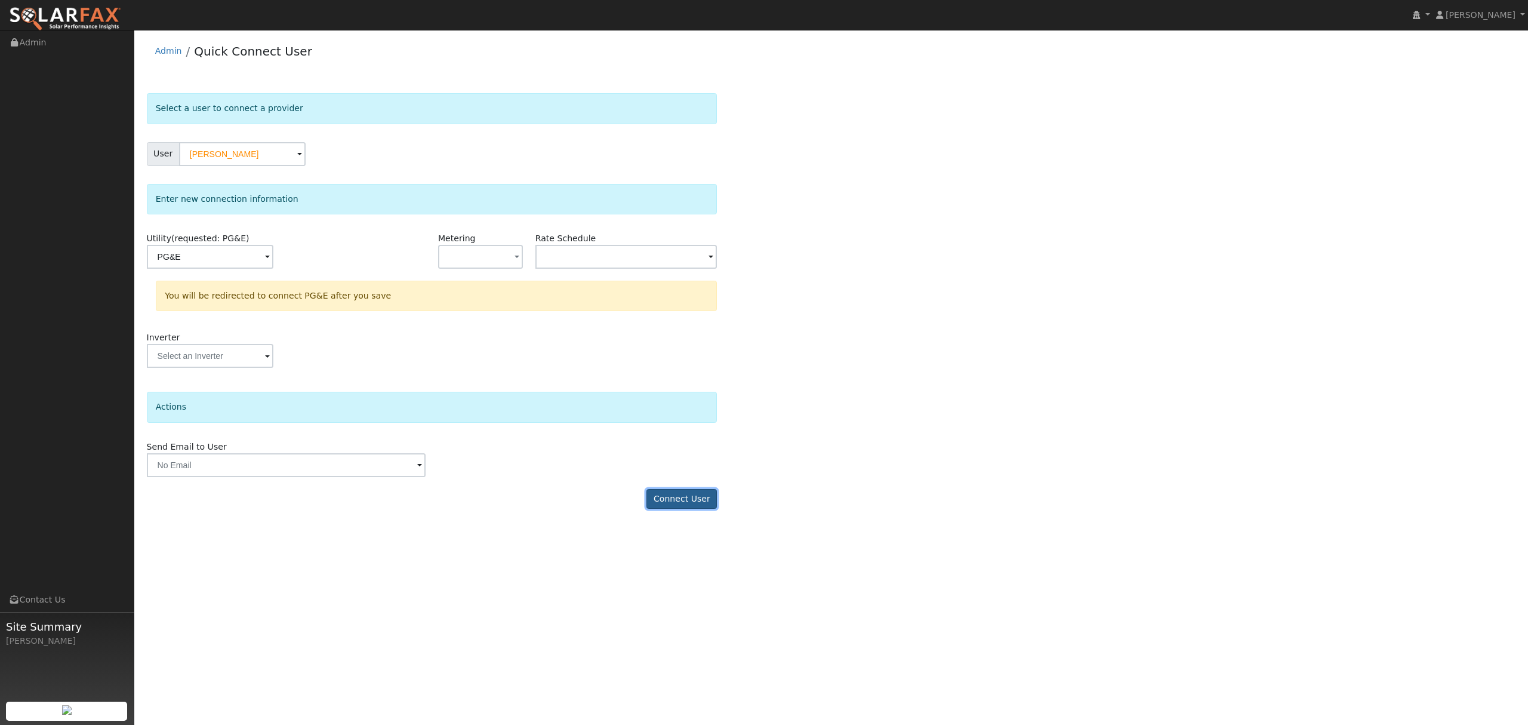
click at [700, 495] on button "Connect User" at bounding box center [681, 499] width 70 height 20
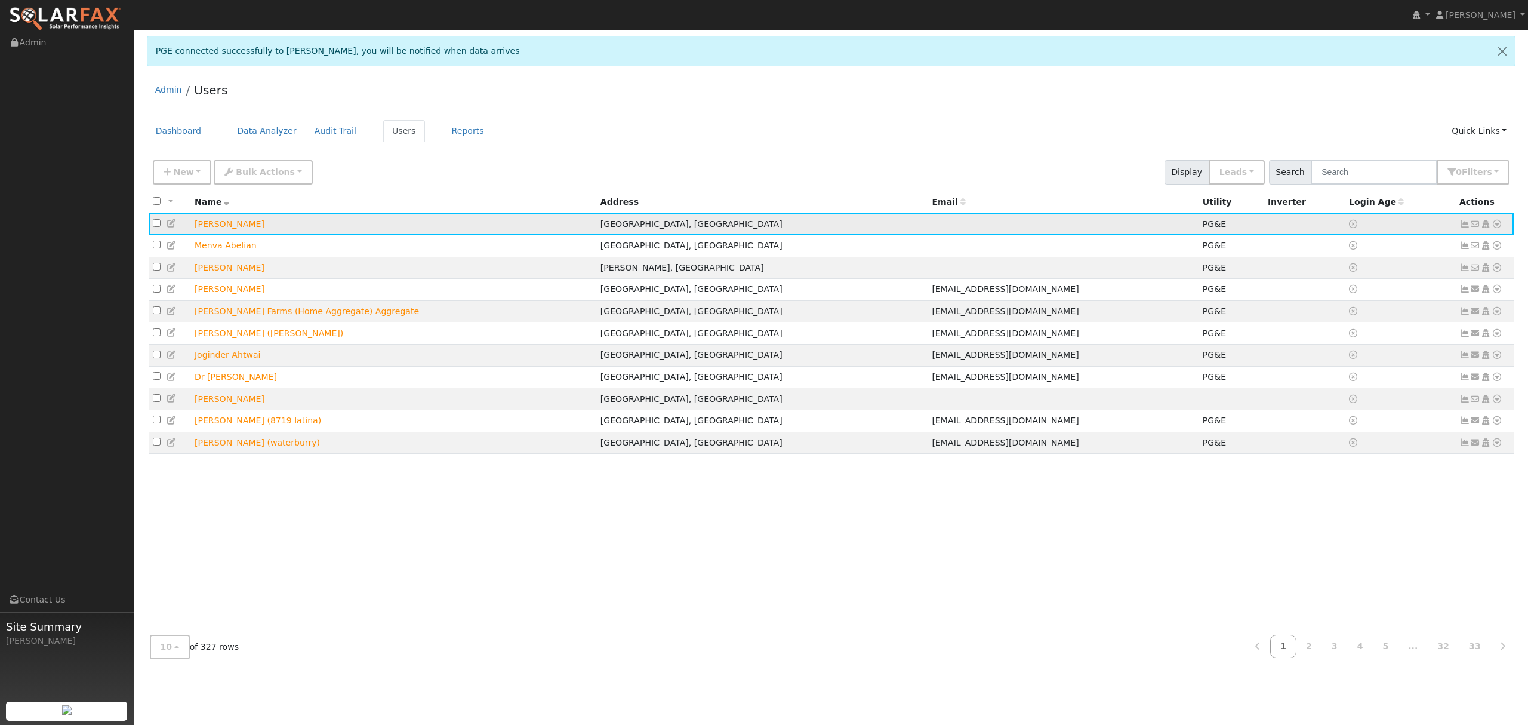
click at [1500, 222] on icon at bounding box center [1497, 224] width 11 height 8
click at [1464, 244] on link "Data Analyzer" at bounding box center [1457, 244] width 87 height 17
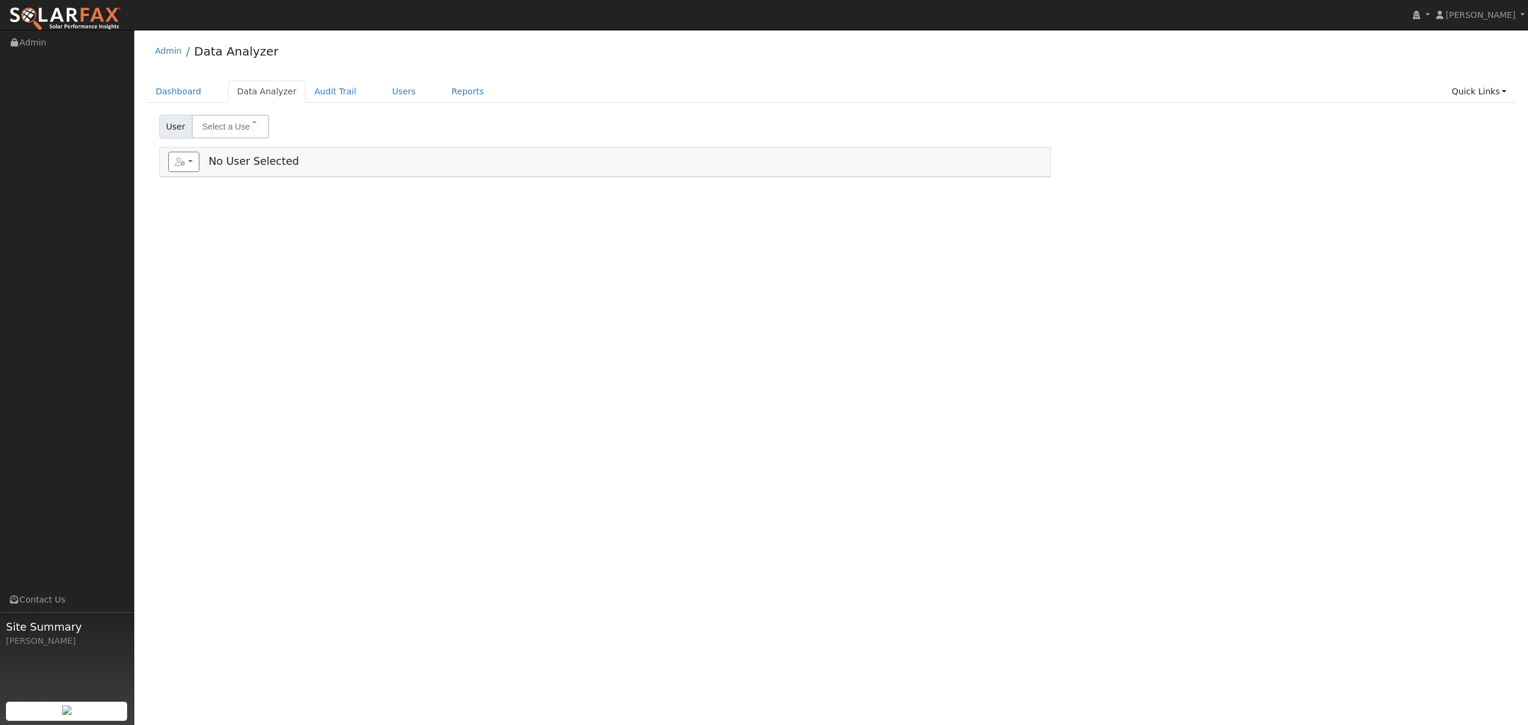
type input "[PERSON_NAME]"
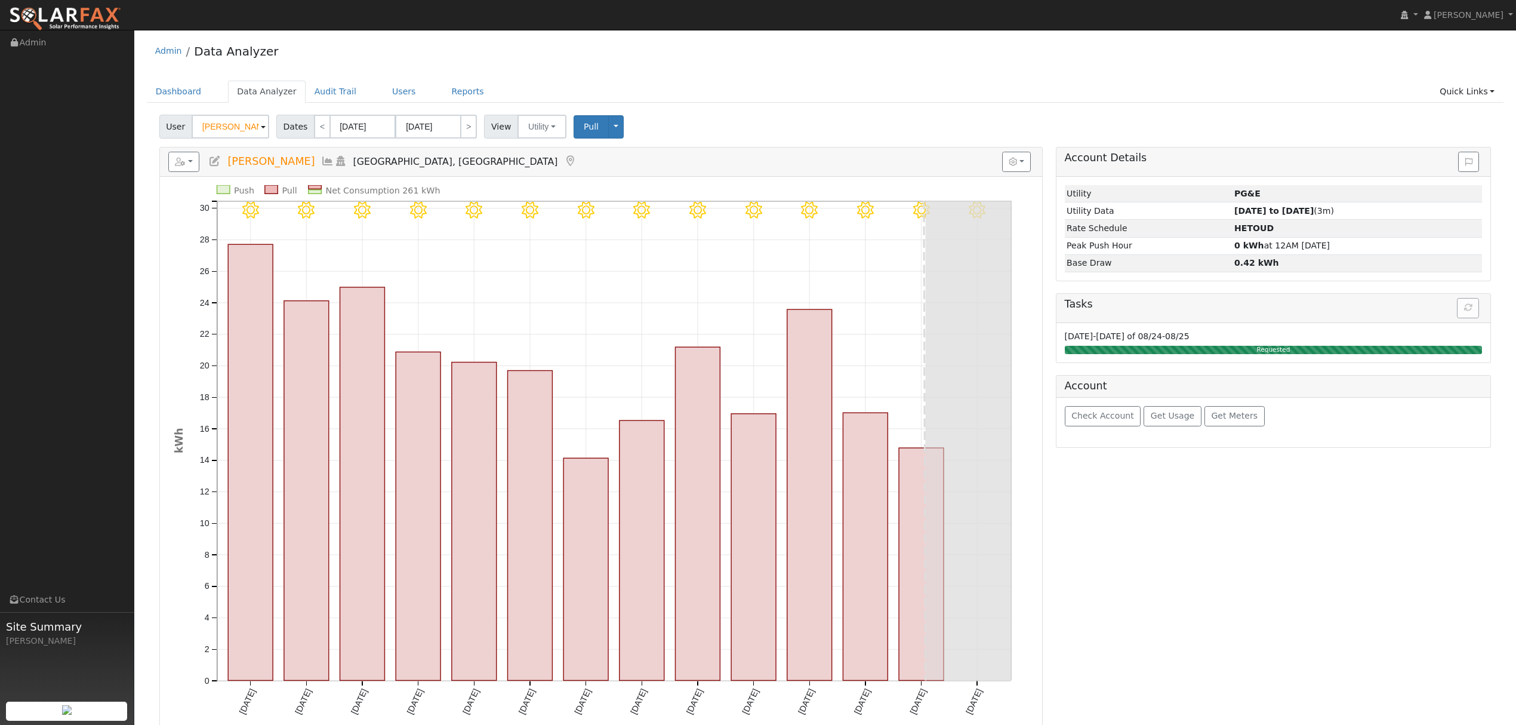
click at [393, 168] on h5 "Reports Scenario Health Check Energy Audit Account Timeline User Audit Trail In…" at bounding box center [601, 162] width 866 height 20
click at [334, 161] on icon at bounding box center [327, 161] width 13 height 11
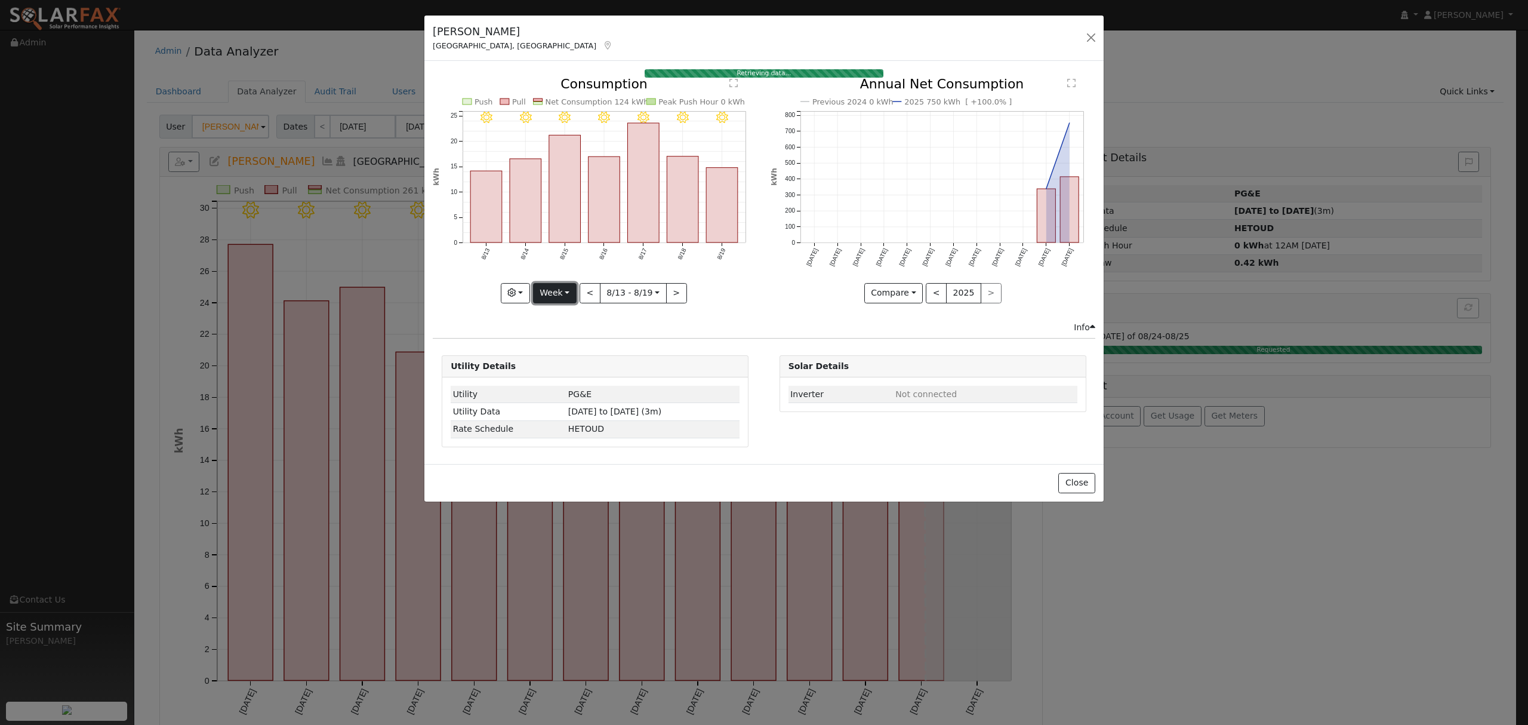
click at [567, 290] on button "Week" at bounding box center [555, 293] width 44 height 20
click at [585, 364] on link "Year" at bounding box center [575, 368] width 83 height 17
type input "[DATE]"
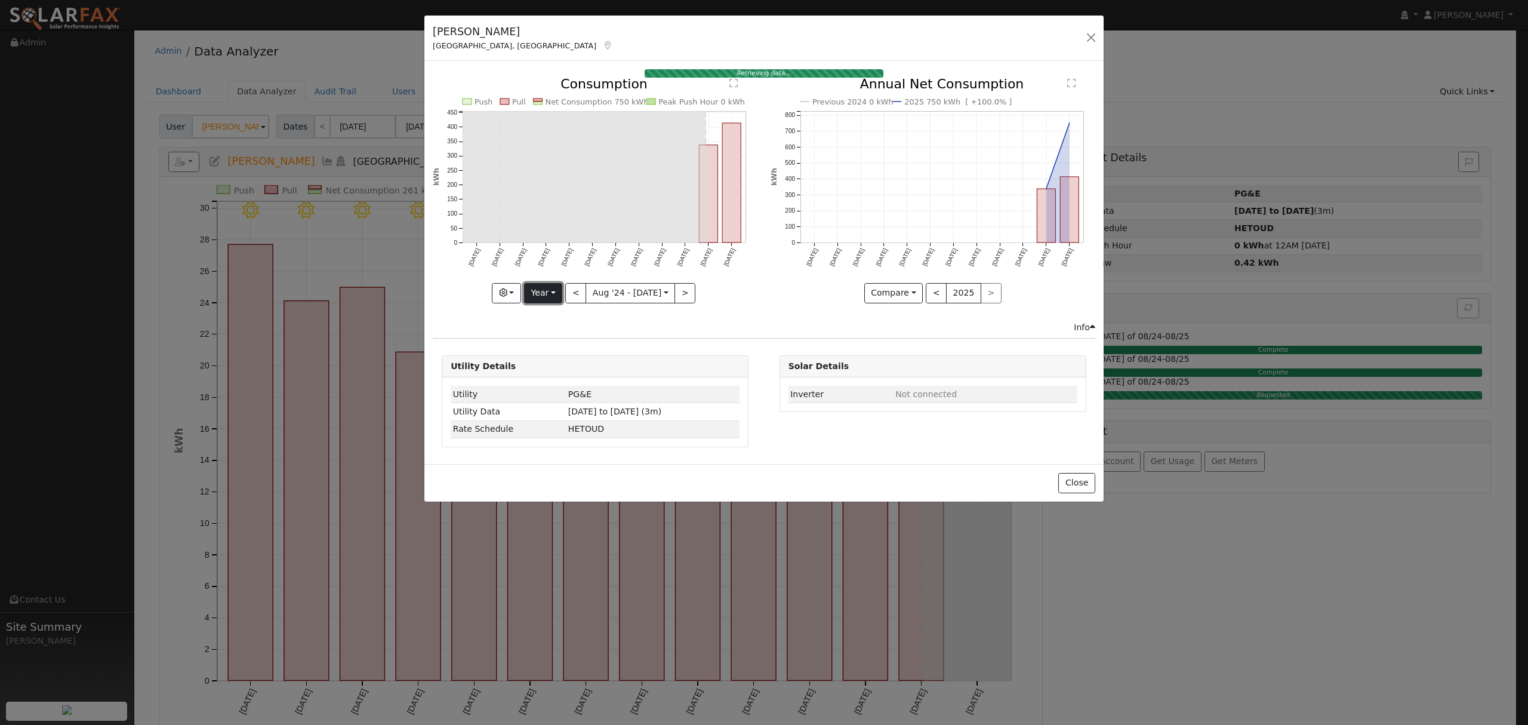
click at [554, 297] on button "Year" at bounding box center [543, 293] width 38 height 20
click at [559, 369] on link "Year" at bounding box center [566, 368] width 83 height 17
drag, startPoint x: 552, startPoint y: 293, endPoint x: 546, endPoint y: 292, distance: 6.0
click at [552, 292] on button "Year" at bounding box center [543, 293] width 38 height 20
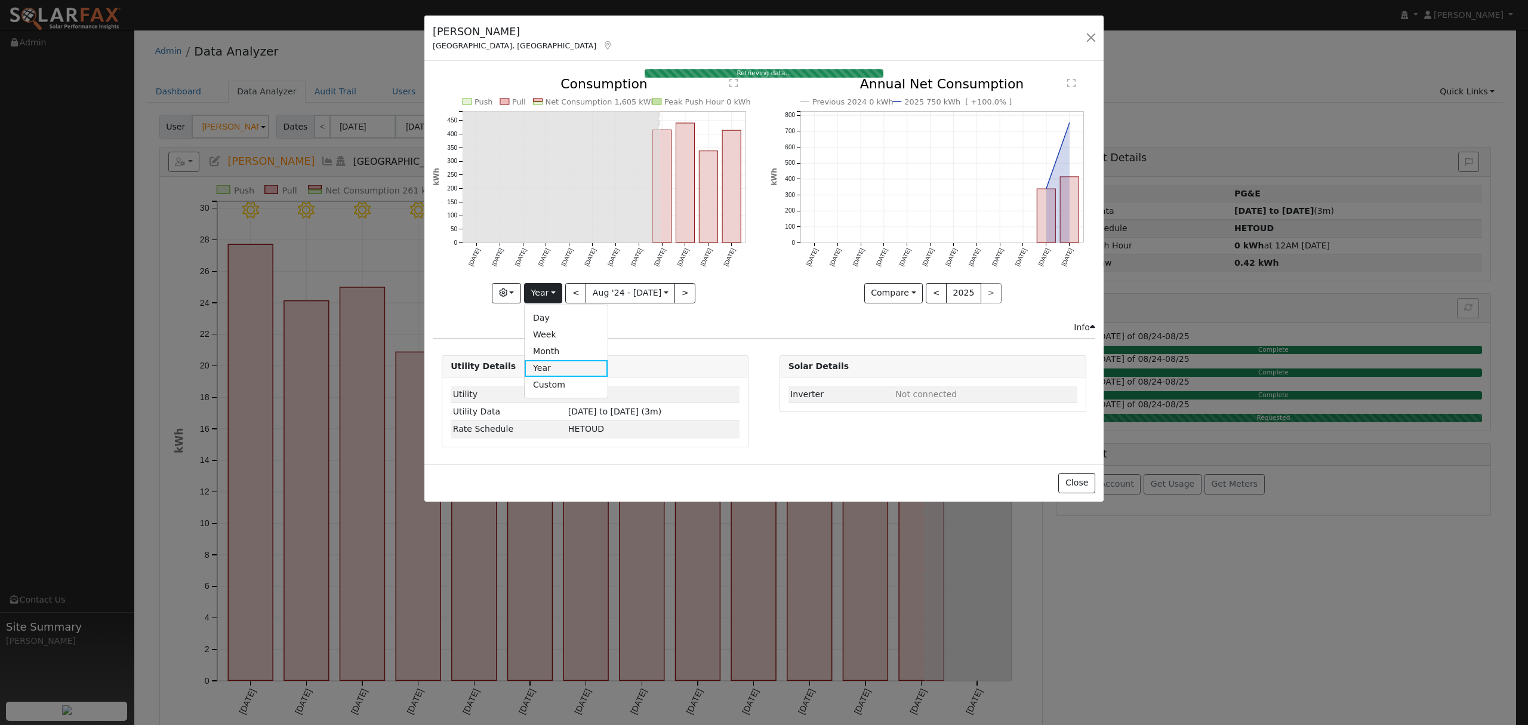
drag, startPoint x: 557, startPoint y: 367, endPoint x: 550, endPoint y: 367, distance: 6.6
click at [555, 367] on link "Year" at bounding box center [566, 368] width 83 height 17
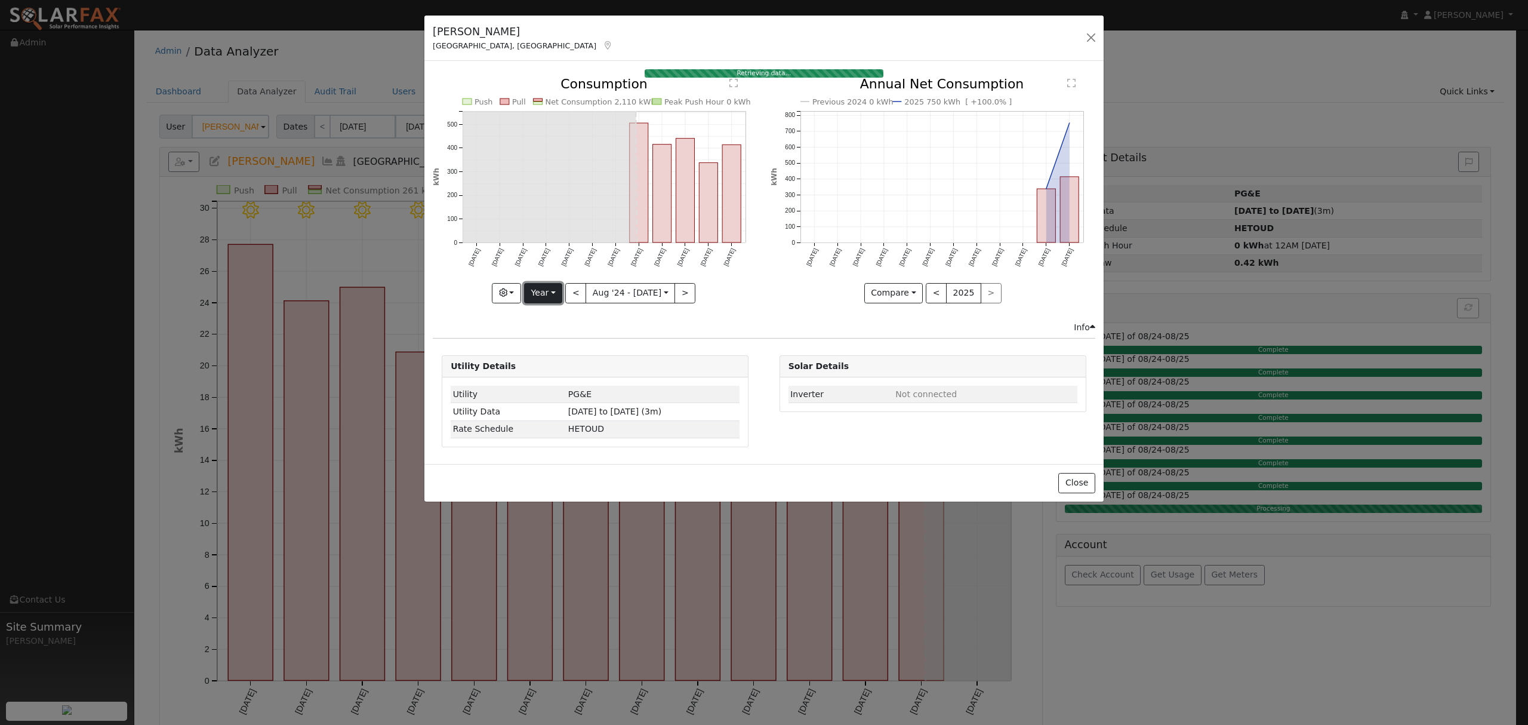
drag, startPoint x: 543, startPoint y: 291, endPoint x: 547, endPoint y: 301, distance: 10.4
click at [543, 291] on button "Year" at bounding box center [543, 293] width 38 height 20
click at [562, 368] on link "Year" at bounding box center [566, 368] width 83 height 17
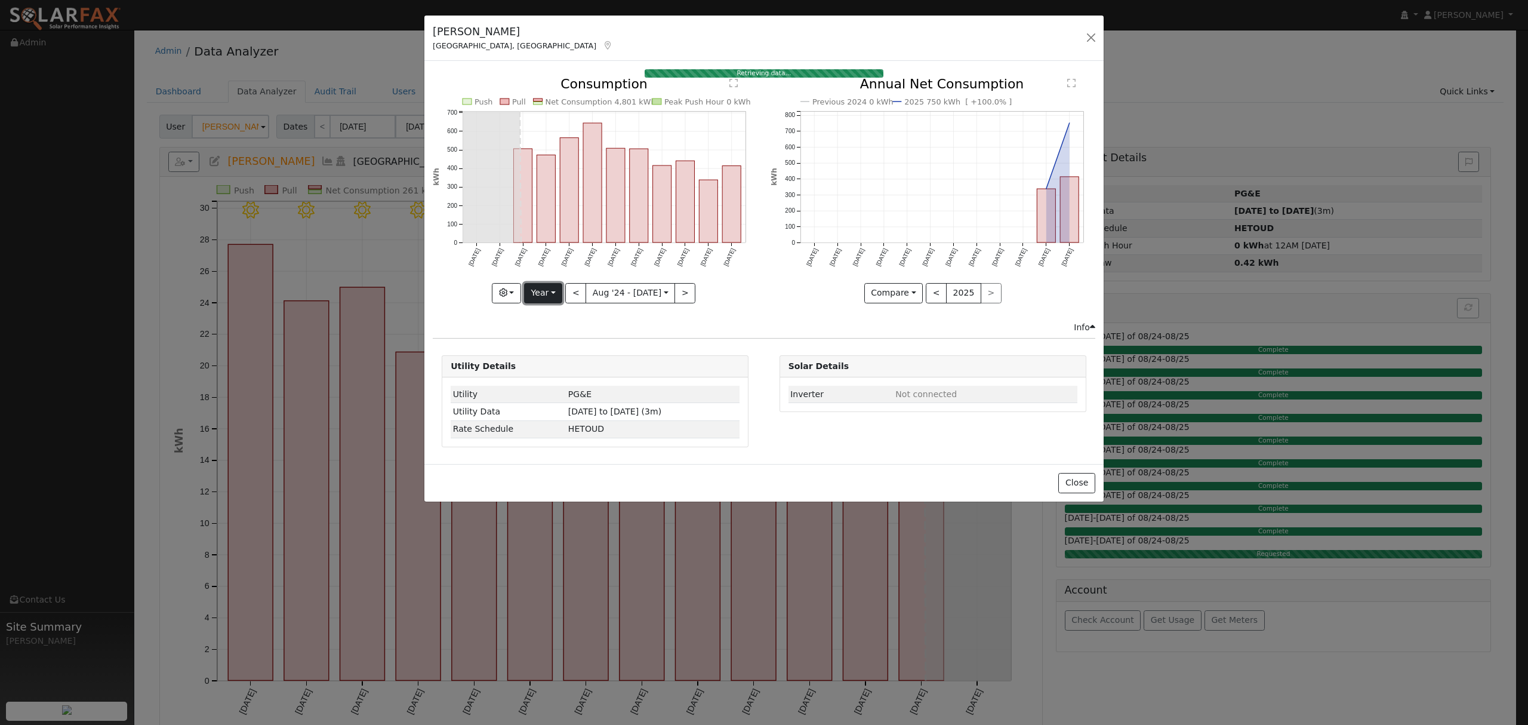
click at [547, 293] on button "Year" at bounding box center [543, 293] width 38 height 20
click at [562, 371] on link "Year" at bounding box center [566, 368] width 83 height 17
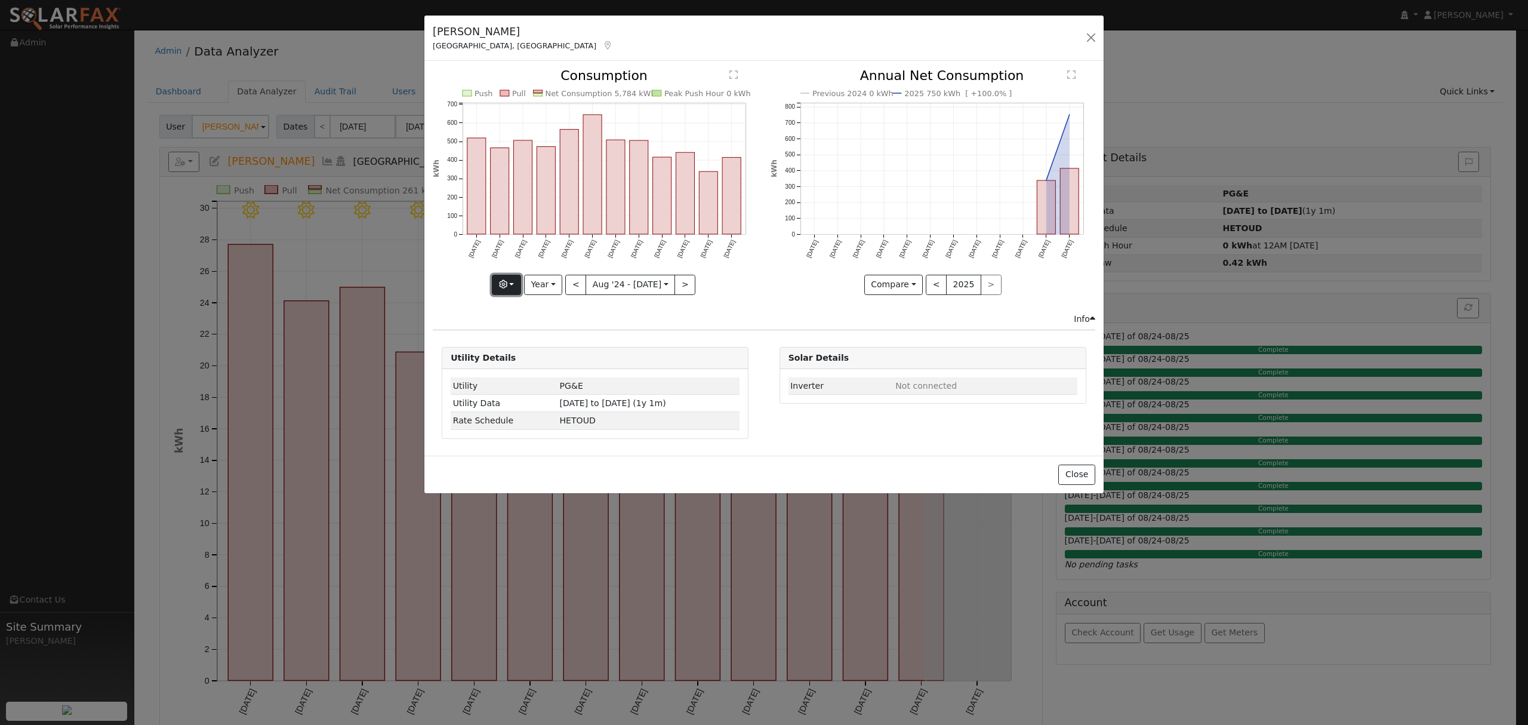
click at [507, 287] on icon "button" at bounding box center [503, 284] width 8 height 8
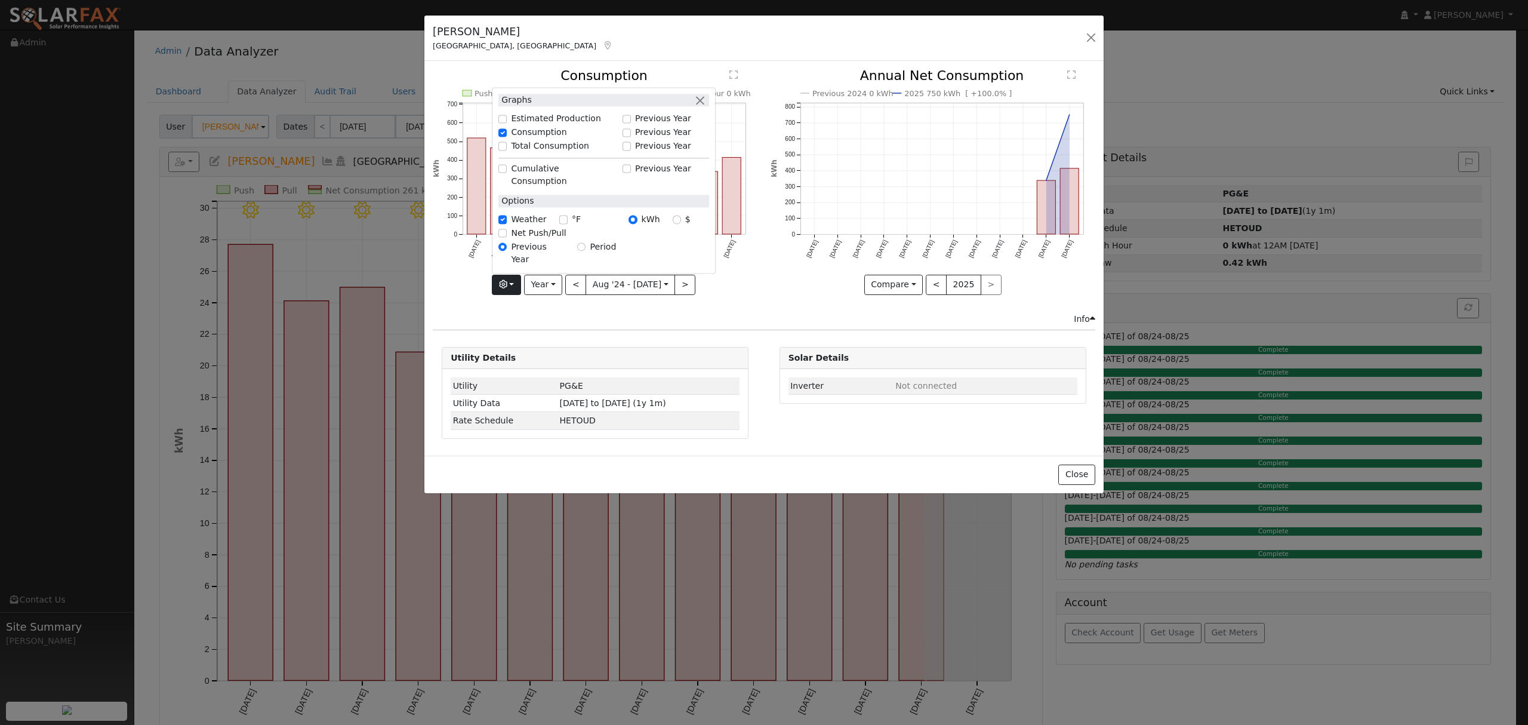
click at [751, 316] on div "Info" at bounding box center [764, 319] width 675 height 13
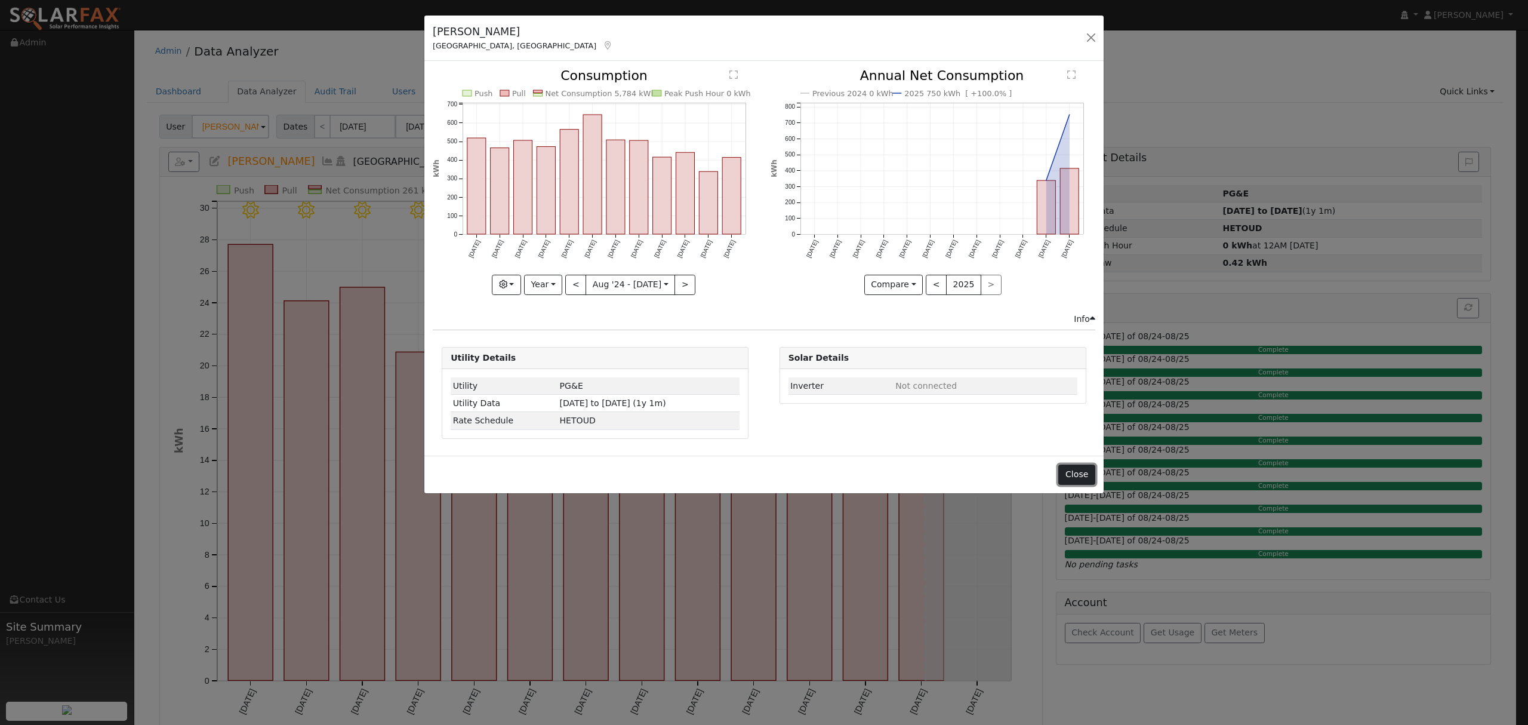
click at [1080, 476] on button "Close" at bounding box center [1076, 474] width 36 height 20
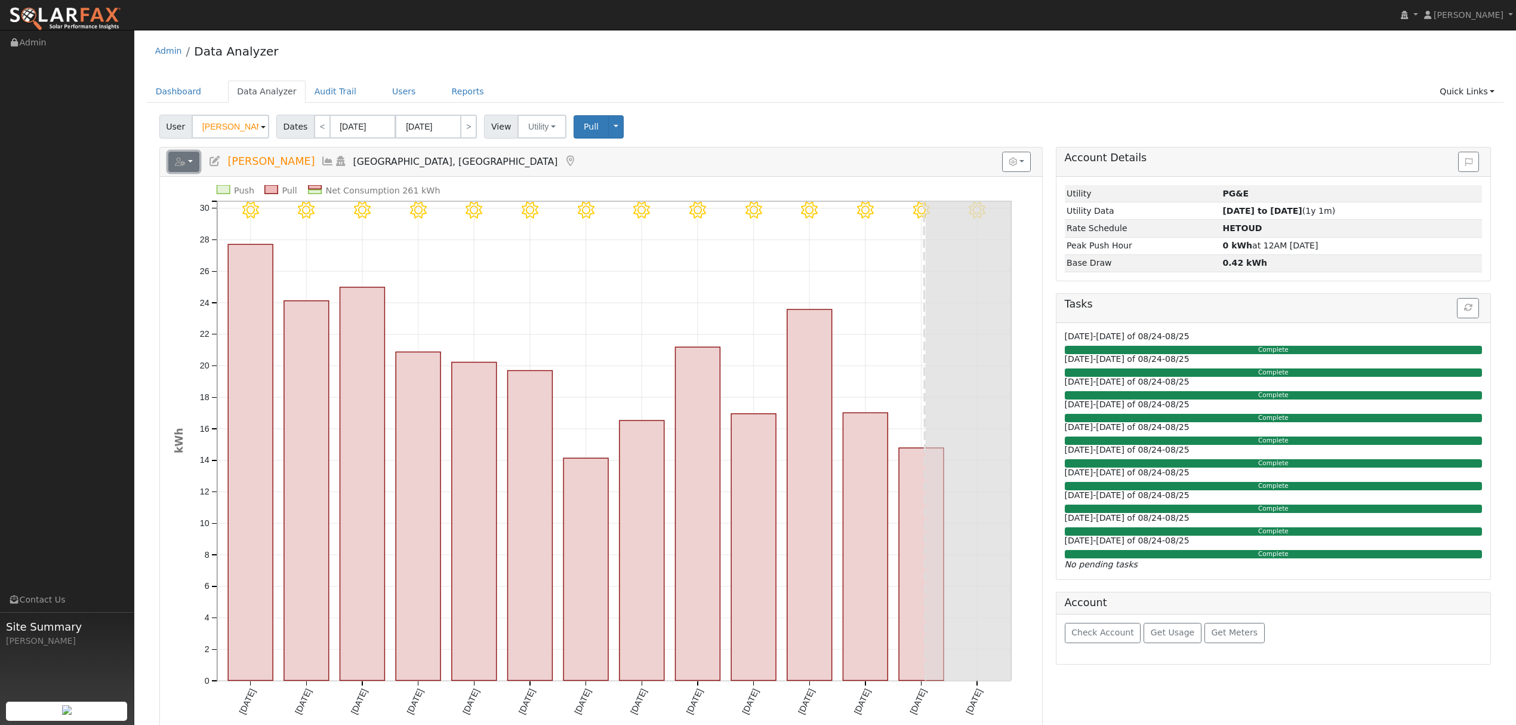
click at [179, 165] on icon "button" at bounding box center [180, 162] width 11 height 8
click at [333, 216] on link "Export to CSV" at bounding box center [331, 215] width 87 height 14
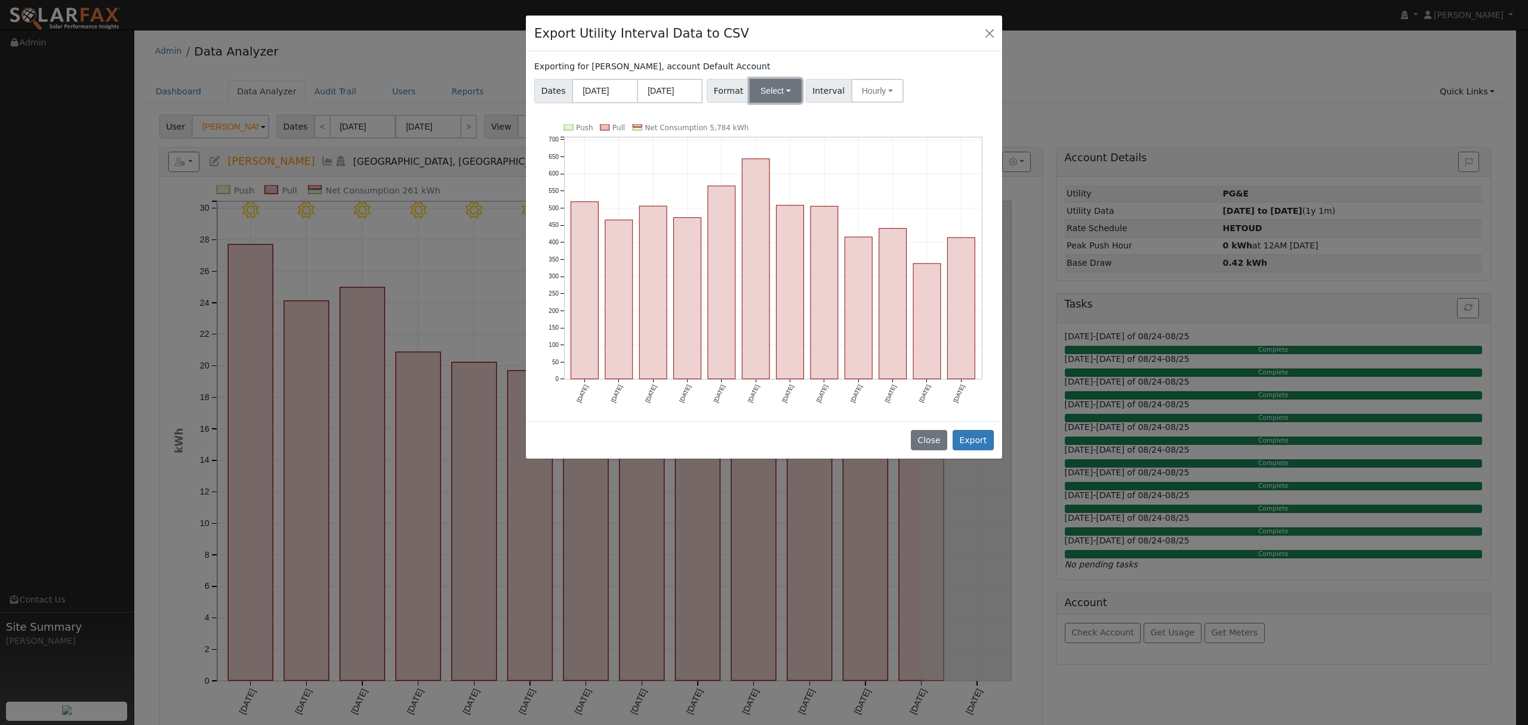
click at [766, 84] on button "Select" at bounding box center [776, 91] width 52 height 24
click at [780, 244] on link "Solargraf" at bounding box center [789, 244] width 85 height 17
click at [977, 445] on button "Export" at bounding box center [973, 440] width 41 height 20
